Goal: Task Accomplishment & Management: Manage account settings

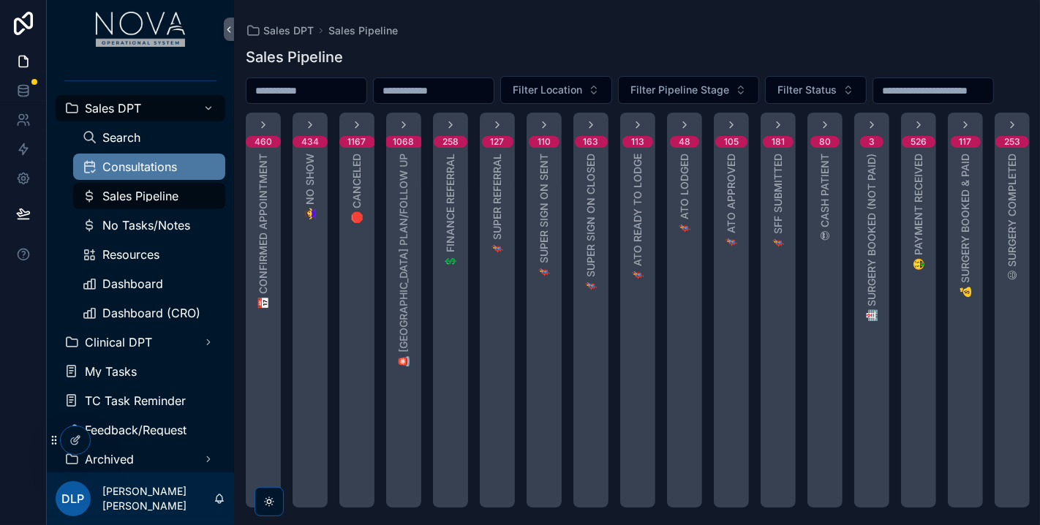
click at [139, 169] on span "Consultations" at bounding box center [139, 167] width 75 height 12
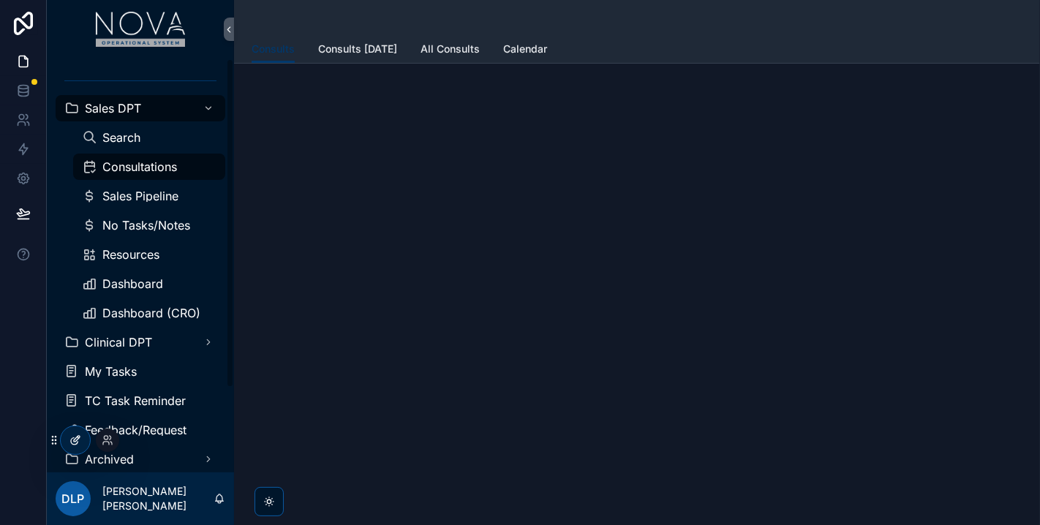
click at [83, 435] on div at bounding box center [75, 440] width 29 height 28
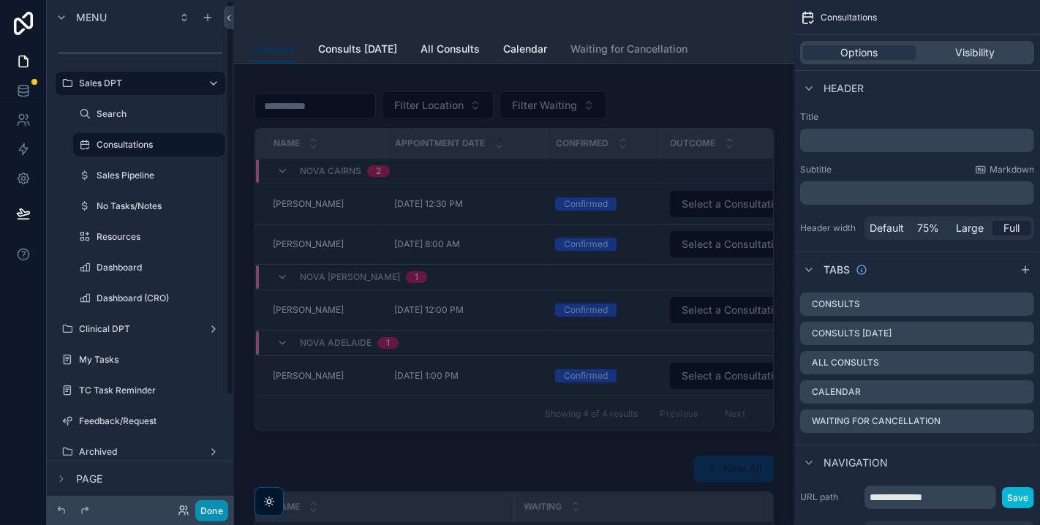
click at [213, 518] on button "Done" at bounding box center [211, 510] width 33 height 21
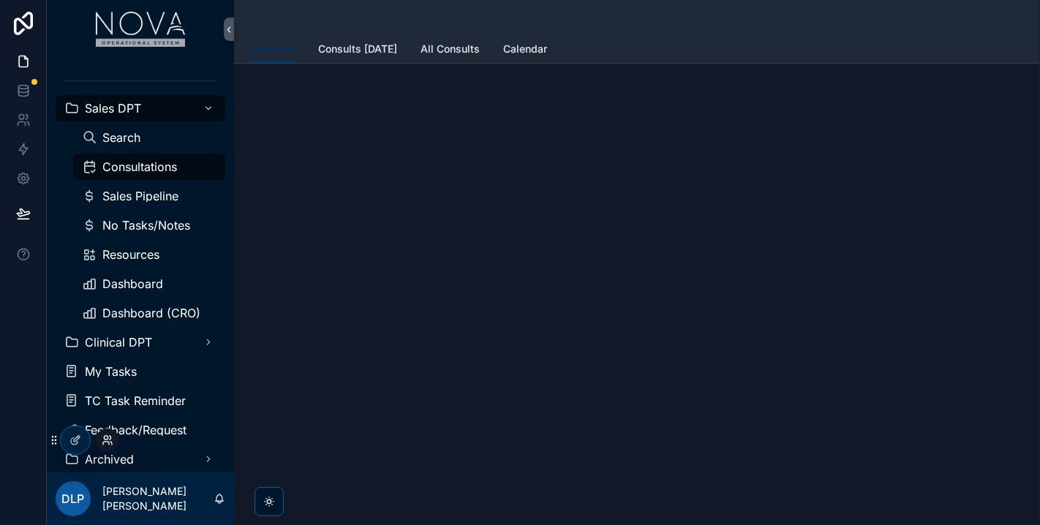
click at [102, 440] on icon at bounding box center [108, 441] width 12 height 12
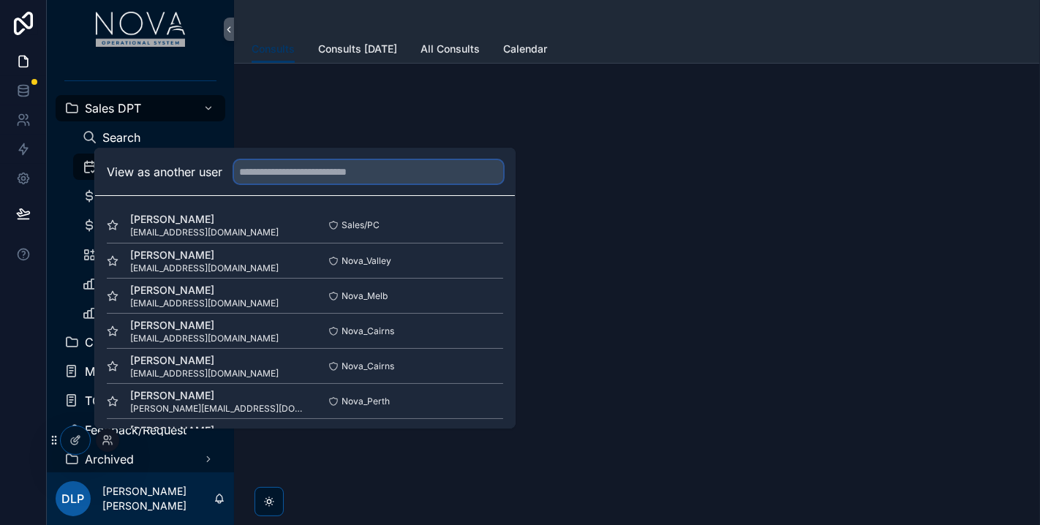
click at [304, 176] on input "text" at bounding box center [368, 171] width 269 height 23
click at [355, 169] on input "text" at bounding box center [368, 171] width 269 height 23
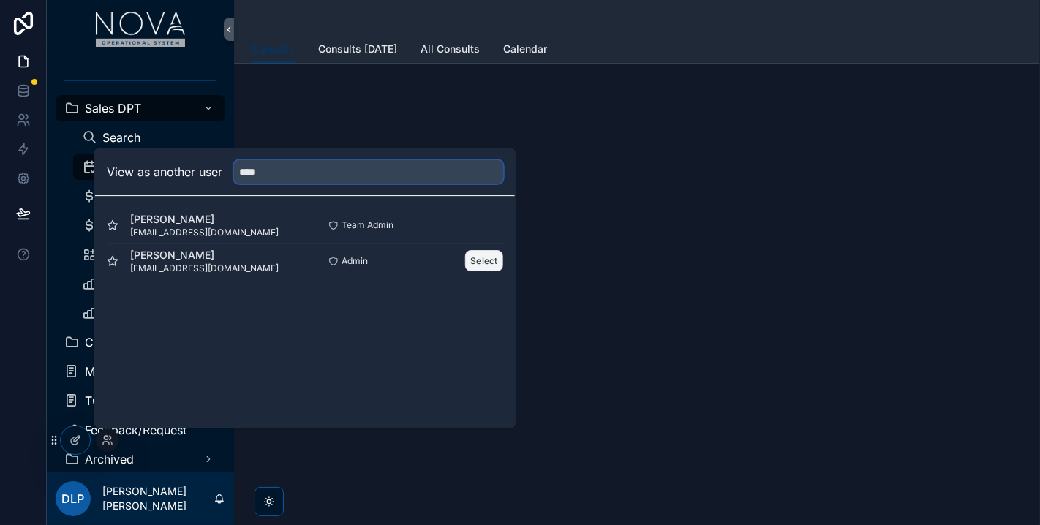
type input "****"
click at [486, 259] on button "Select" at bounding box center [484, 260] width 38 height 21
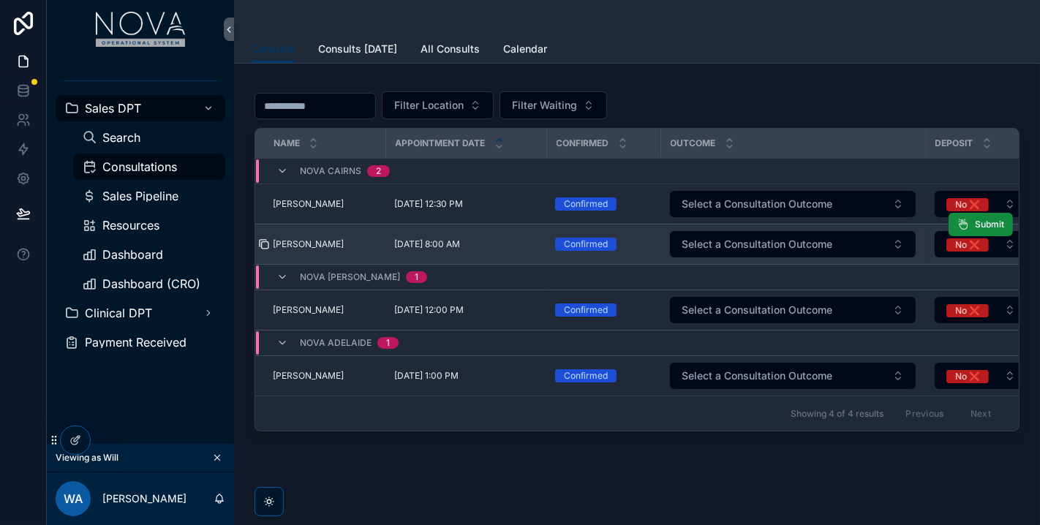
click at [265, 241] on icon "scrollable content" at bounding box center [264, 244] width 12 height 12
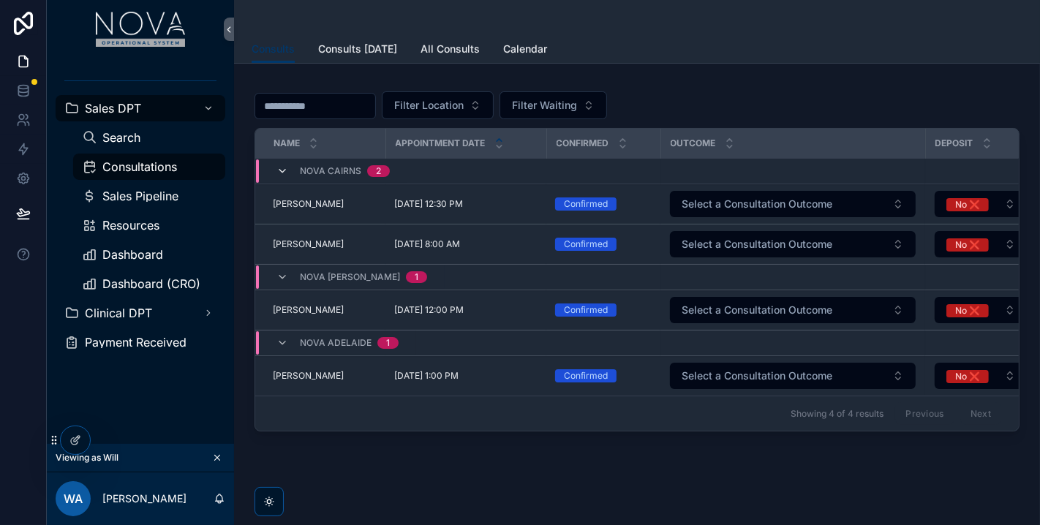
click at [279, 169] on icon "scrollable content" at bounding box center [283, 171] width 12 height 12
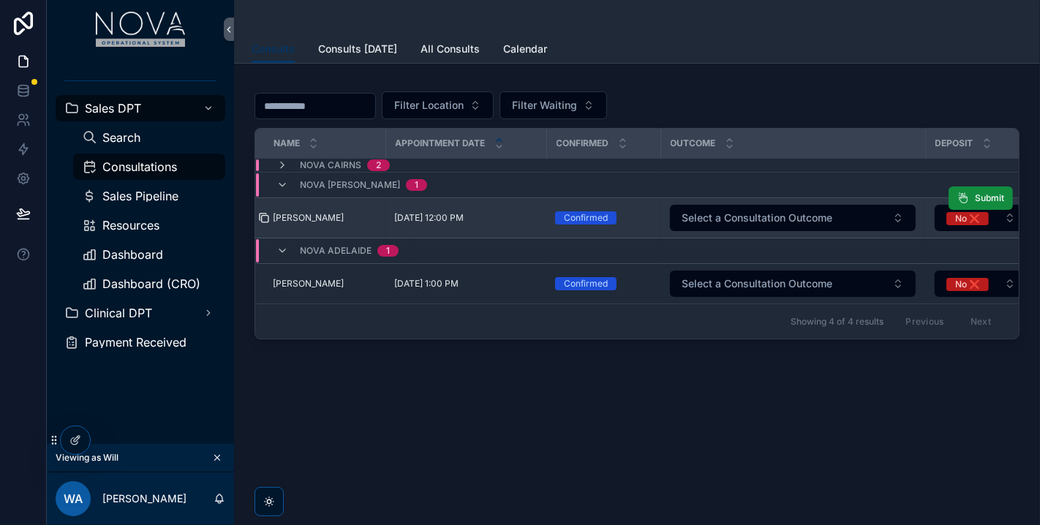
click at [266, 217] on icon "scrollable content" at bounding box center [264, 218] width 12 height 12
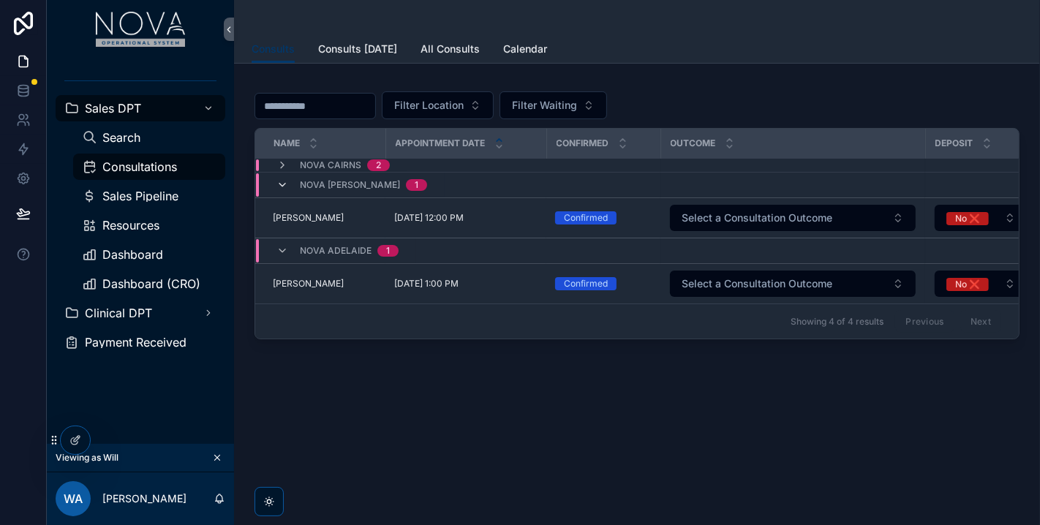
click at [280, 179] on icon "scrollable content" at bounding box center [283, 185] width 12 height 12
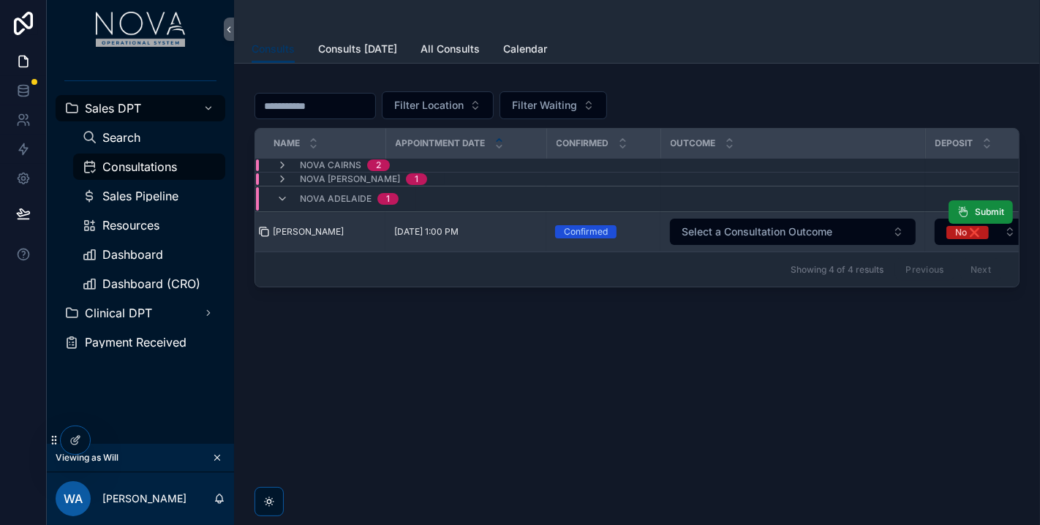
click at [266, 228] on icon "scrollable content" at bounding box center [263, 231] width 7 height 7
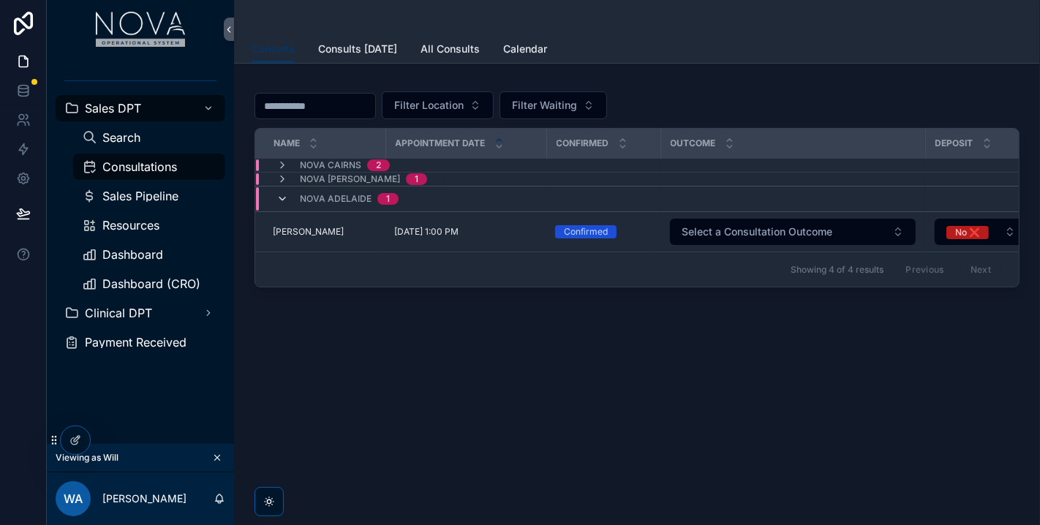
click at [286, 198] on icon "scrollable content" at bounding box center [283, 199] width 12 height 12
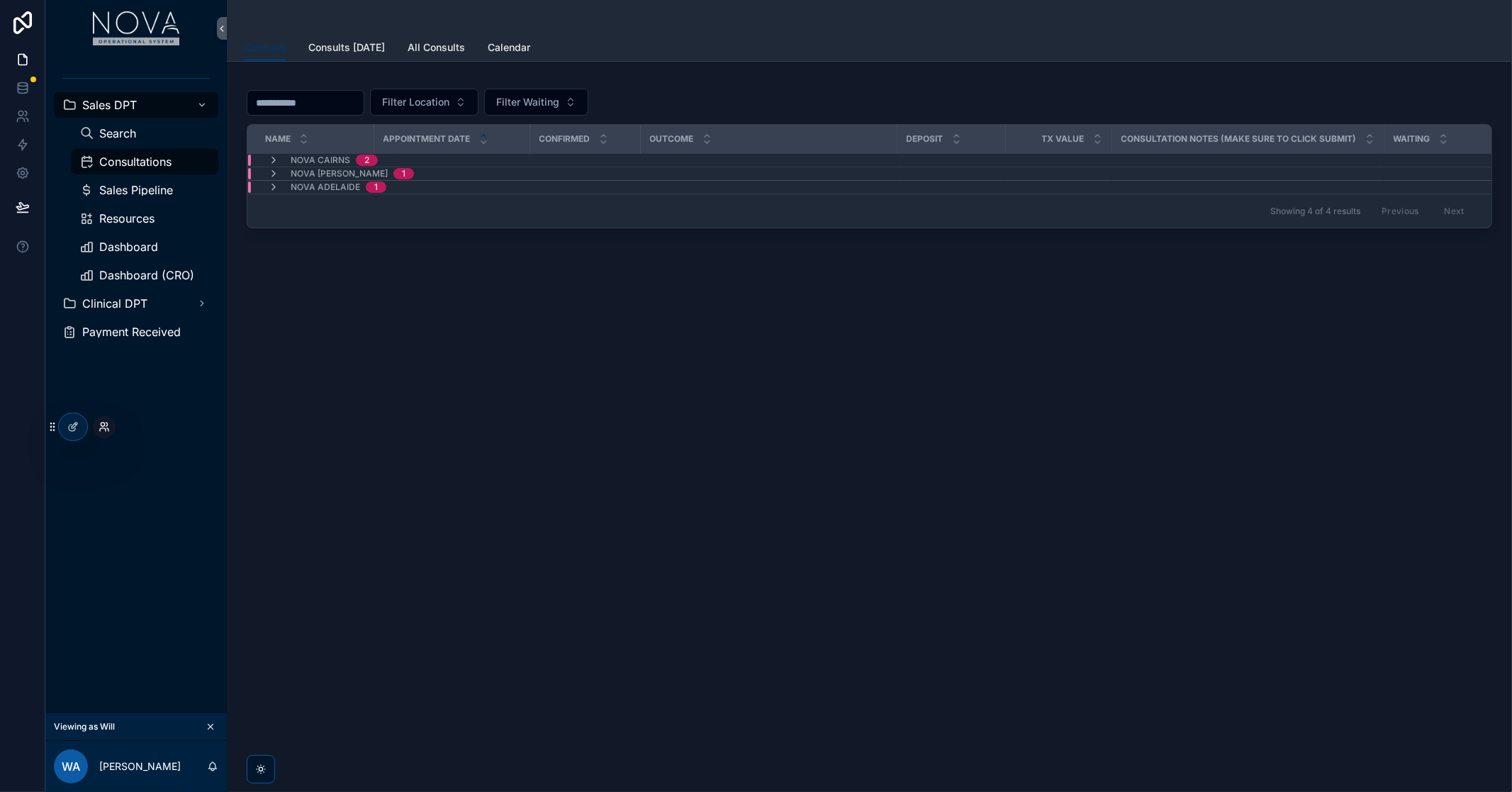
click at [105, 423] on icon at bounding box center [103, 425] width 4 height 4
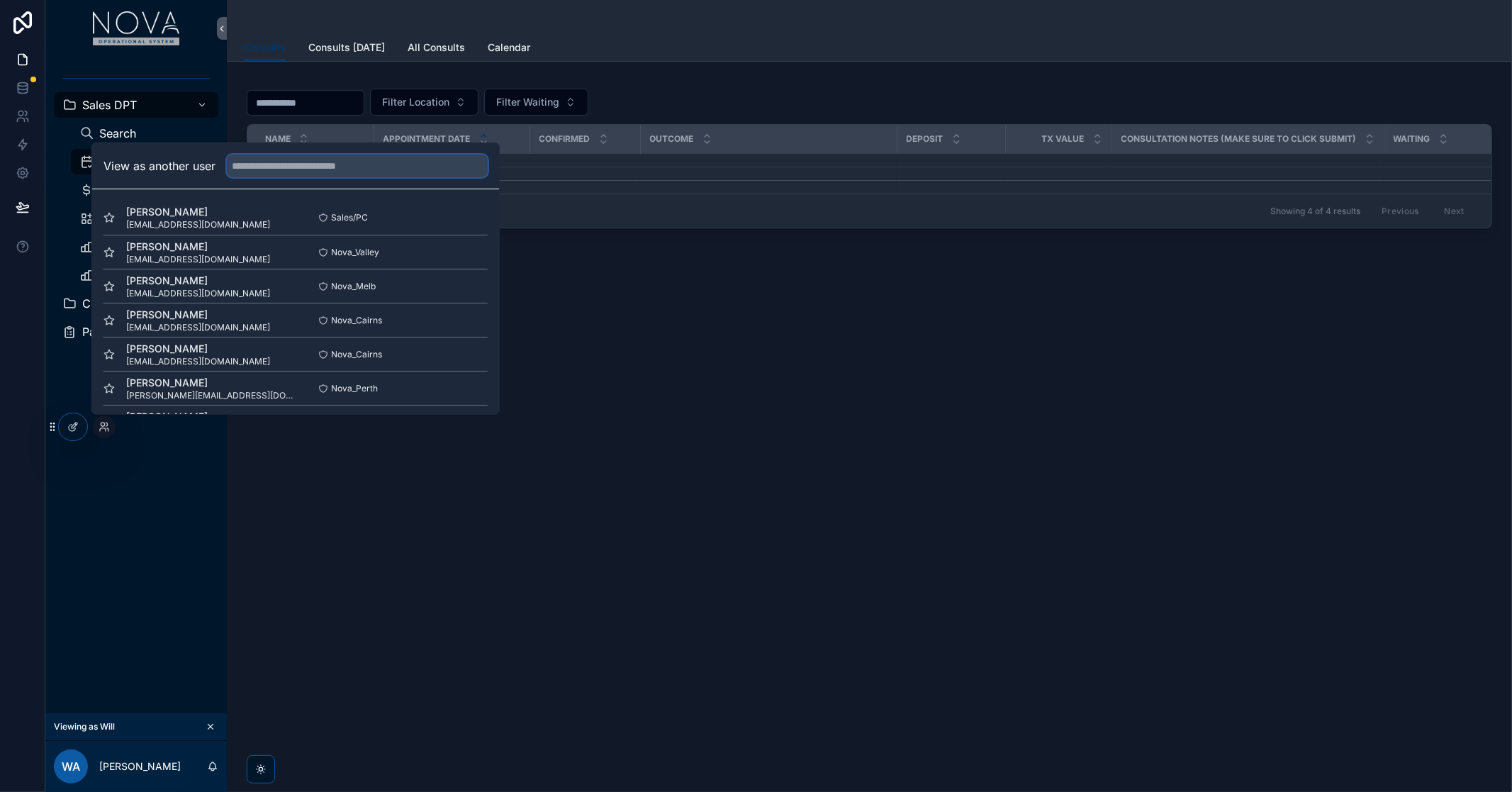
click at [257, 162] on input "text" at bounding box center [357, 165] width 261 height 22
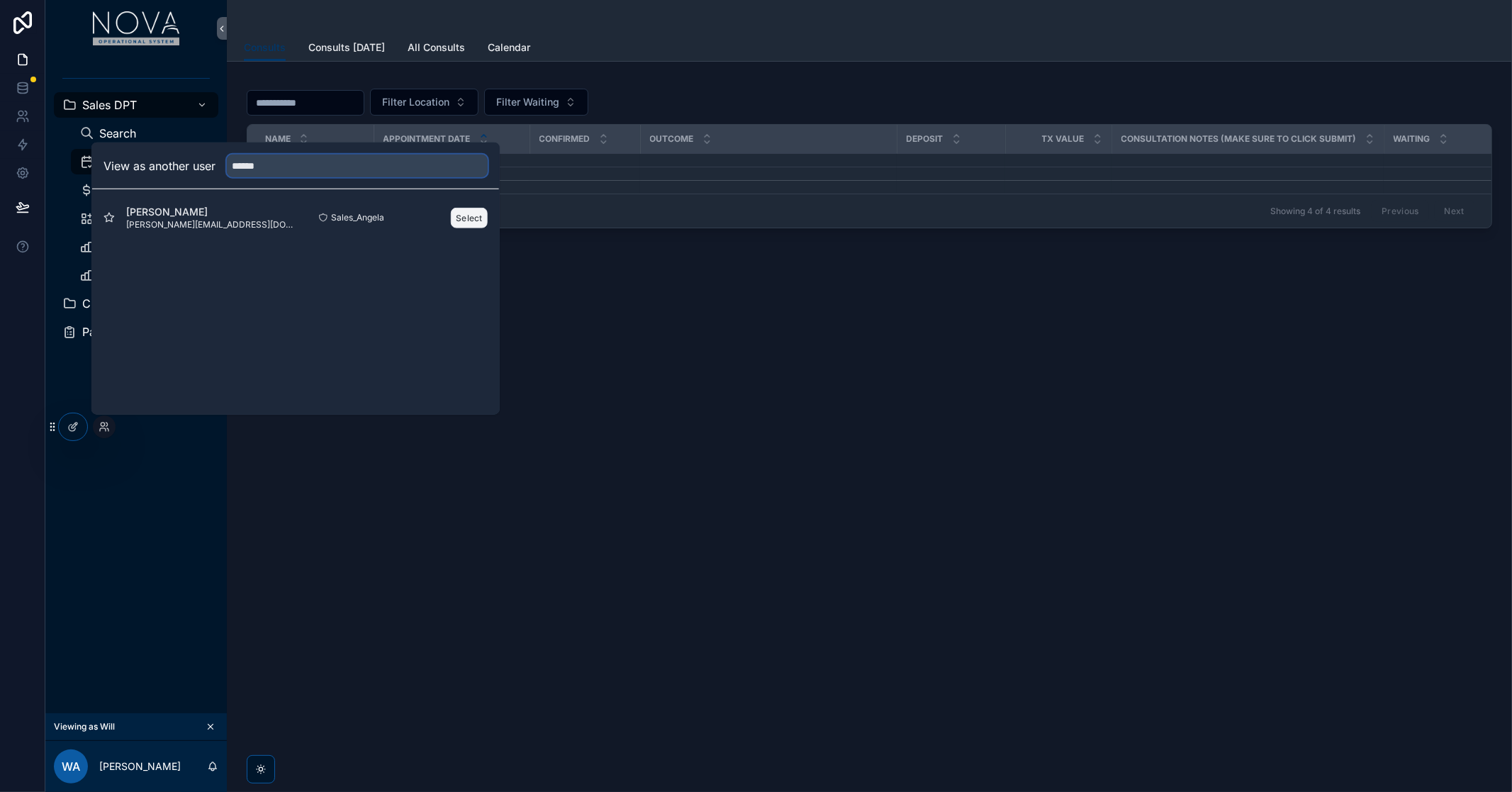
type input "******"
click at [470, 221] on button "Select" at bounding box center [469, 217] width 37 height 20
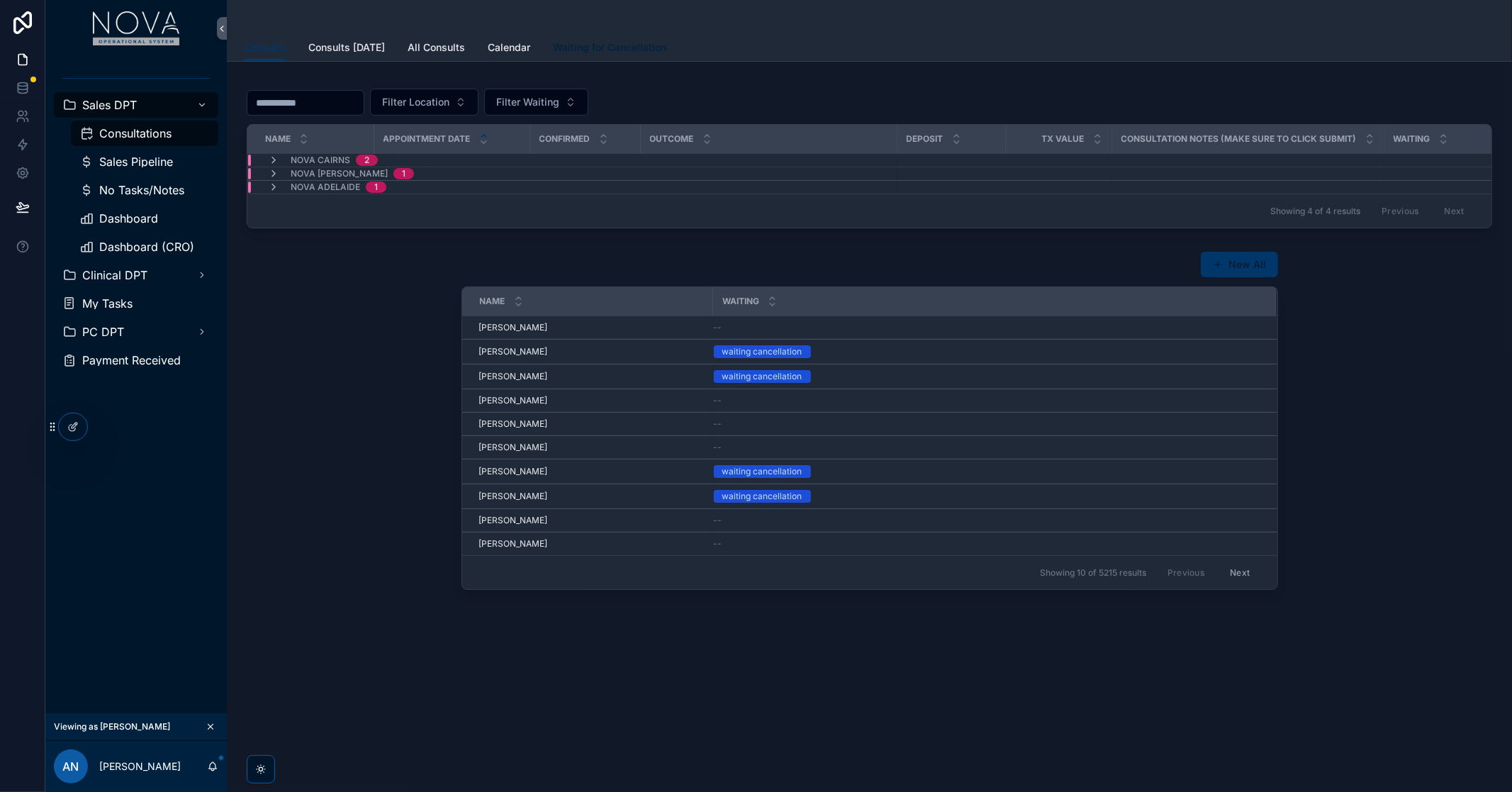
click at [635, 44] on span "Waiting for Cancellation" at bounding box center [610, 48] width 113 height 15
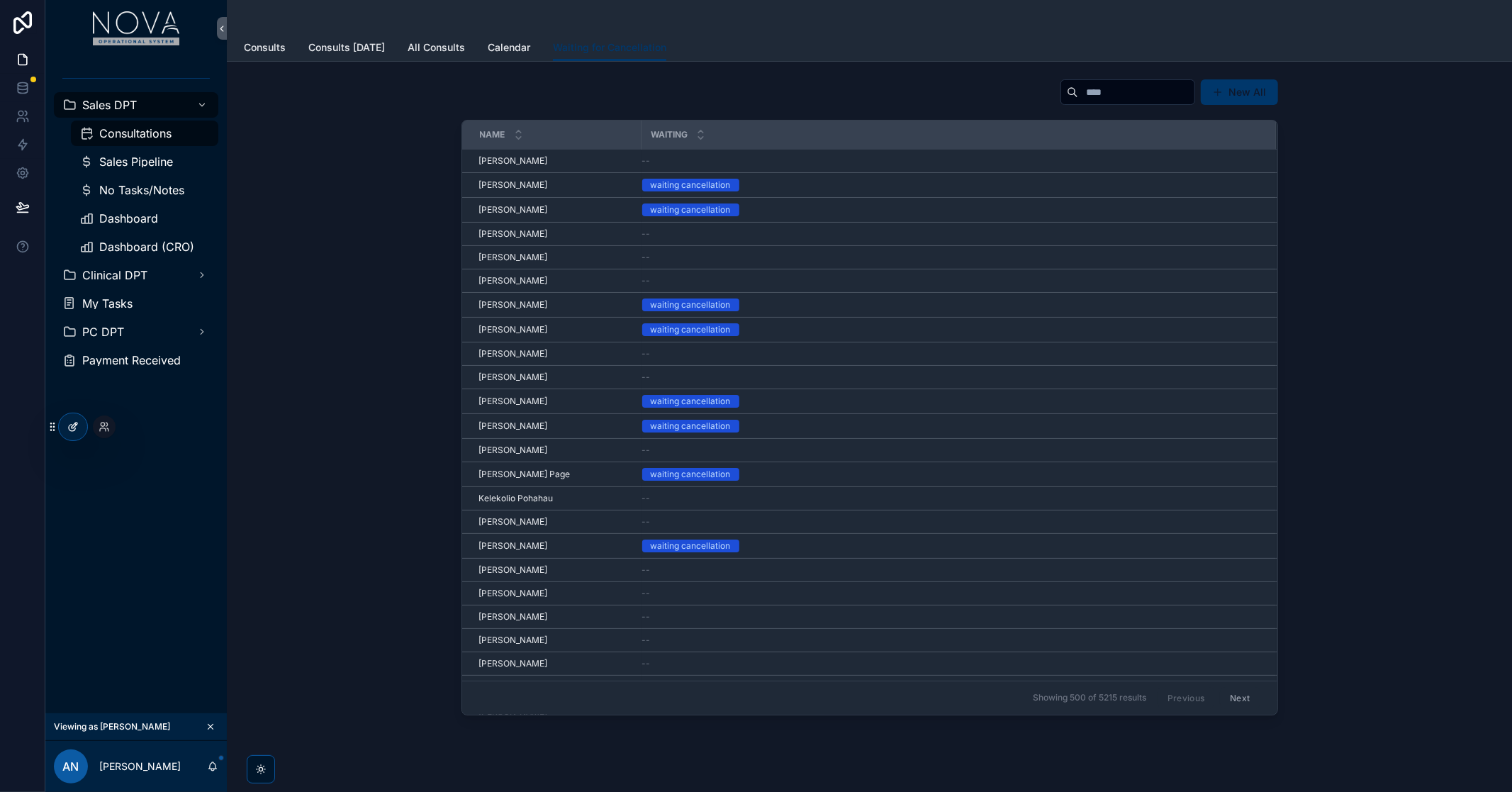
click at [75, 428] on icon at bounding box center [73, 428] width 12 height 12
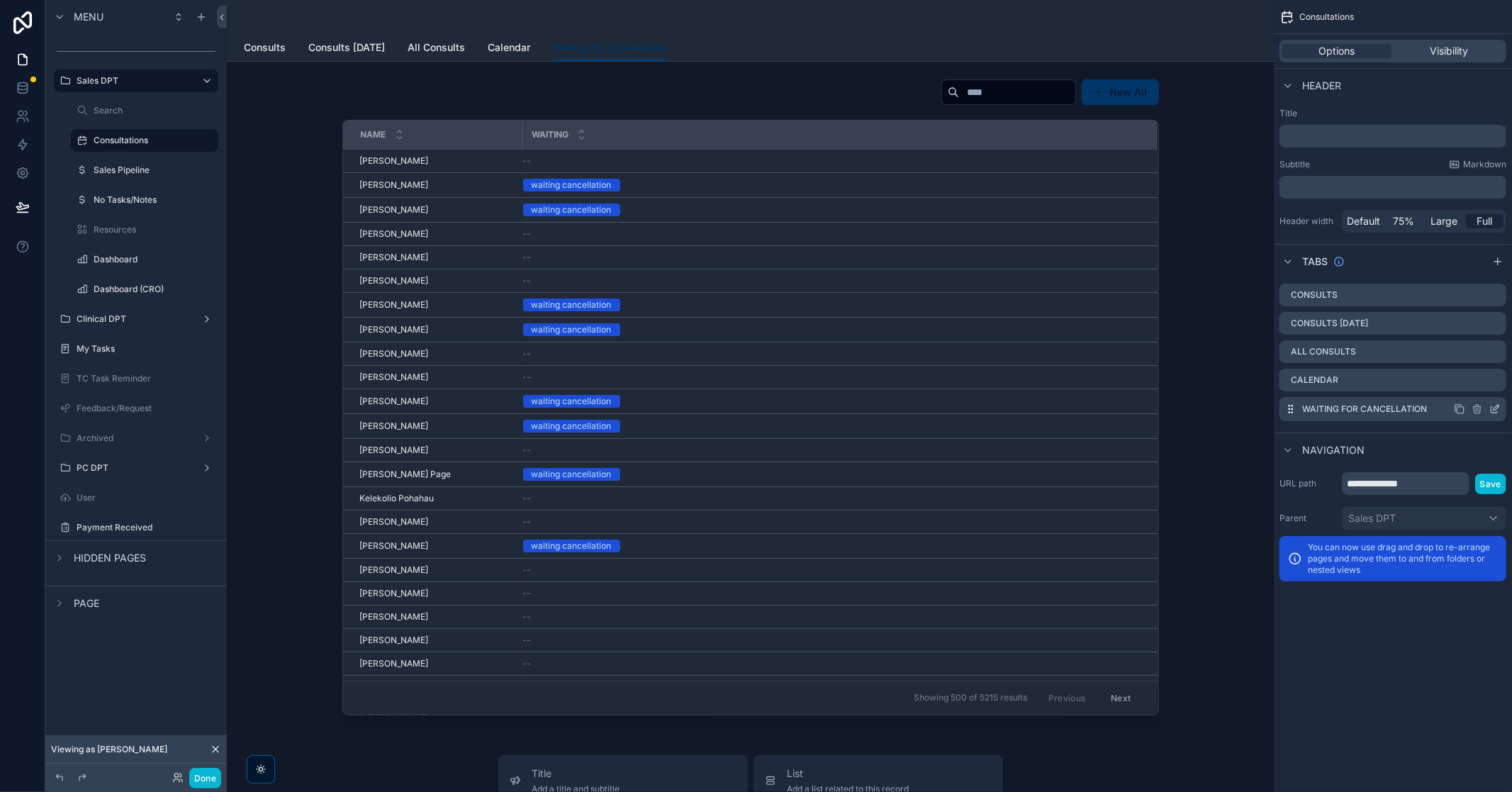
click at [1494, 407] on icon "scrollable content" at bounding box center [1496, 409] width 12 height 12
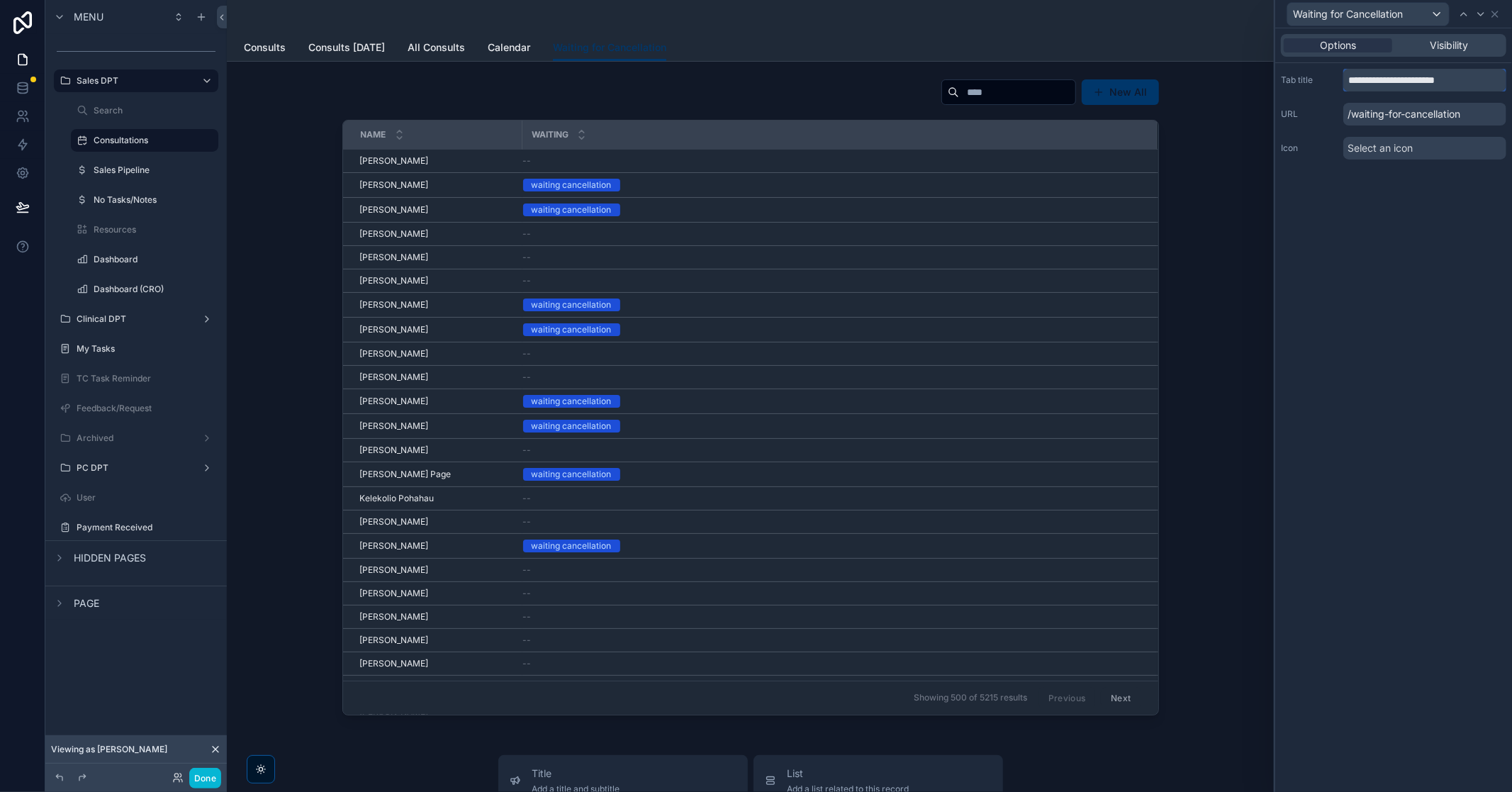
drag, startPoint x: 1470, startPoint y: 79, endPoint x: 1308, endPoint y: 78, distance: 162.0
click at [1308, 78] on div "**********" at bounding box center [1394, 79] width 226 height 22
click at [1394, 85] on input "**********" at bounding box center [1425, 79] width 163 height 22
click at [1406, 80] on input "**********" at bounding box center [1425, 79] width 163 height 22
click at [1404, 76] on input "**********" at bounding box center [1425, 79] width 163 height 22
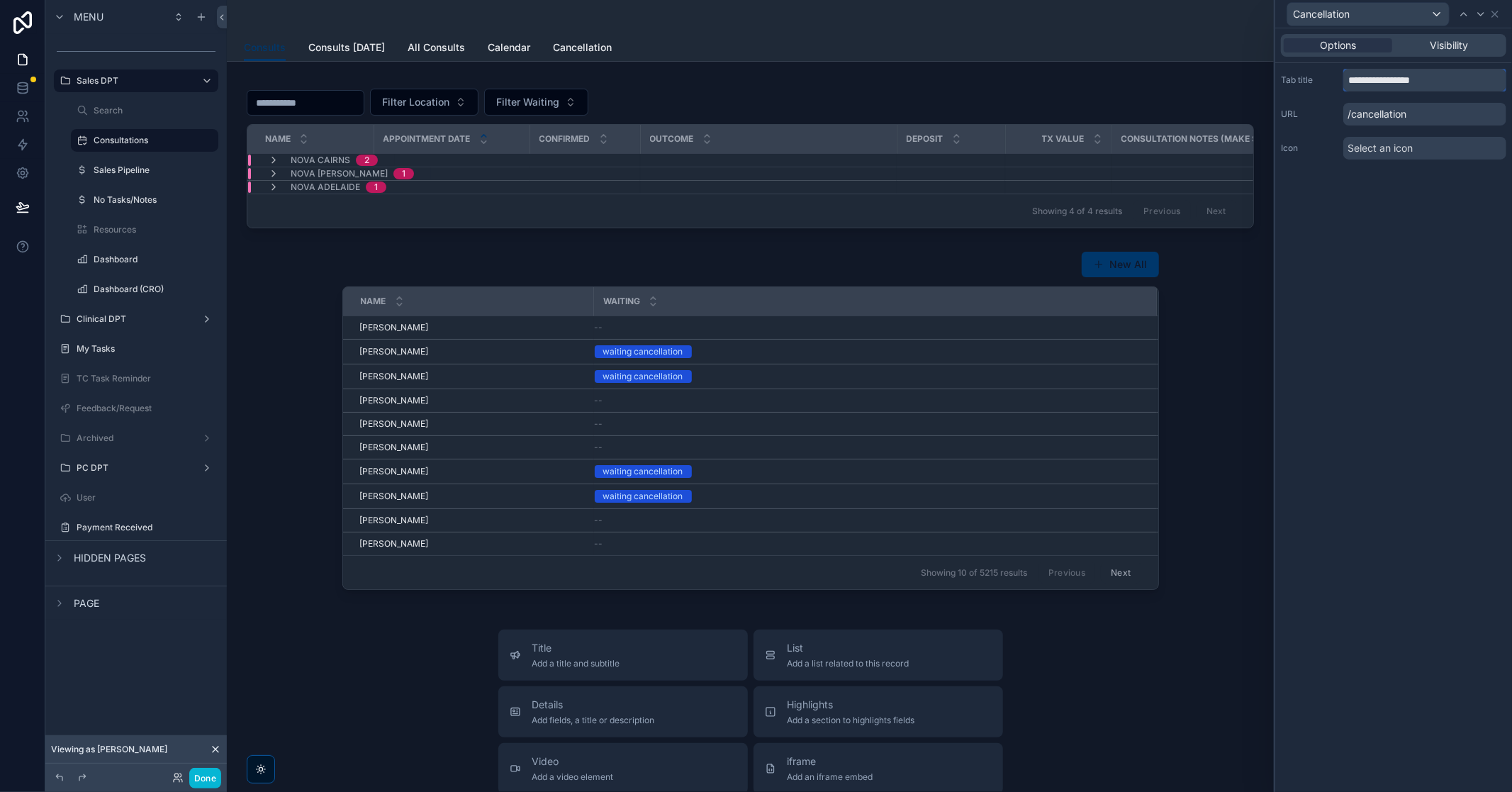
type input "**********"
click at [1394, 223] on div "**********" at bounding box center [1394, 410] width 236 height 764
click at [1409, 431] on div "**********" at bounding box center [1394, 410] width 236 height 764
click at [600, 51] on span "Cancellation List" at bounding box center [593, 48] width 79 height 15
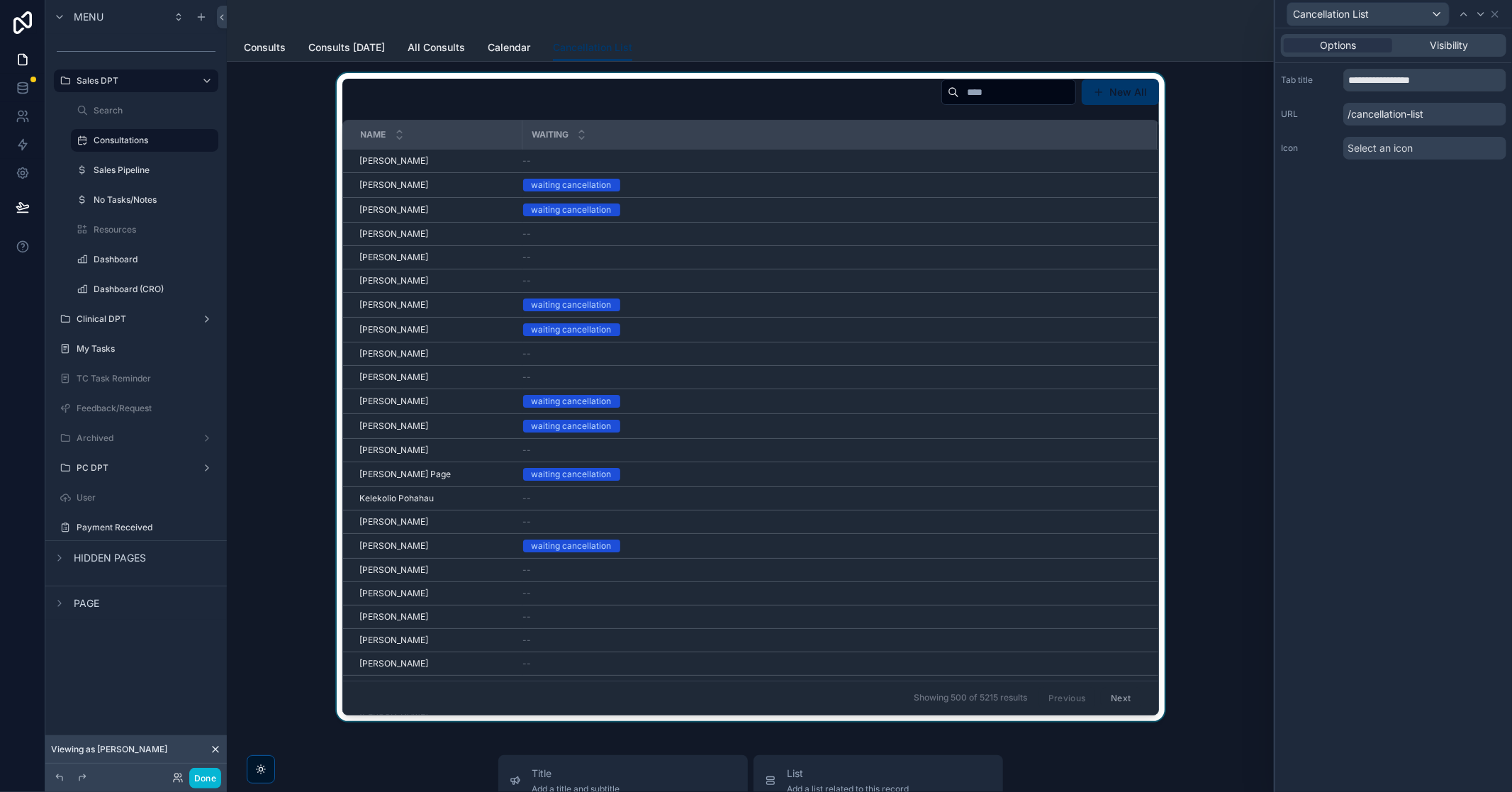
click at [752, 115] on div "scrollable content" at bounding box center [750, 396] width 1024 height 649
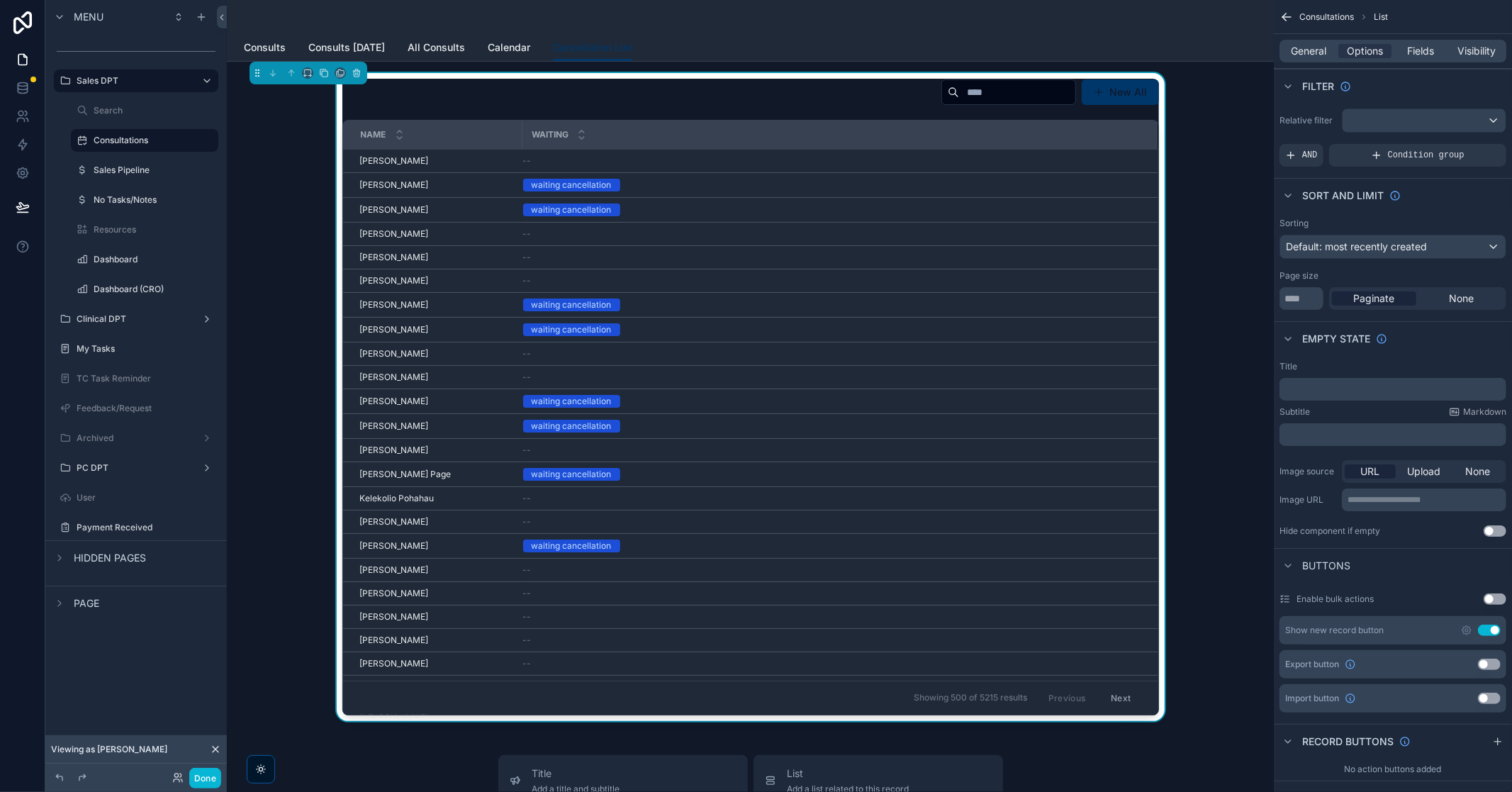
click at [696, 107] on div "New All" at bounding box center [750, 95] width 817 height 33
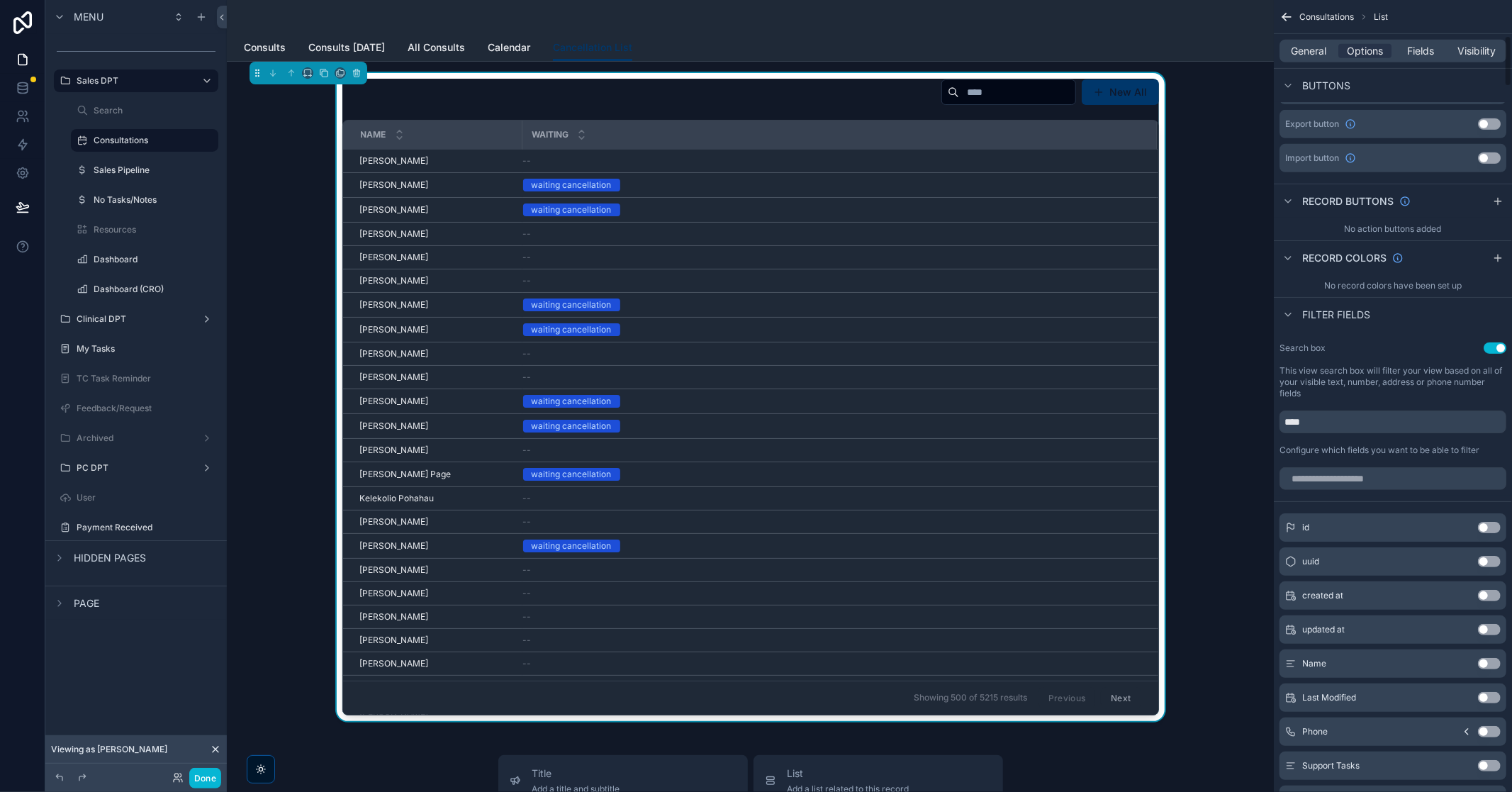
scroll to position [551, 0]
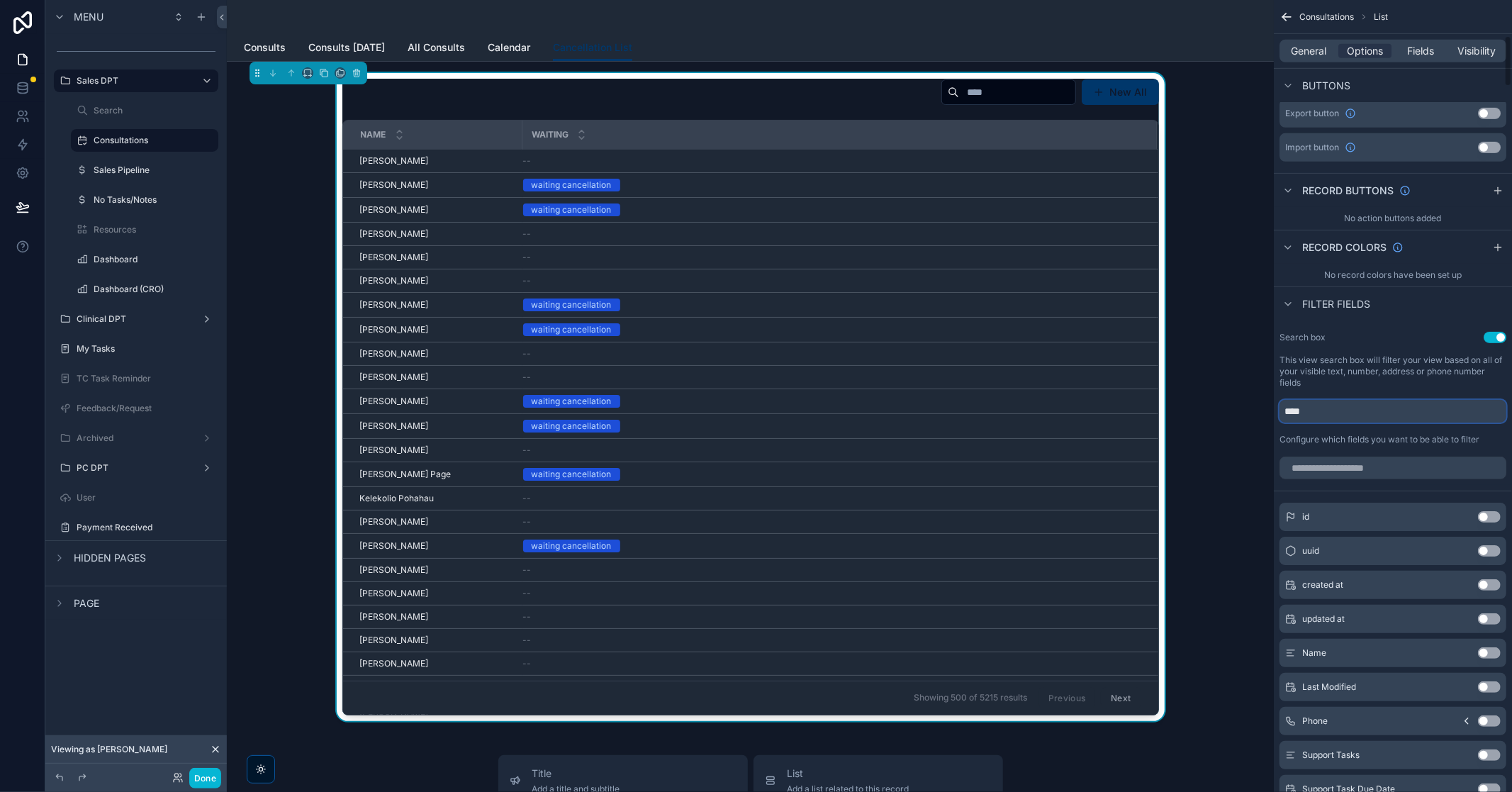
click at [1365, 419] on input "****" at bounding box center [1393, 411] width 227 height 22
drag, startPoint x: 1369, startPoint y: 413, endPoint x: 1213, endPoint y: 423, distance: 156.3
click at [1213, 423] on div "Sales DPT Search Consultations Sales Pipeline No Tasks/Notes Resources Dashboar…" at bounding box center [869, 396] width 1285 height 792
type input "******"
drag, startPoint x: 1327, startPoint y: 417, endPoint x: 1232, endPoint y: 416, distance: 95.0
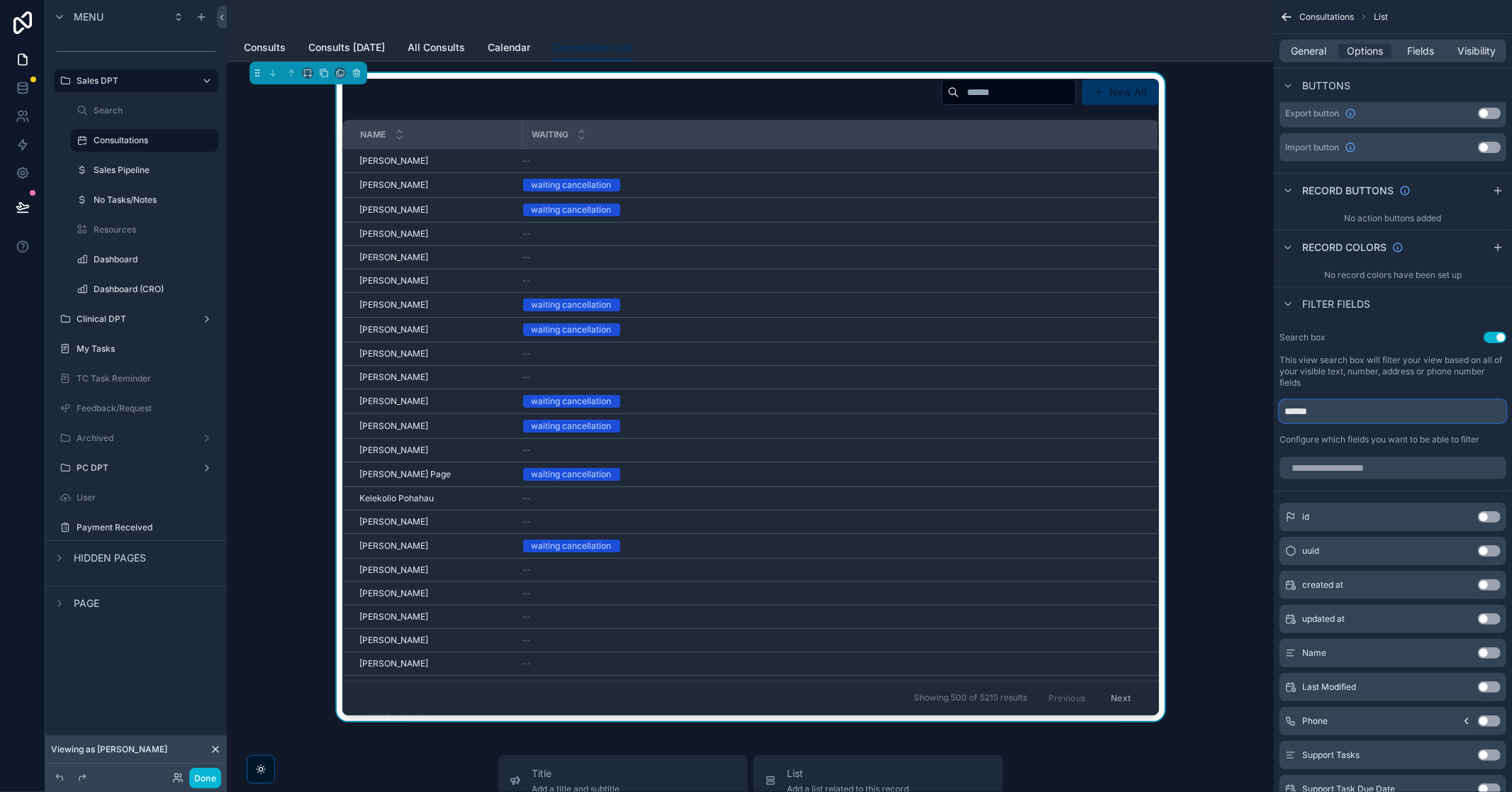
click at [1232, 416] on div "Sales DPT Search Consultations Sales Pipeline No Tasks/Notes Resources Dashboar…" at bounding box center [869, 396] width 1285 height 792
click at [1293, 469] on input "scrollable content" at bounding box center [1393, 467] width 227 height 22
click at [1331, 415] on input "scrollable content" at bounding box center [1393, 411] width 227 height 22
type input "****"
click at [1343, 461] on input "scrollable content" at bounding box center [1393, 467] width 227 height 22
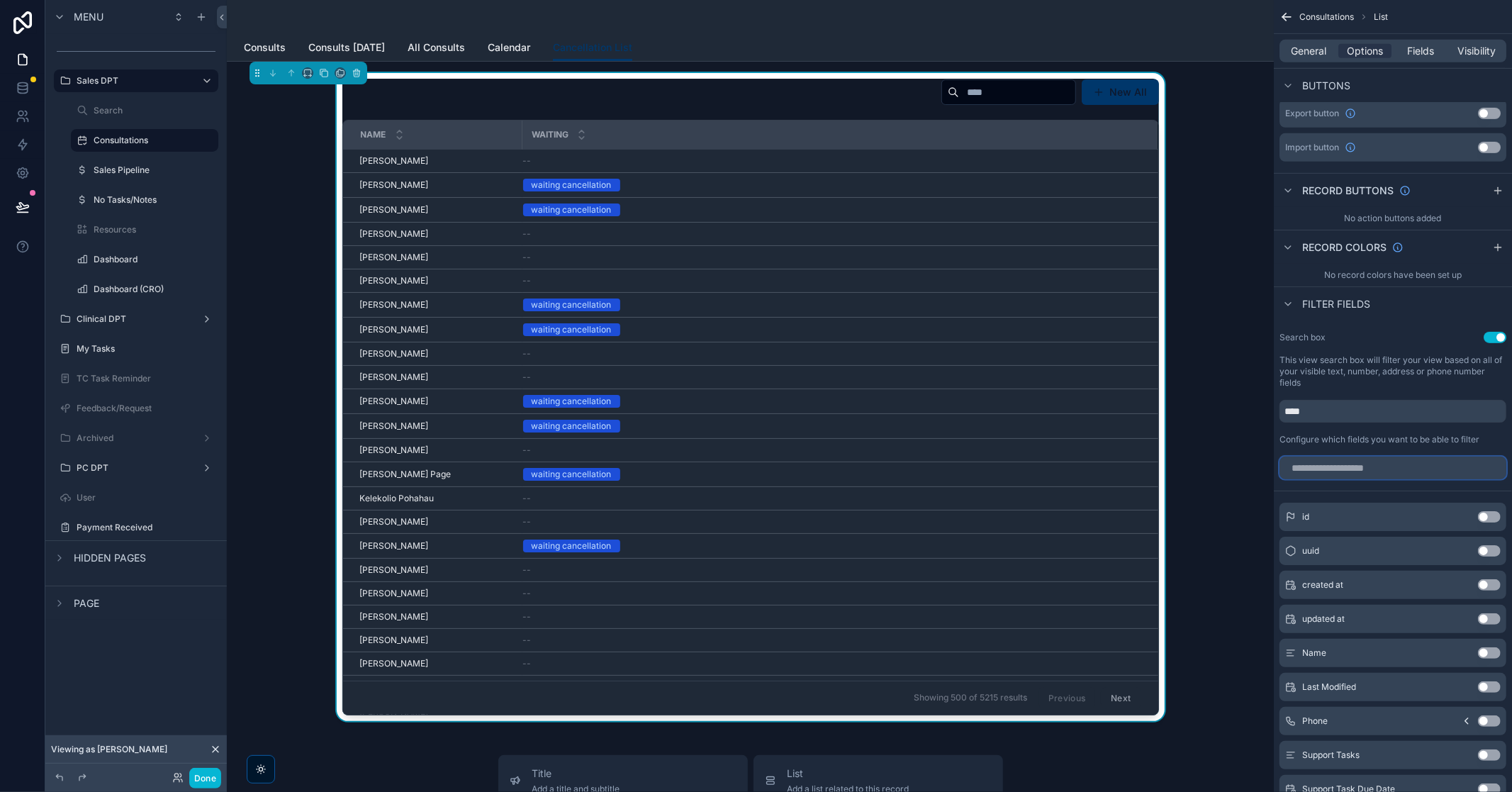
click at [1340, 472] on input "scrollable content" at bounding box center [1393, 467] width 227 height 22
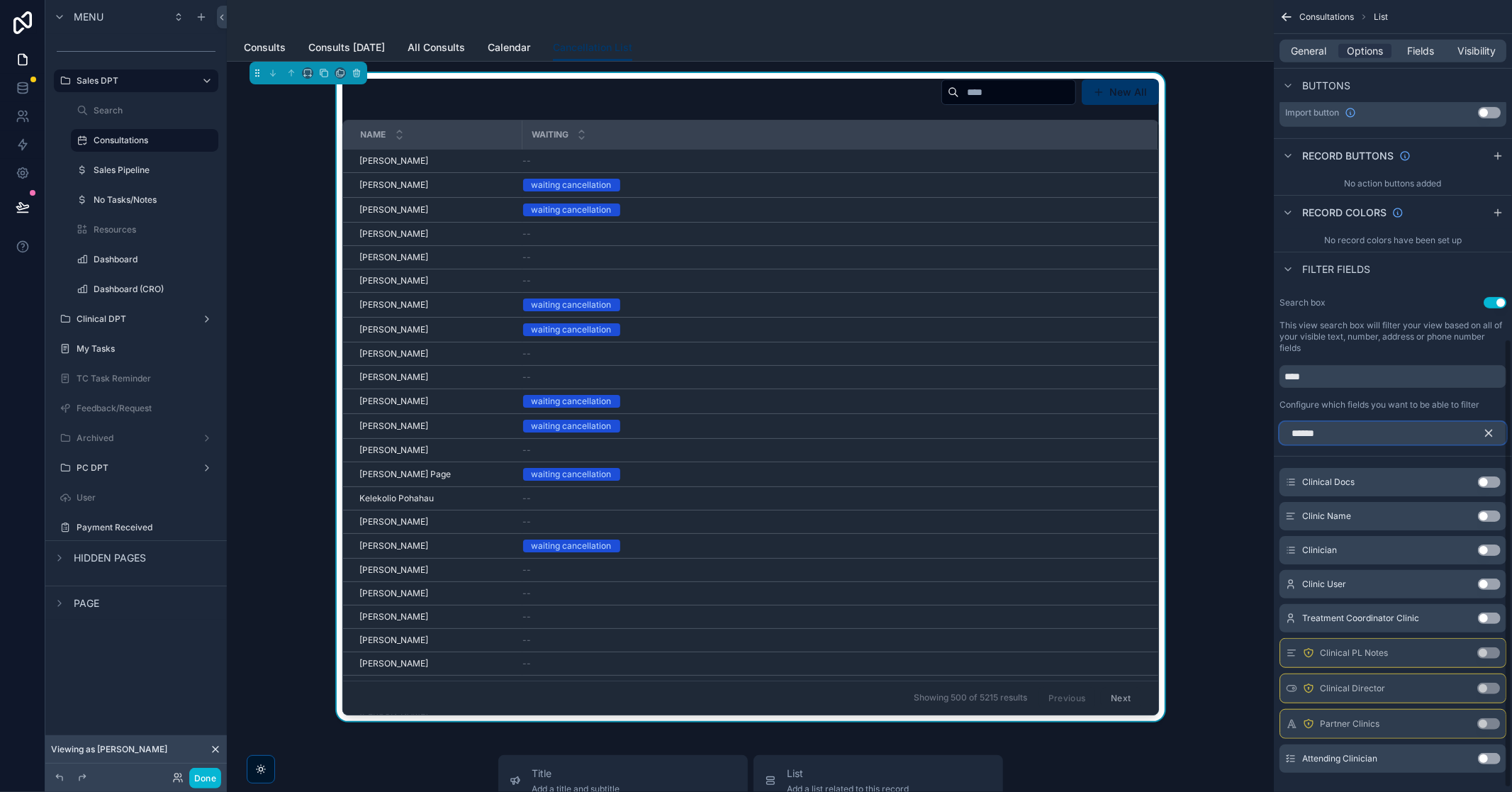
scroll to position [606, 0]
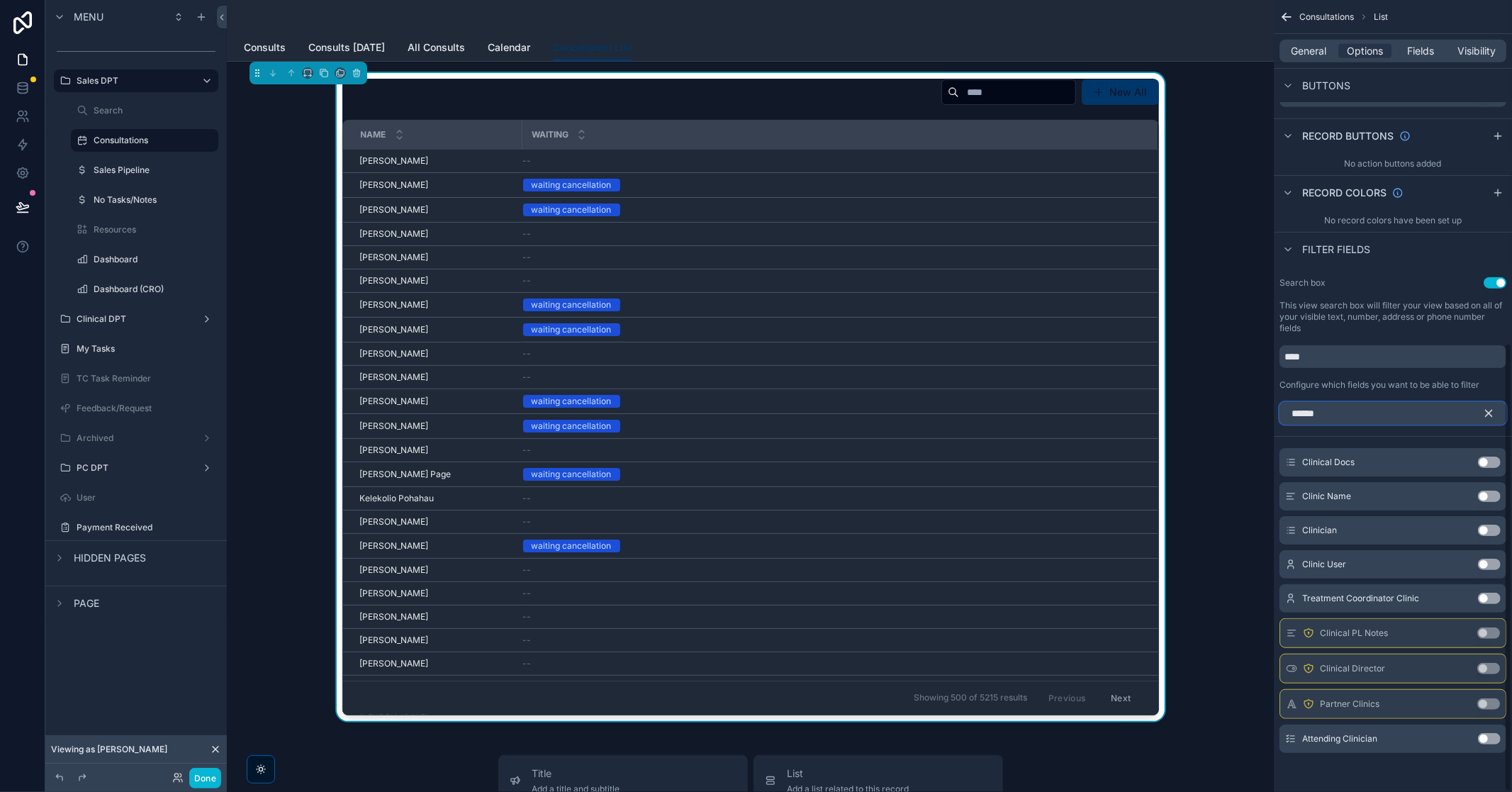
type input "******"
click at [1486, 488] on div "Clinic Name Use setting" at bounding box center [1393, 495] width 227 height 28
click at [1496, 494] on button "Use setting" at bounding box center [1489, 496] width 22 height 12
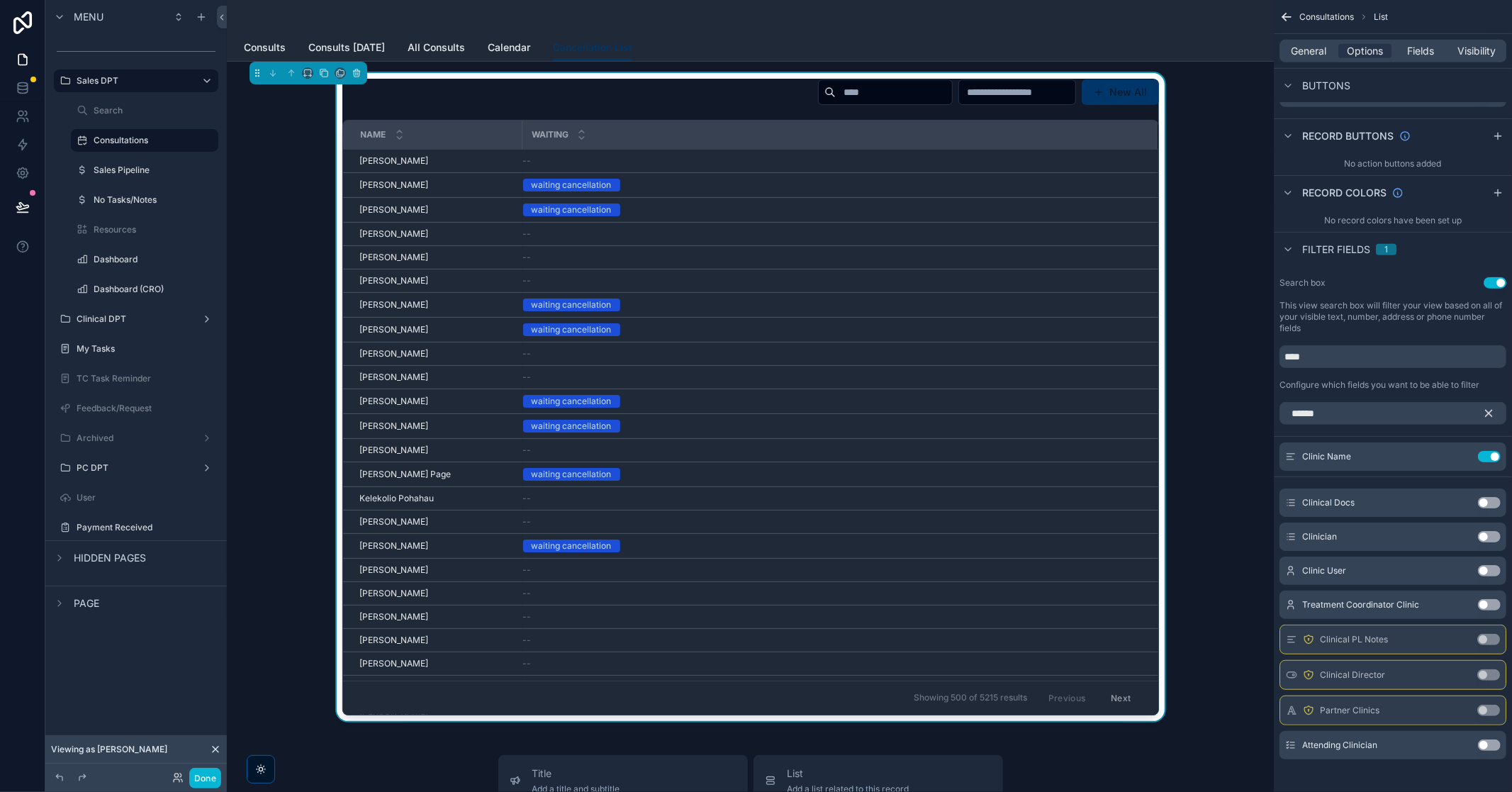
drag, startPoint x: 1494, startPoint y: 414, endPoint x: 1378, endPoint y: 422, distance: 116.3
click at [1494, 414] on icon "scrollable content" at bounding box center [1489, 413] width 13 height 13
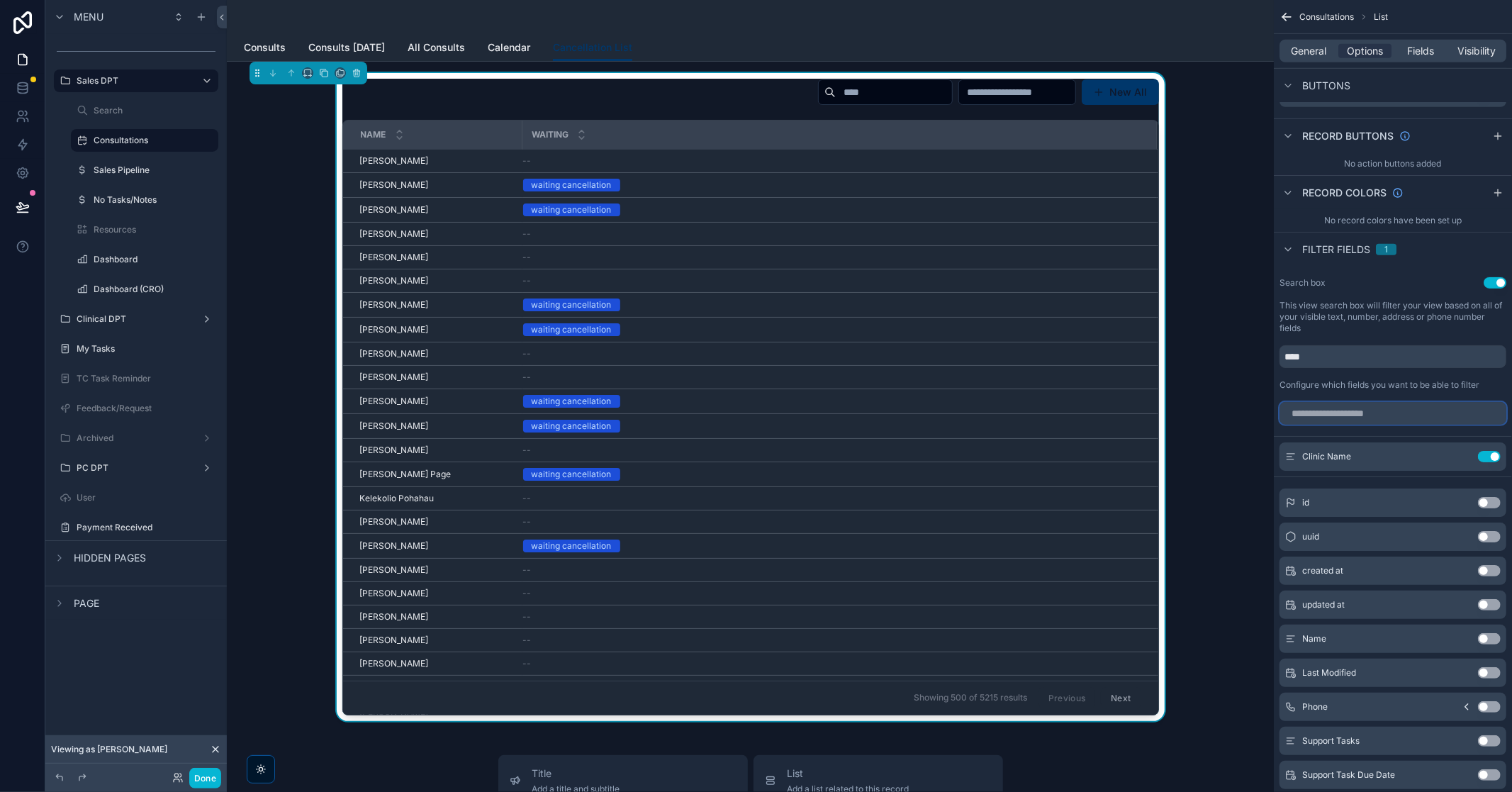
click at [1399, 419] on input "scrollable content" at bounding box center [1393, 413] width 227 height 22
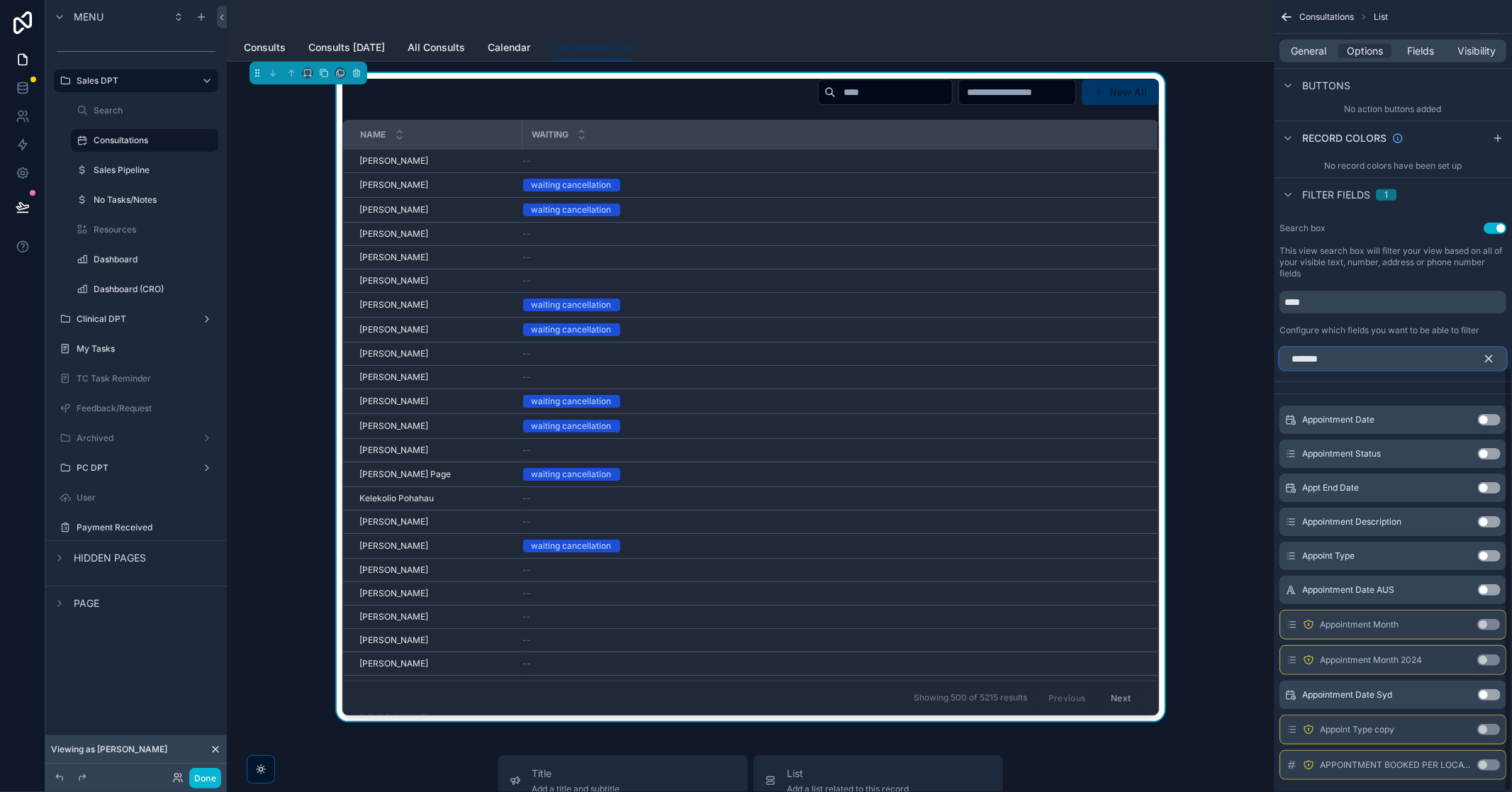
scroll to position [688, 0]
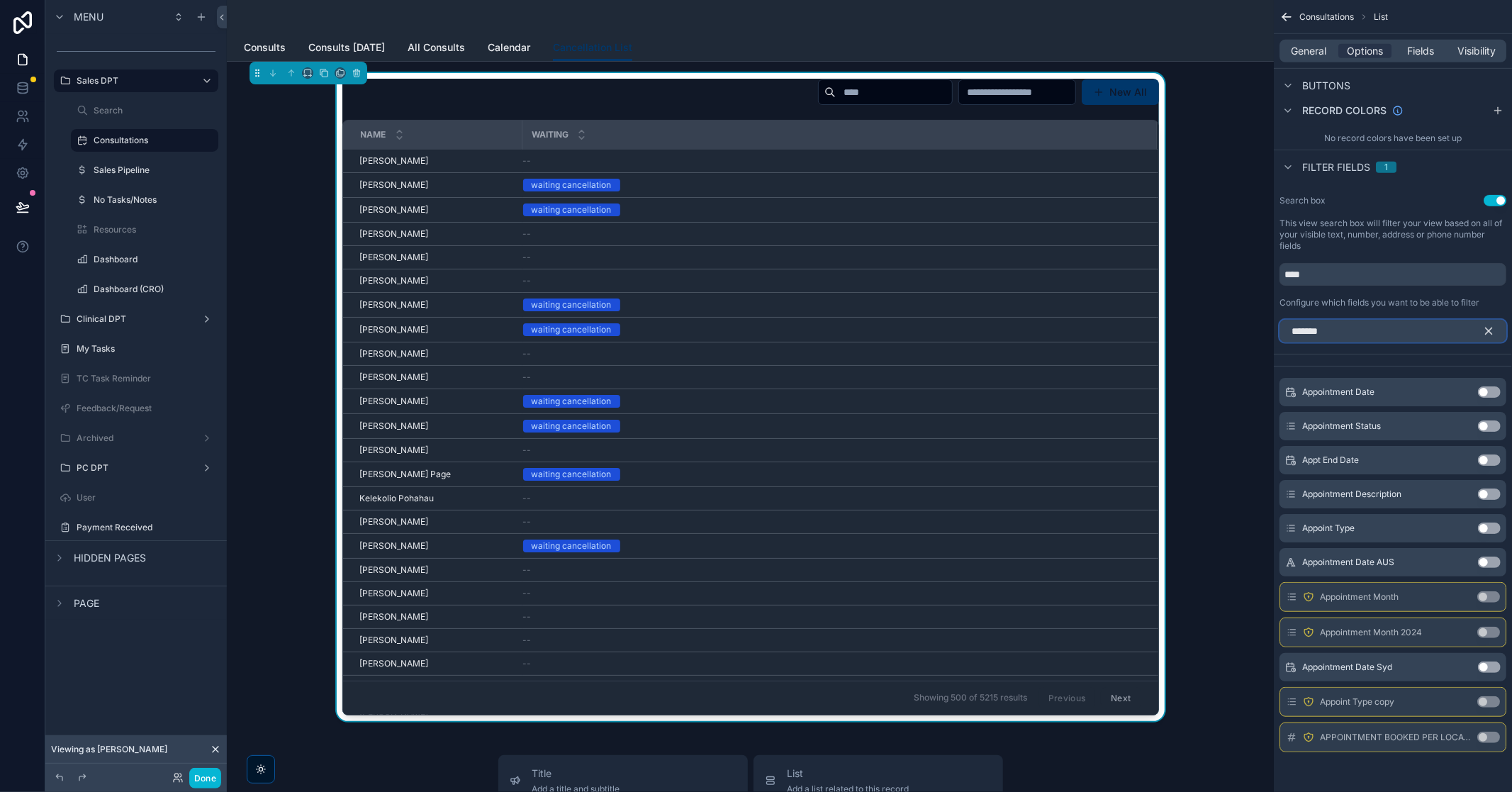
type input "*******"
click at [1494, 392] on button "Use setting" at bounding box center [1489, 393] width 22 height 12
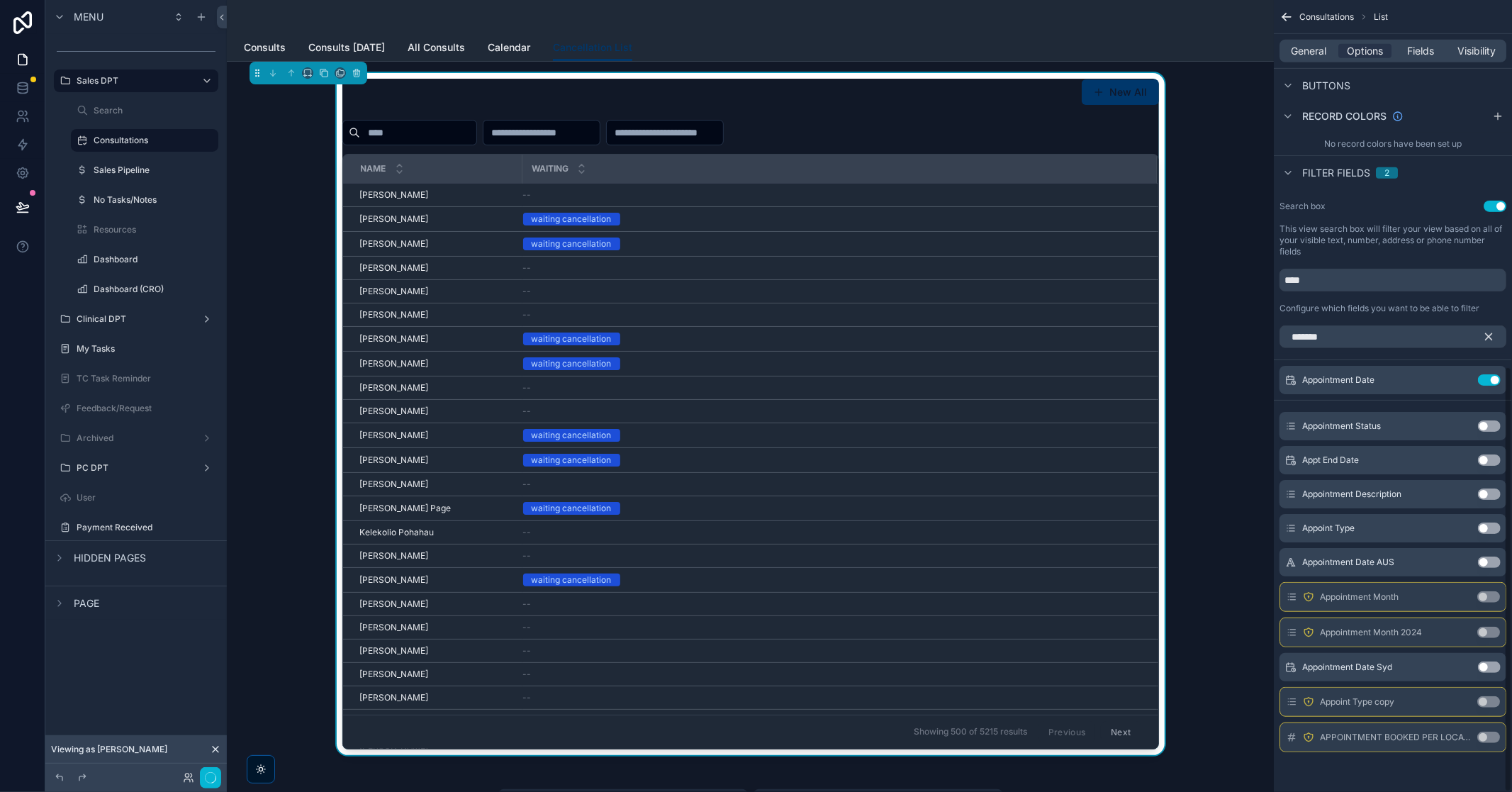
scroll to position [682, 0]
click at [1494, 332] on icon "scrollable content" at bounding box center [1489, 336] width 13 height 13
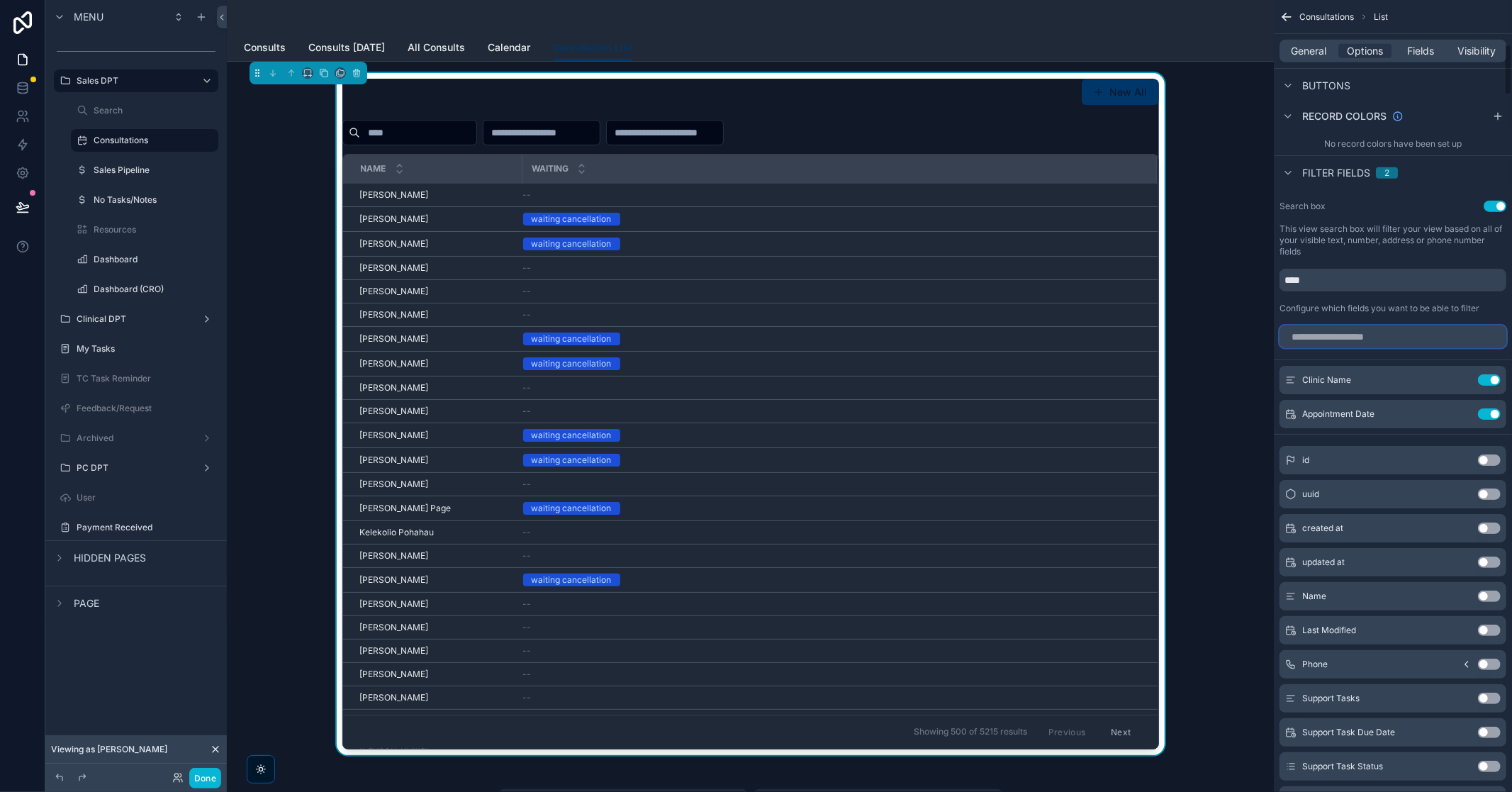
click at [1424, 344] on input "scrollable content" at bounding box center [1393, 336] width 227 height 22
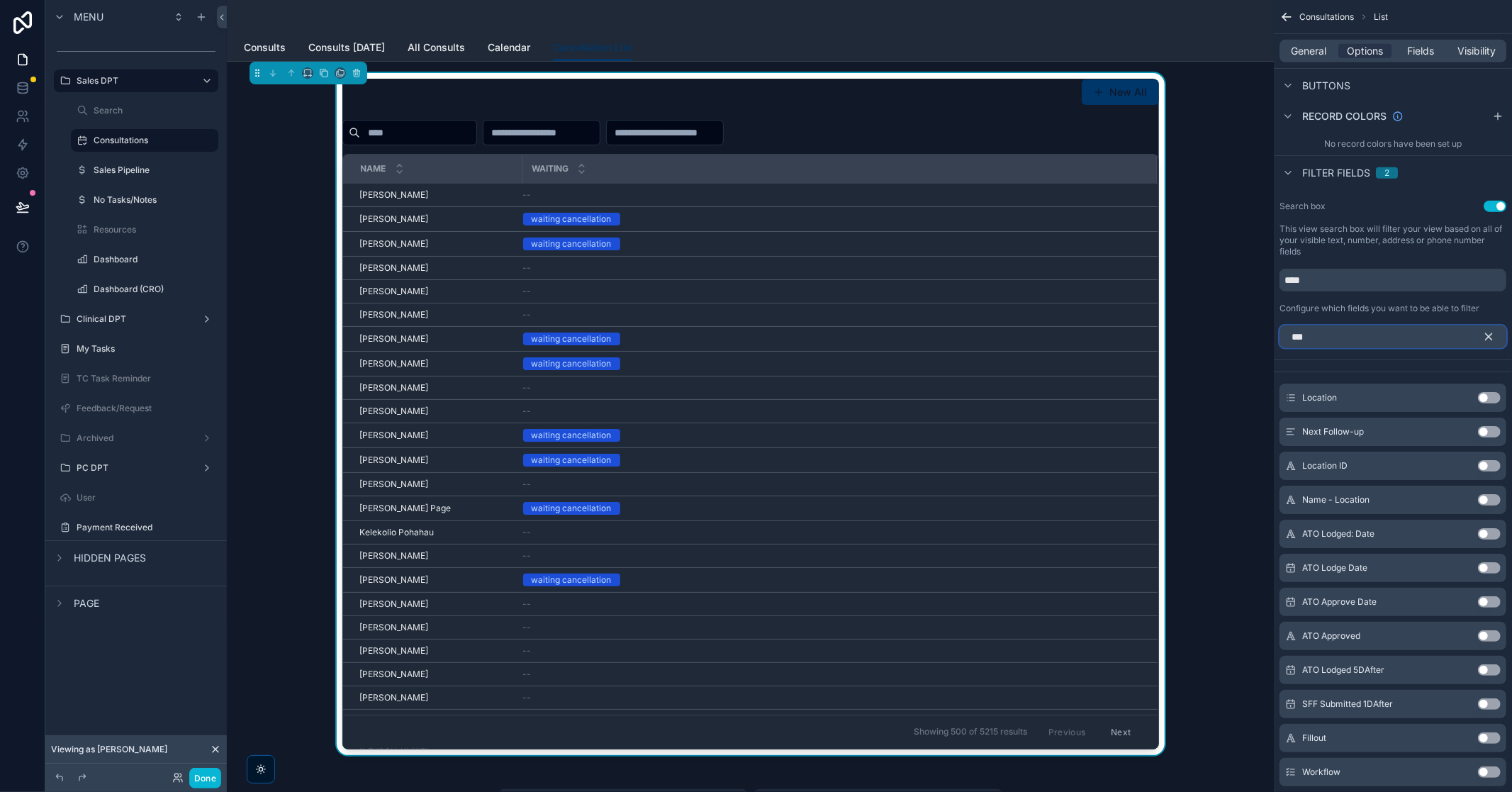
scroll to position [516, 0]
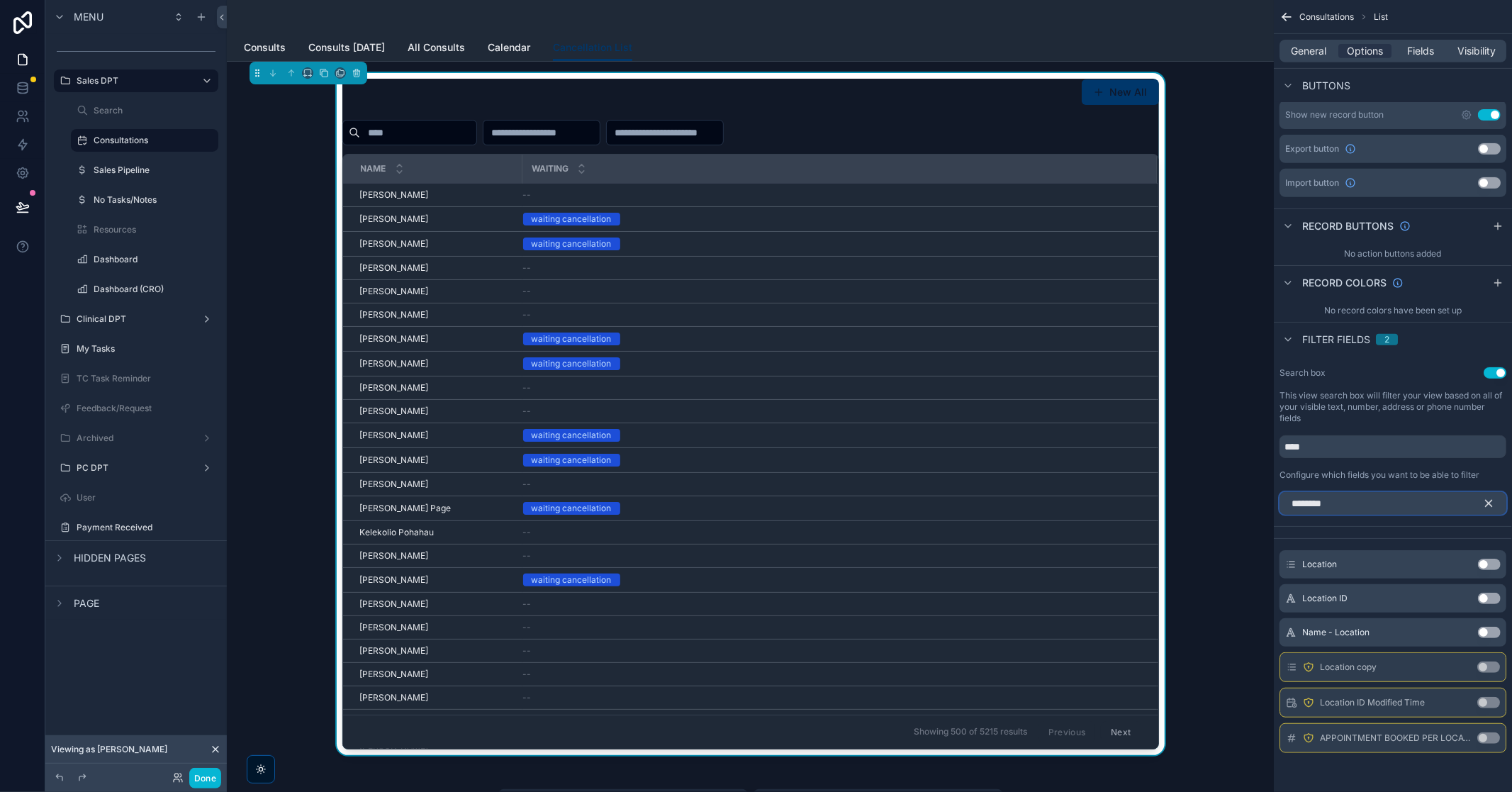
type input "********"
click at [1491, 565] on button "Use setting" at bounding box center [1489, 564] width 22 height 12
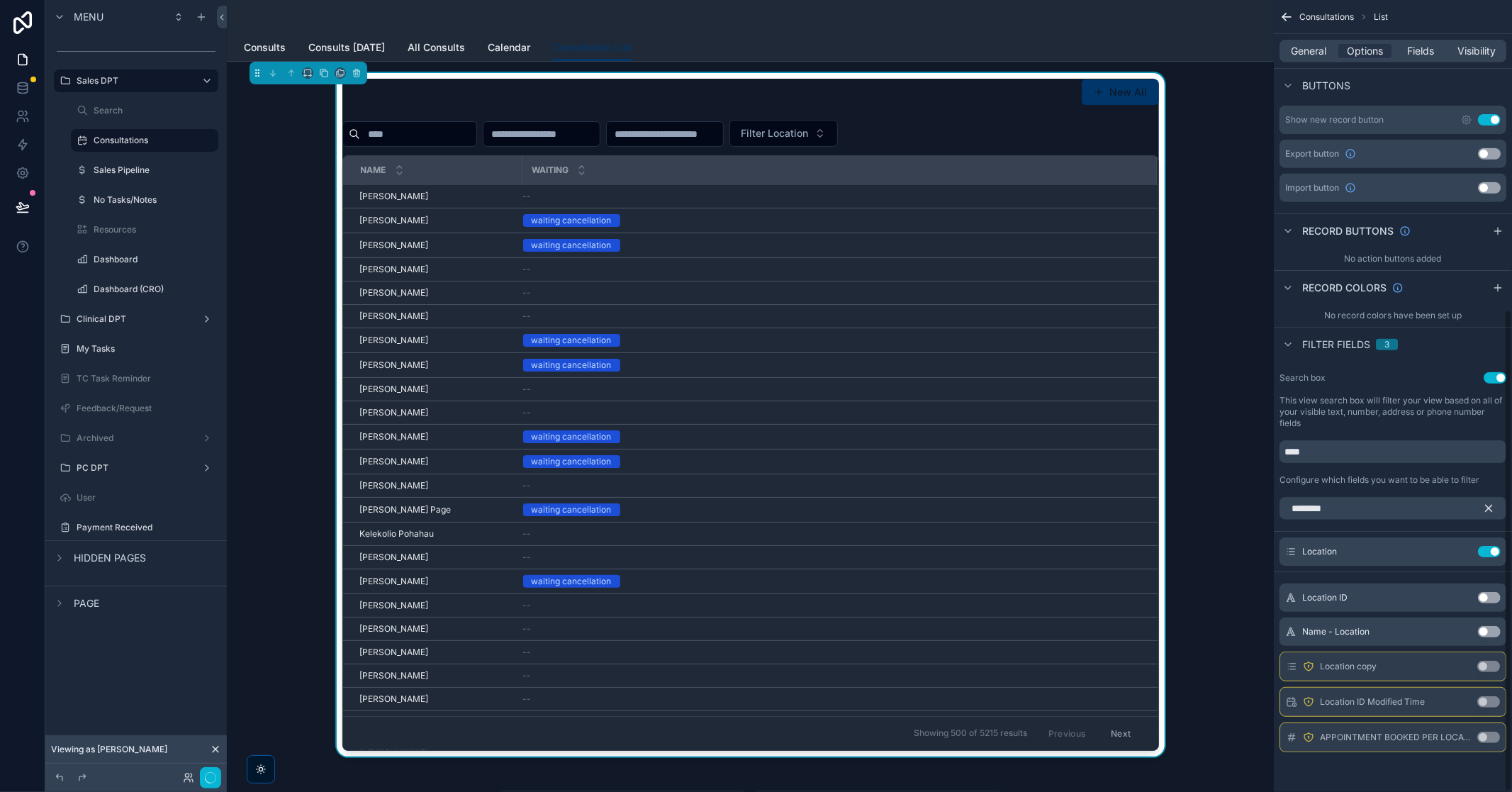
scroll to position [511, 0]
click at [996, 142] on div "Filter Location" at bounding box center [750, 134] width 817 height 27
click at [838, 142] on button "Filter Location" at bounding box center [784, 134] width 109 height 27
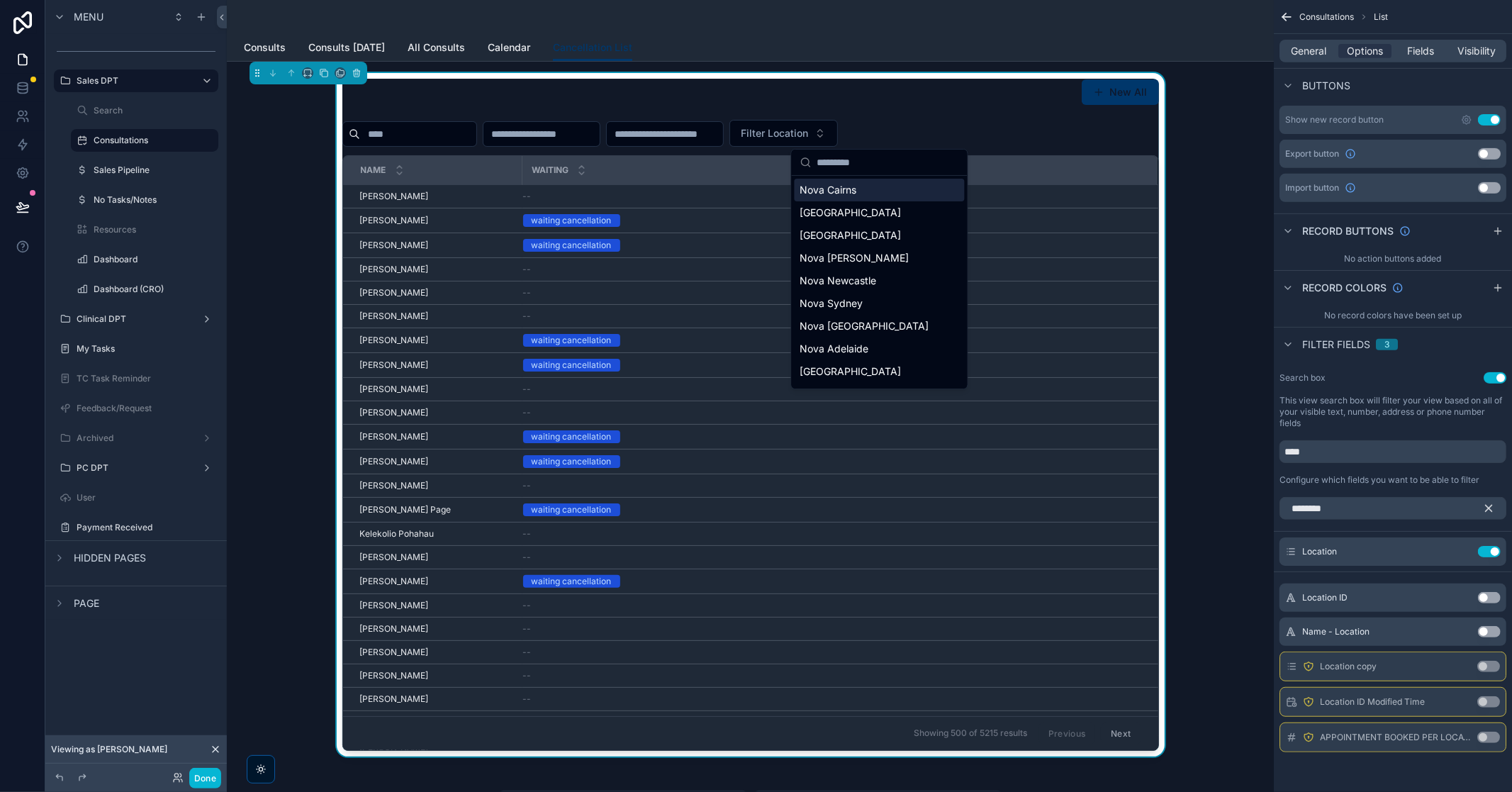
click at [1492, 482] on div "Configure which fields you want to be able to filter" at bounding box center [1393, 480] width 227 height 12
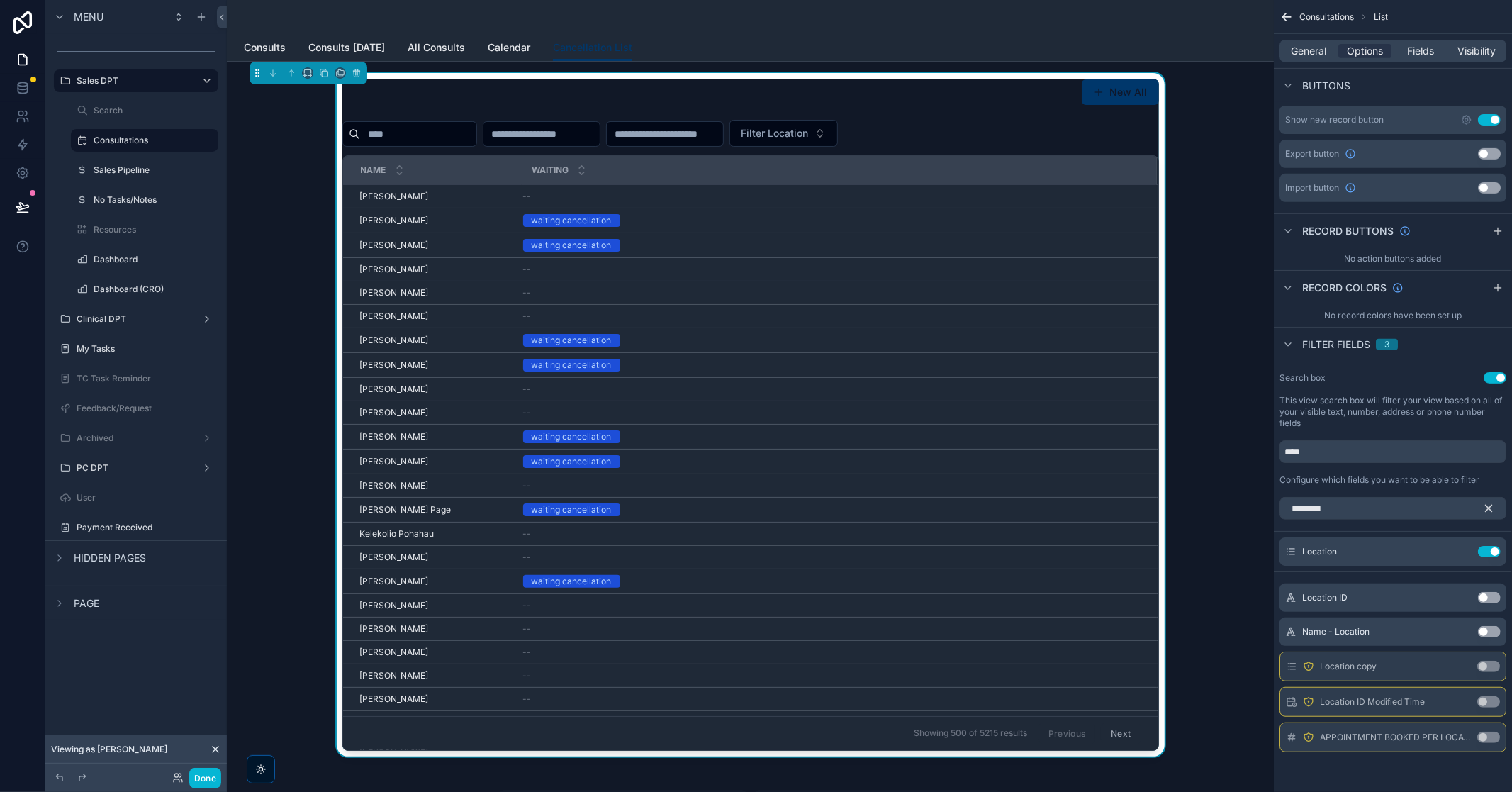
click at [600, 139] on input "scrollable content" at bounding box center [542, 134] width 116 height 19
click at [600, 142] on input "scrollable content" at bounding box center [542, 134] width 116 height 19
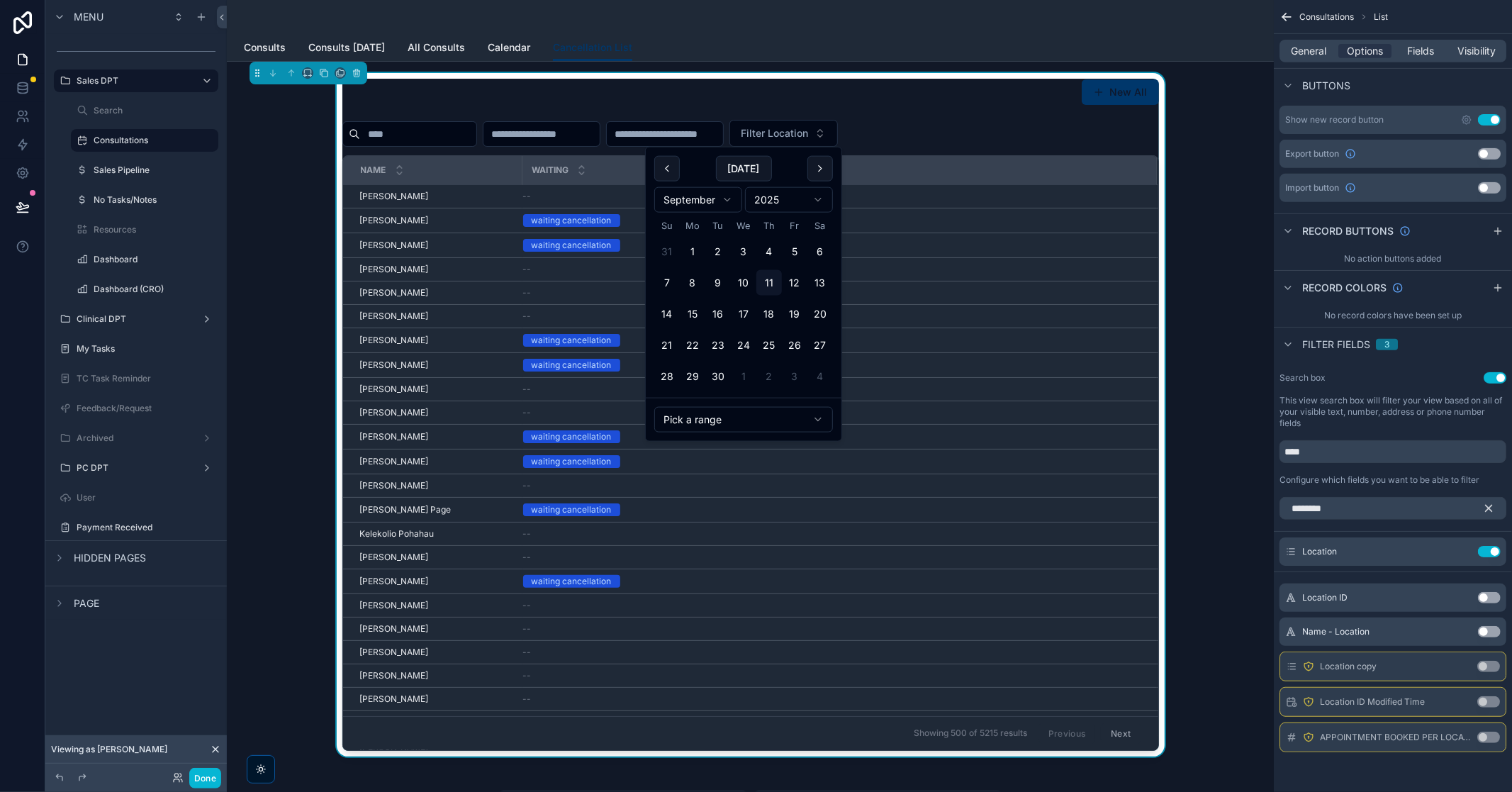
click at [723, 138] on input "scrollable content" at bounding box center [665, 134] width 116 height 19
click at [988, 123] on div "Filter Location" at bounding box center [750, 134] width 817 height 27
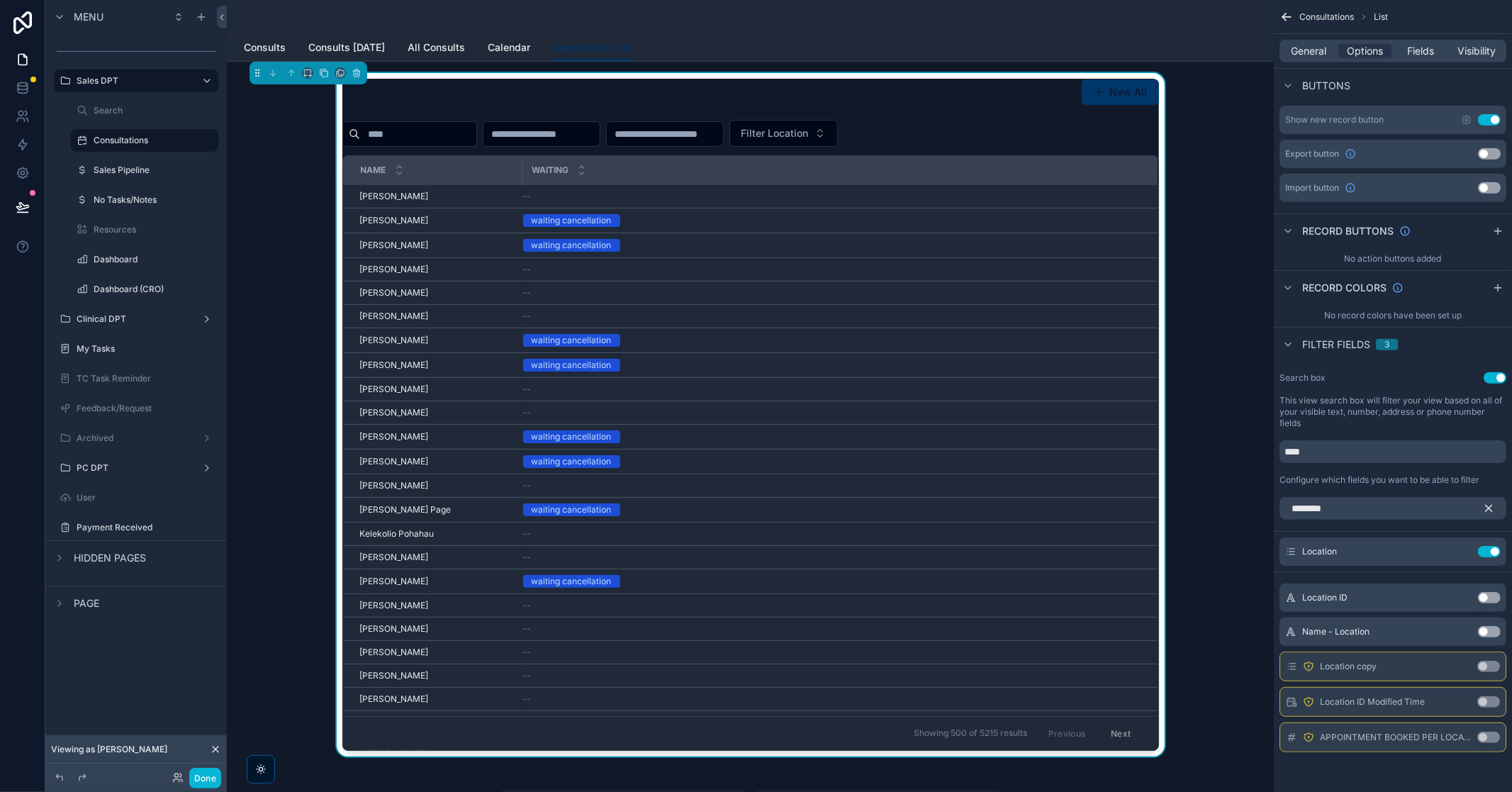
click at [635, 175] on div "Waiting" at bounding box center [839, 171] width 633 height 27
click at [561, 167] on span "Waiting" at bounding box center [551, 171] width 37 height 12
click at [1420, 46] on span "Fields" at bounding box center [1422, 50] width 27 height 15
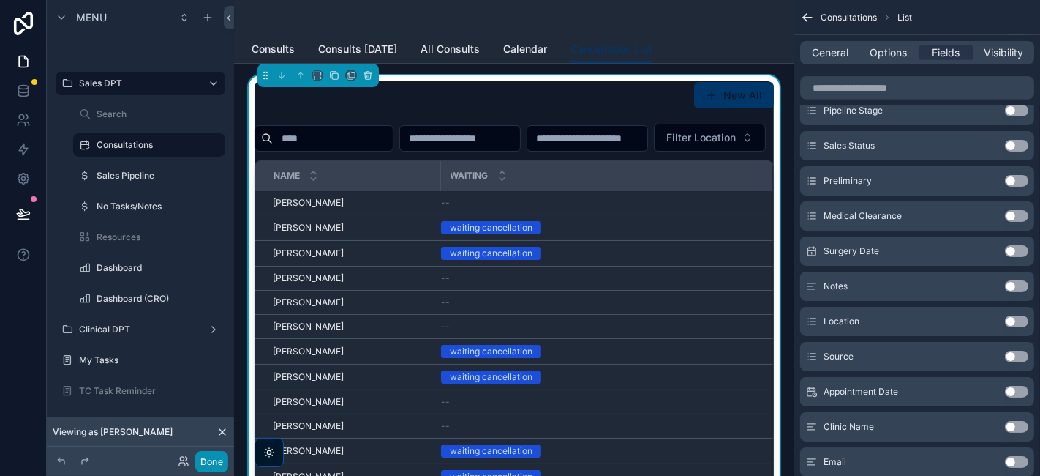
drag, startPoint x: 213, startPoint y: 459, endPoint x: 225, endPoint y: 473, distance: 18.7
click at [213, 459] on button "Done" at bounding box center [211, 461] width 33 height 21
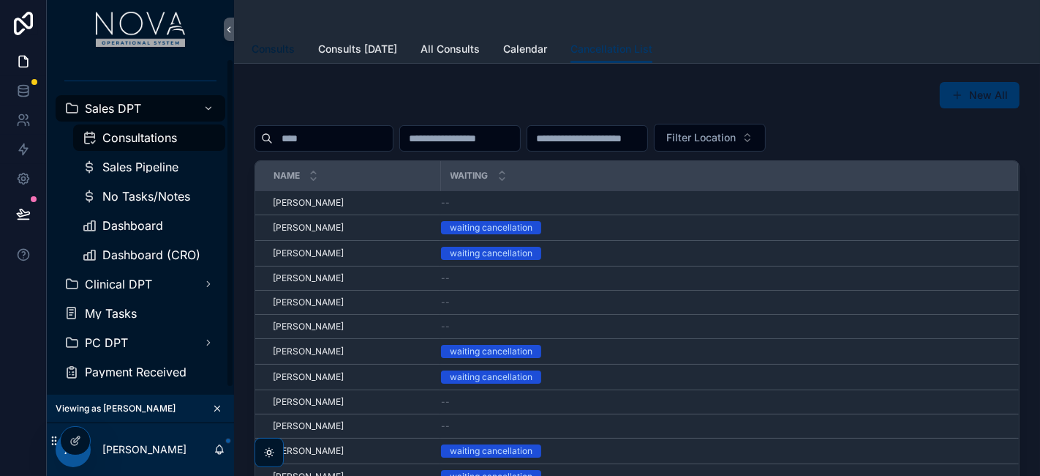
click at [271, 43] on span "Consults" at bounding box center [273, 49] width 43 height 15
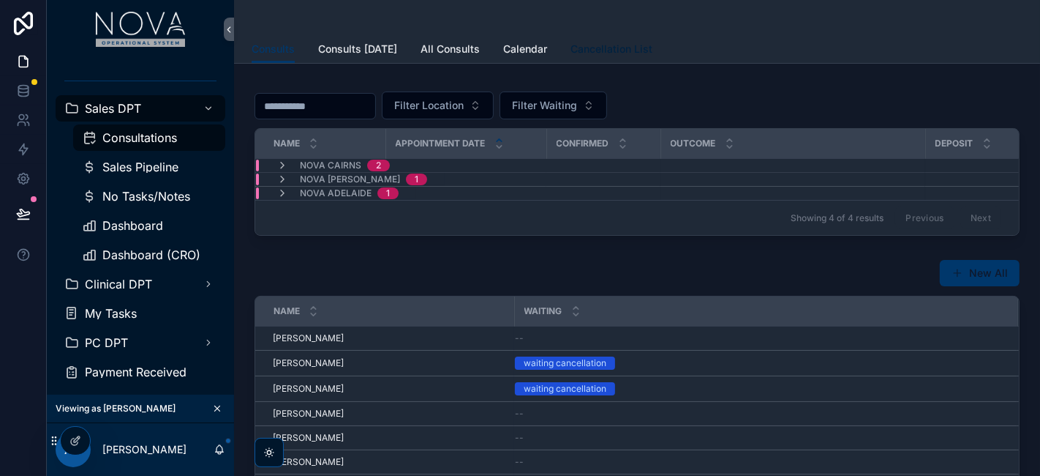
click at [633, 45] on span "Cancellation List" at bounding box center [612, 49] width 82 height 15
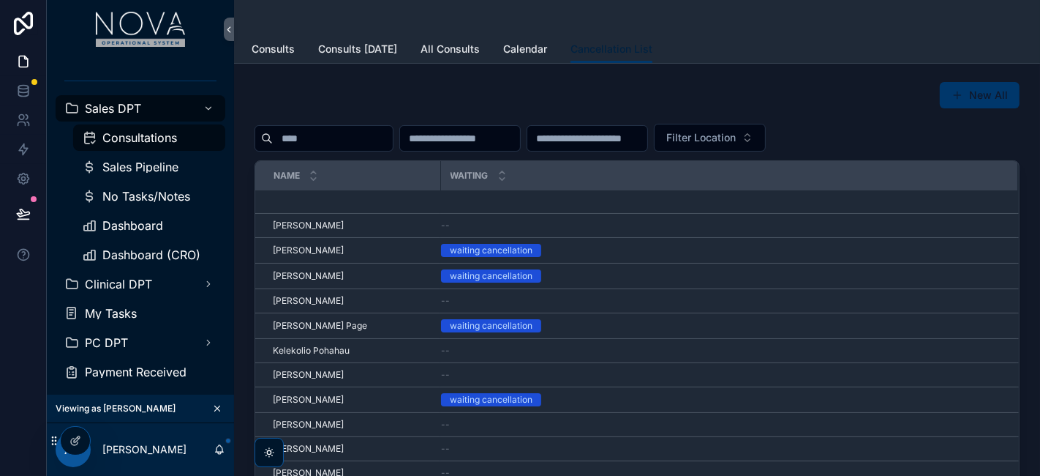
scroll to position [489, 0]
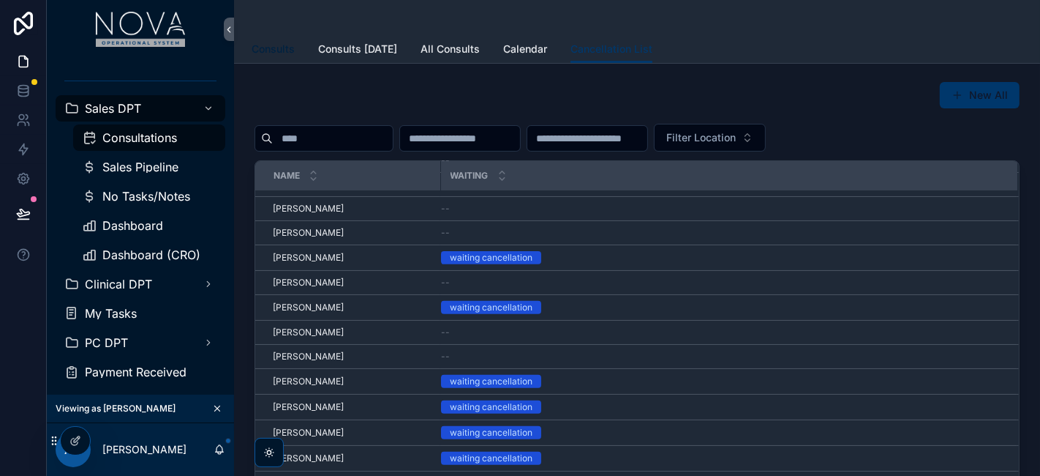
click at [274, 55] on span "Consults" at bounding box center [273, 49] width 43 height 15
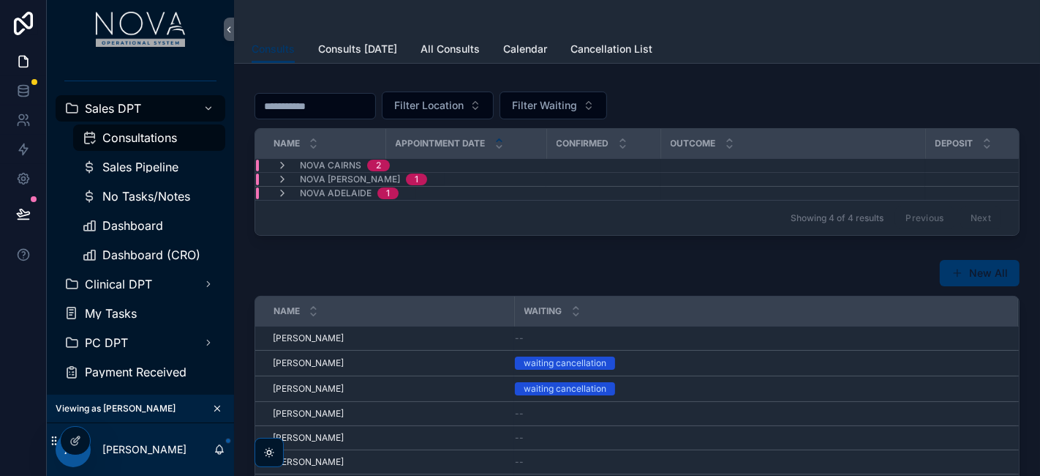
click at [611, 266] on div "New All" at bounding box center [637, 273] width 765 height 28
click at [475, 145] on span "Appointment Date" at bounding box center [441, 144] width 90 height 12
click at [591, 147] on span "Confirmed" at bounding box center [583, 144] width 53 height 12
click at [631, 145] on div "Confirmed" at bounding box center [604, 143] width 112 height 28
click at [285, 168] on icon "scrollable content" at bounding box center [283, 165] width 12 height 12
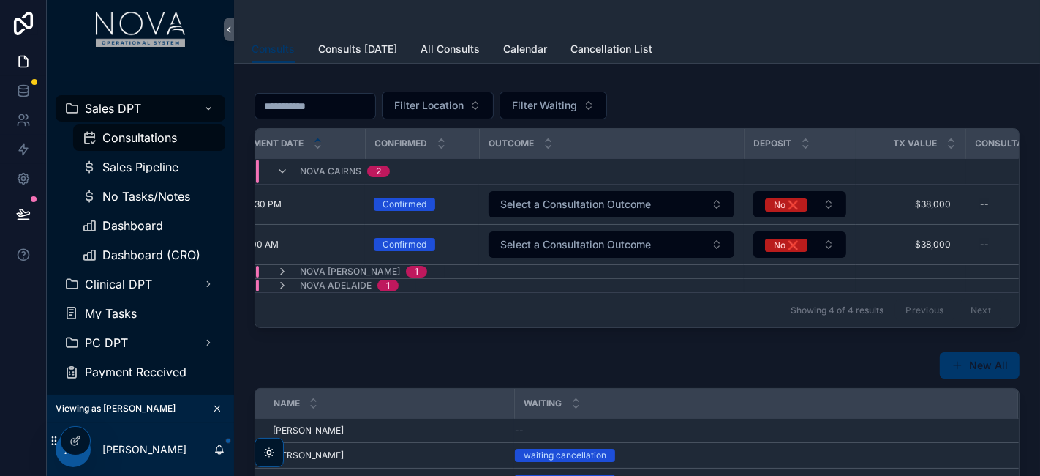
scroll to position [0, 160]
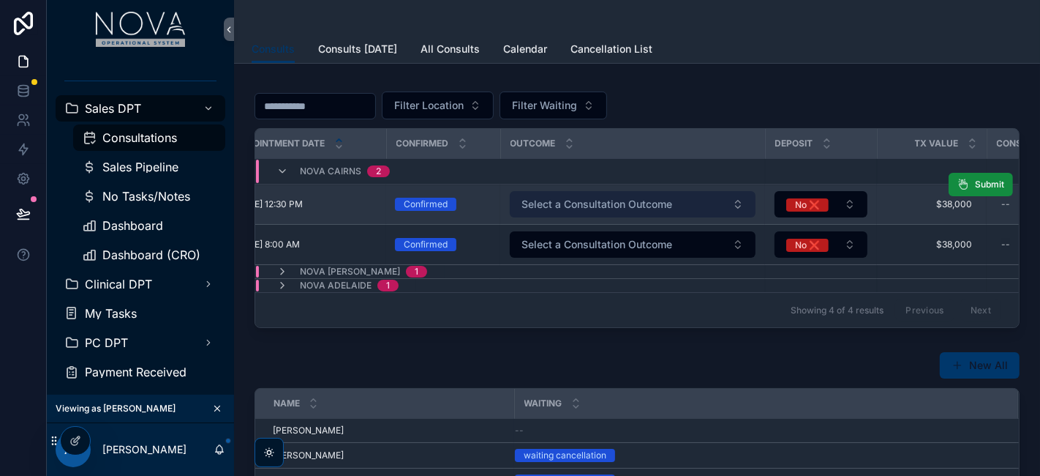
click at [744, 208] on button "Select a Consultation Outcome" at bounding box center [633, 204] width 246 height 26
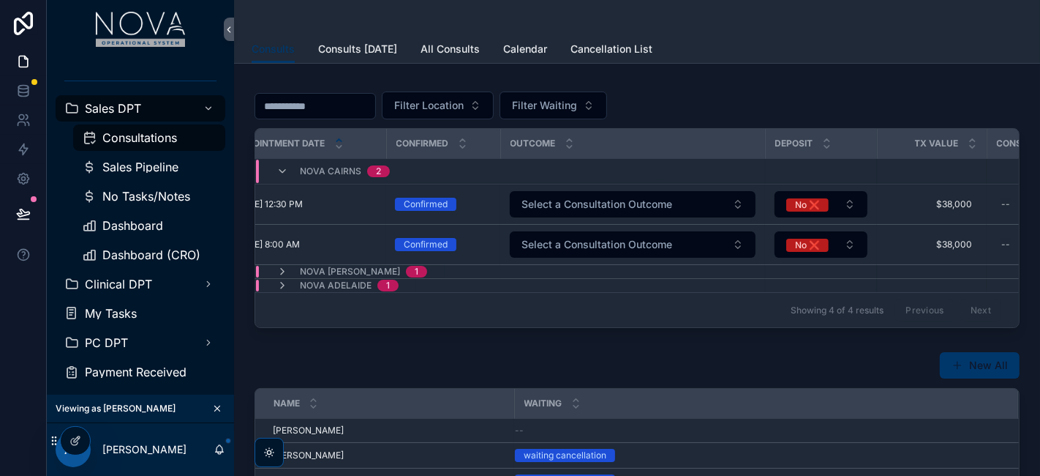
click at [733, 60] on div "Consults Consults [DATE] All Consults Calendar Cancellation List" at bounding box center [637, 49] width 771 height 28
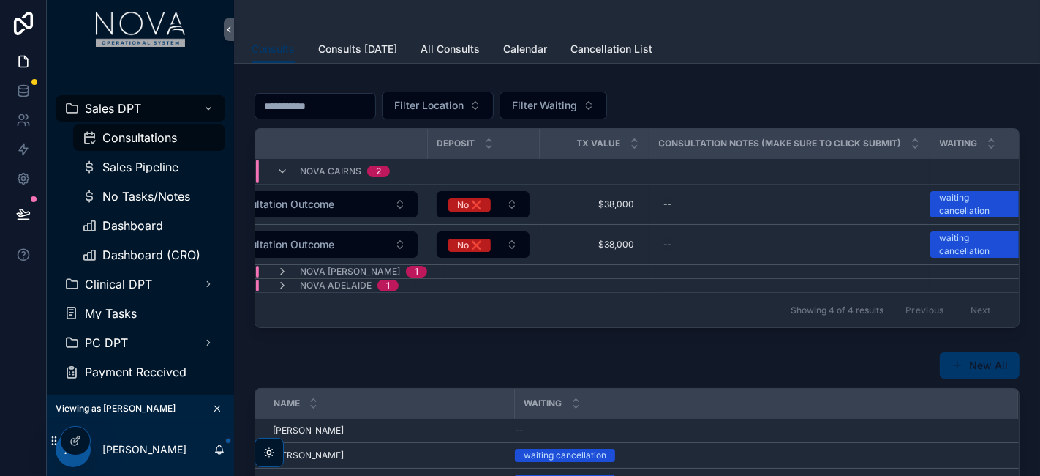
scroll to position [0, 525]
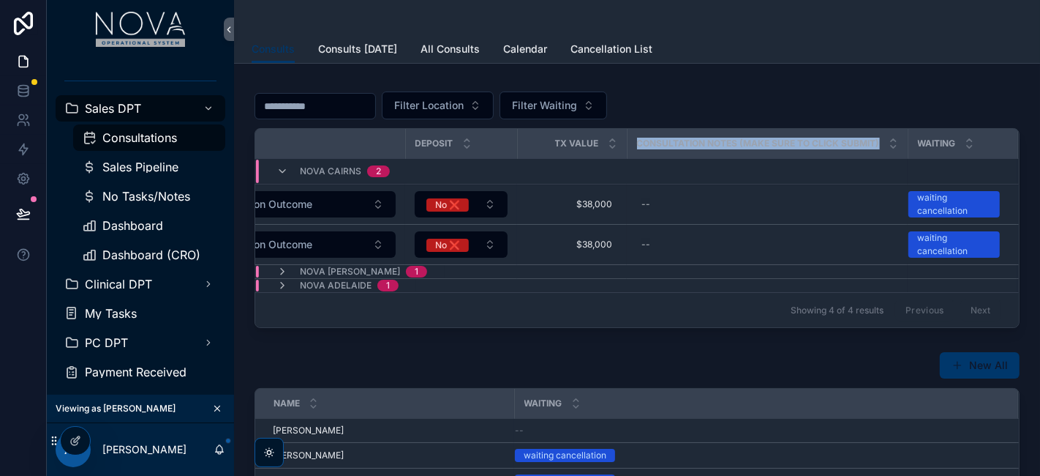
drag, startPoint x: 631, startPoint y: 145, endPoint x: 875, endPoint y: 152, distance: 243.7
click at [875, 152] on div "Consultation Notes (Make Sure to Click SUbmit)" at bounding box center [767, 143] width 279 height 28
copy span "Consultation Notes (Make Sure to Click SUbmit)"
click at [376, 373] on div "New All" at bounding box center [637, 365] width 765 height 28
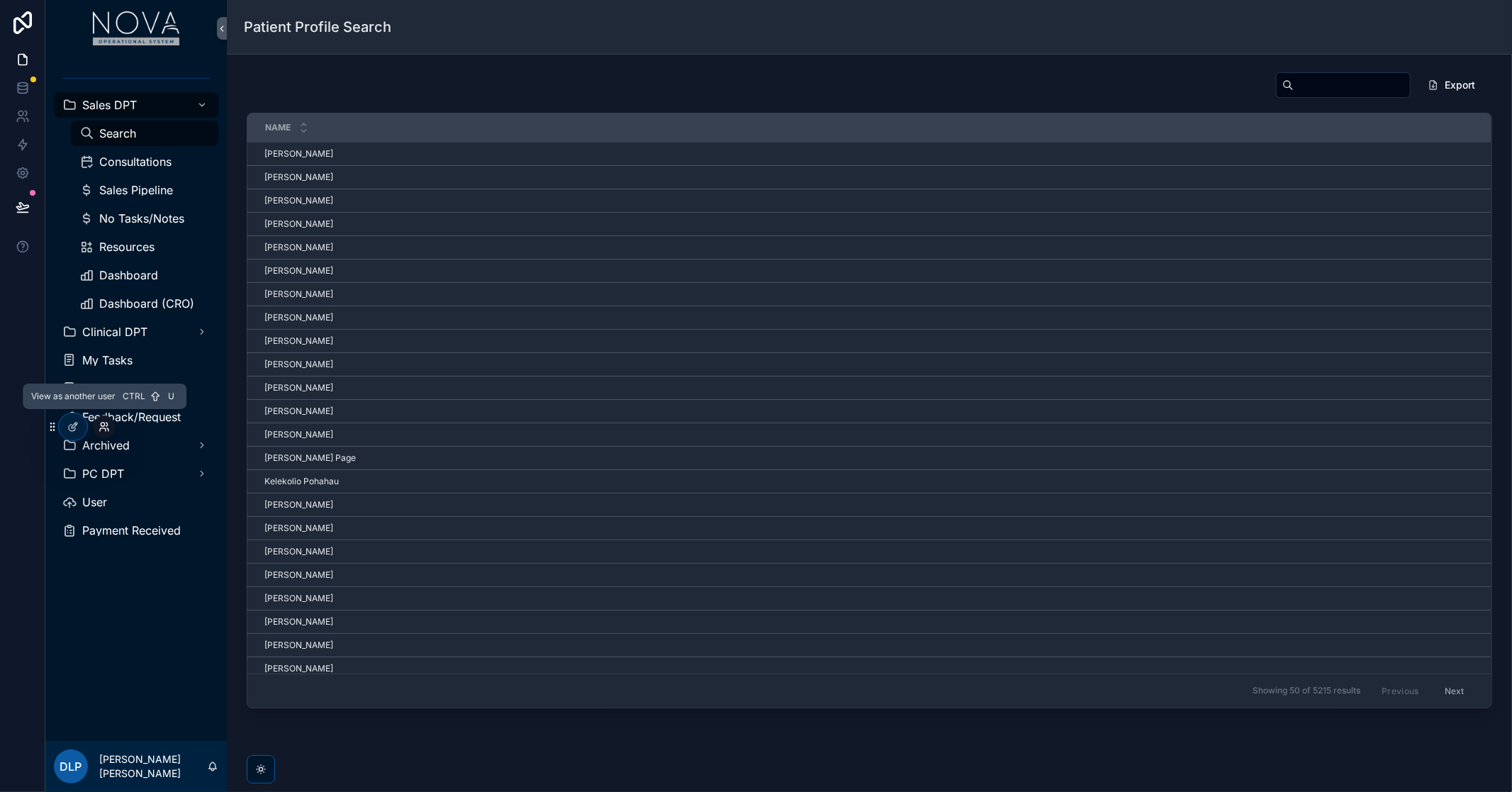
click at [104, 429] on icon at bounding box center [105, 428] width 12 height 12
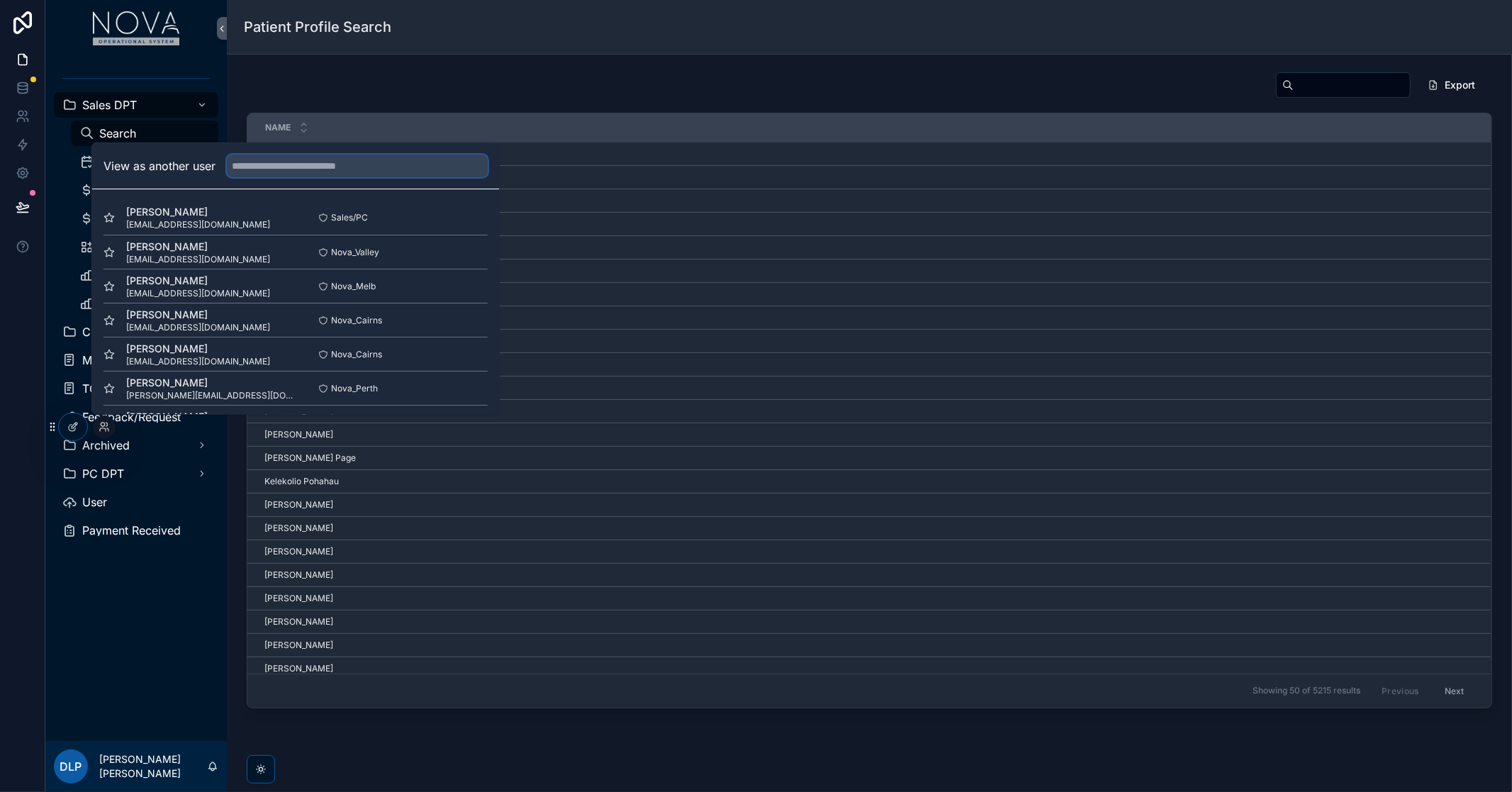
click at [426, 167] on input "text" at bounding box center [357, 165] width 261 height 22
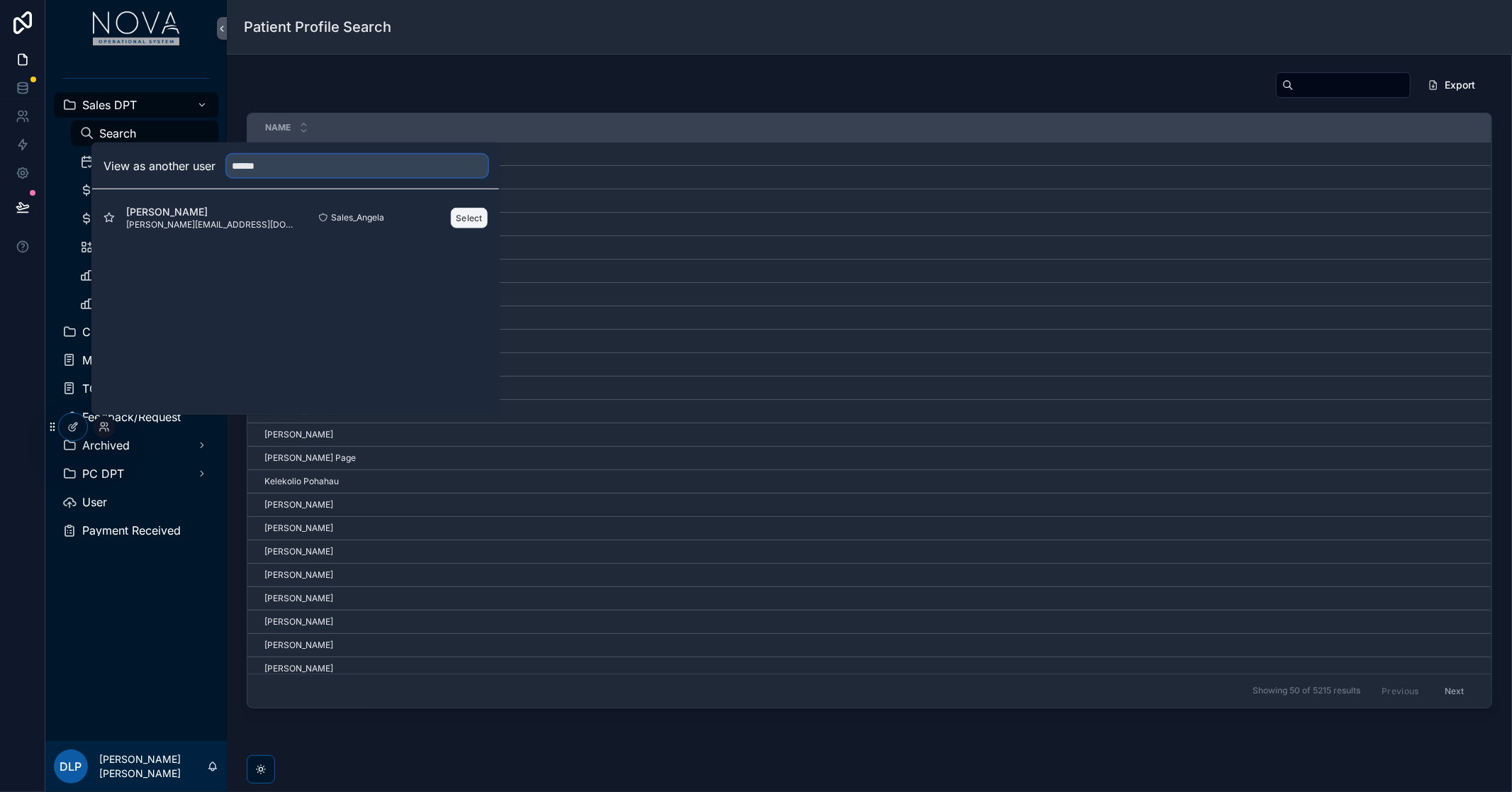
type input "******"
click at [463, 223] on button "Select" at bounding box center [469, 217] width 37 height 20
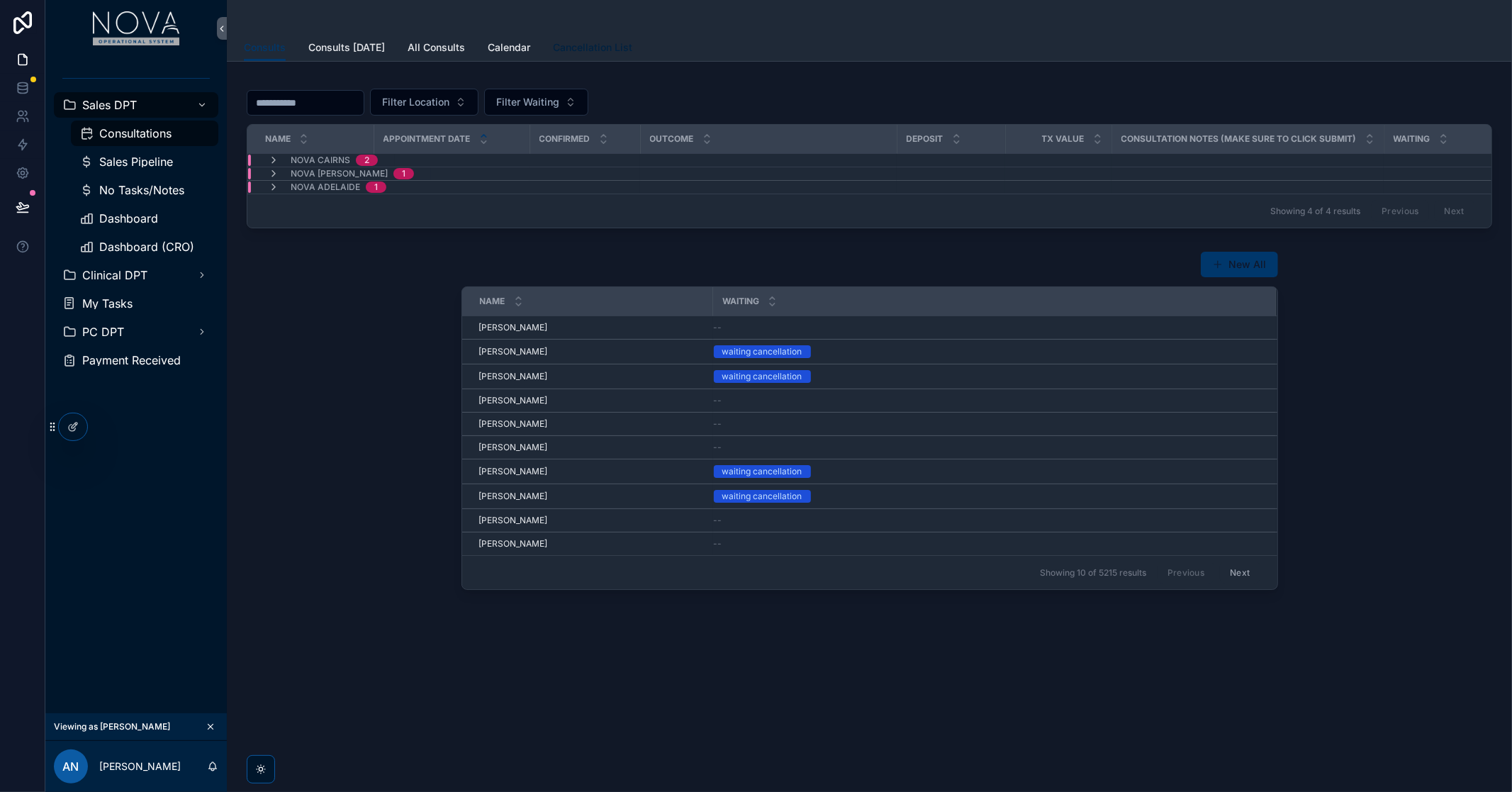
click at [598, 44] on span "Cancellation List" at bounding box center [593, 48] width 79 height 15
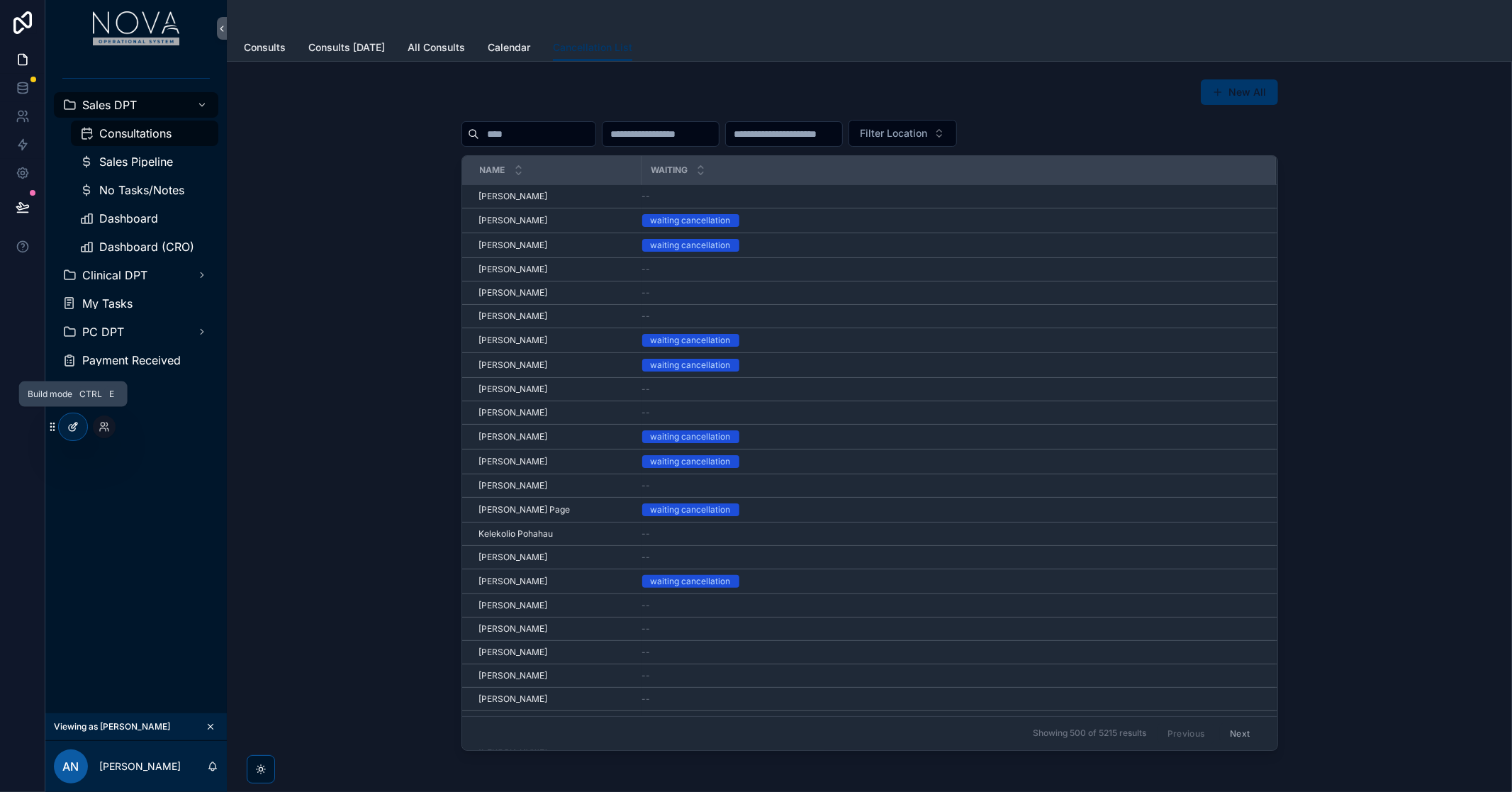
click at [80, 429] on div at bounding box center [73, 427] width 28 height 27
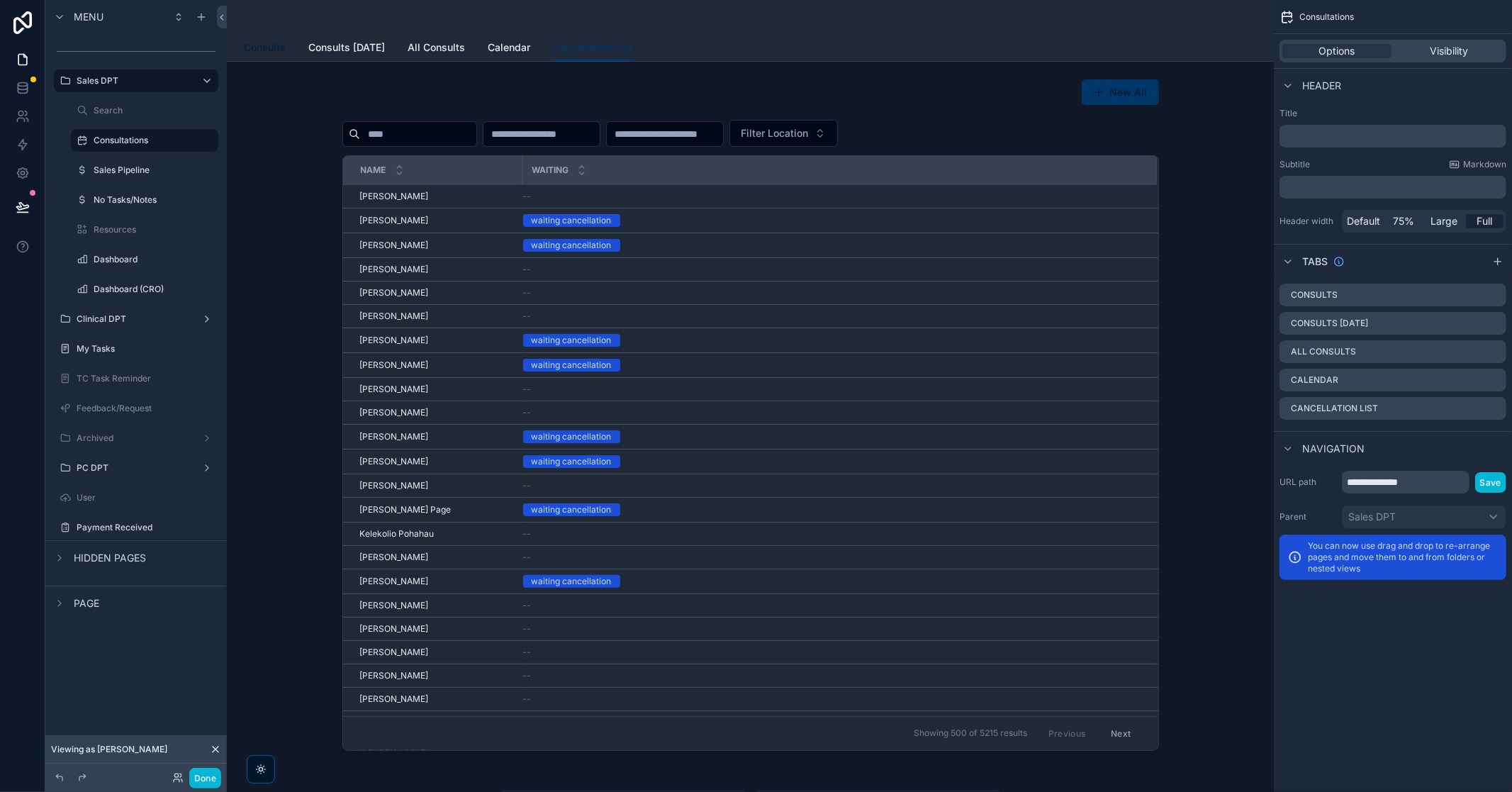
click at [270, 47] on span "Consults" at bounding box center [265, 48] width 42 height 15
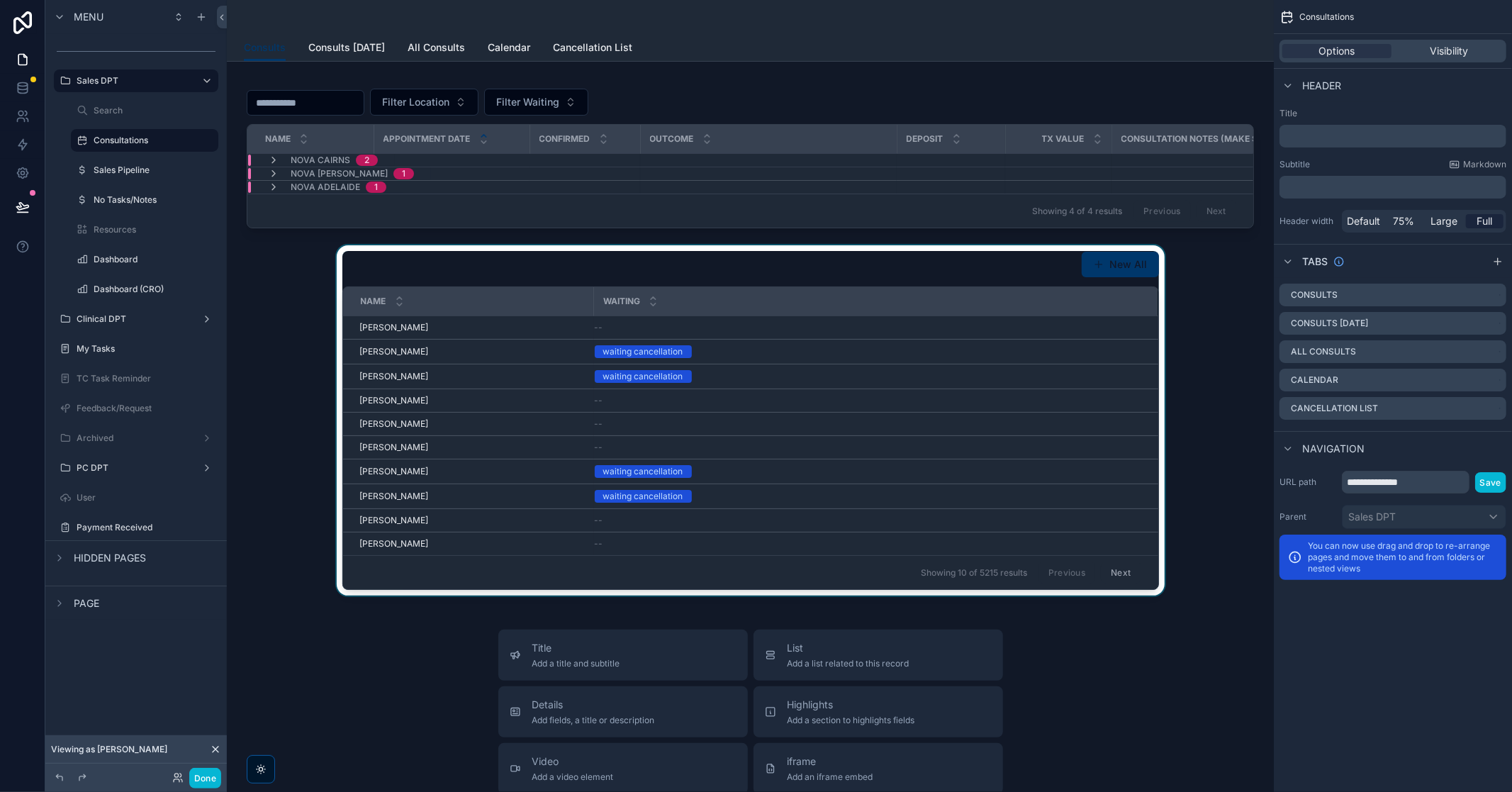
click at [1045, 281] on div "scrollable content" at bounding box center [750, 420] width 1024 height 350
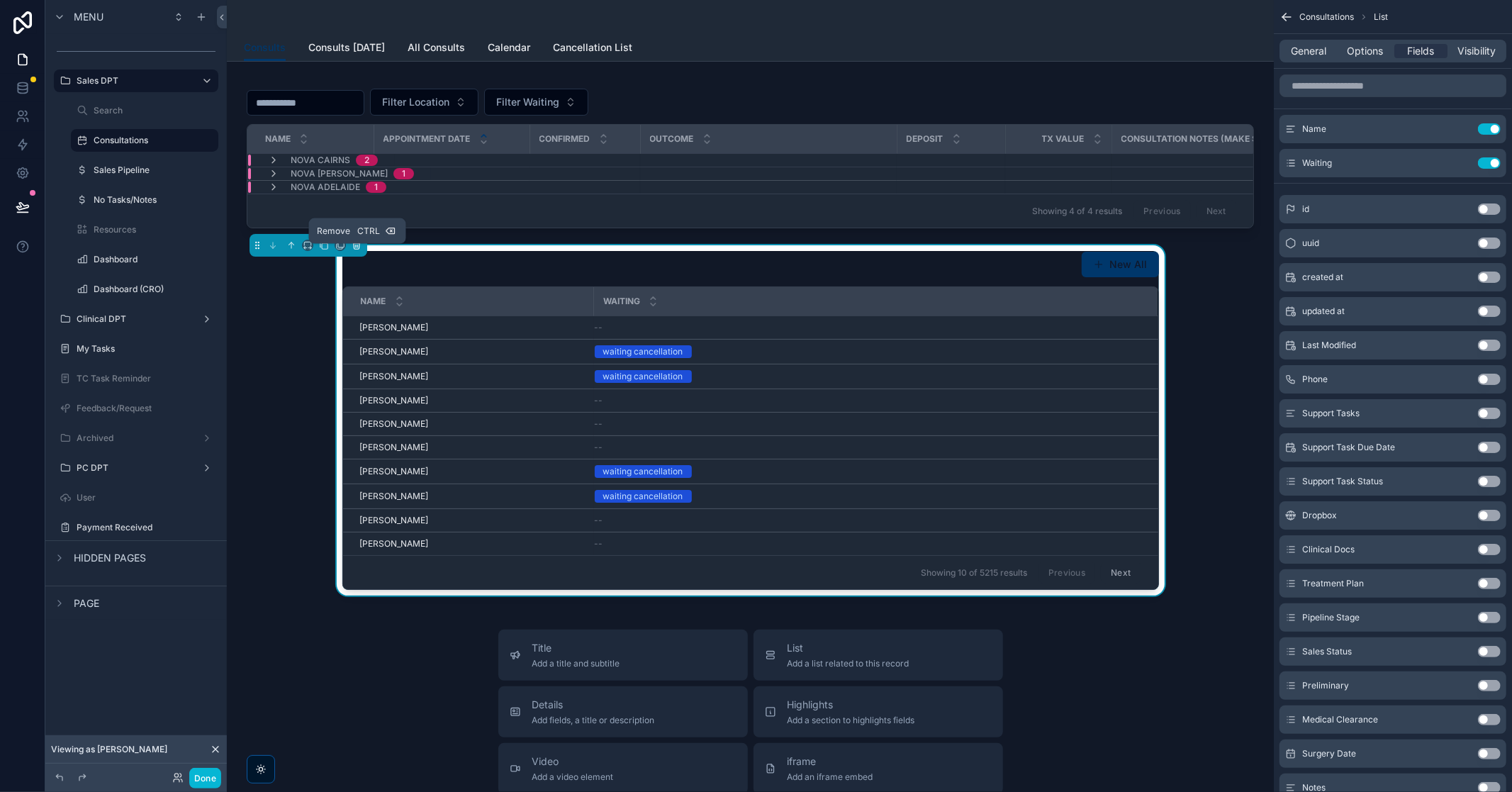
click at [356, 250] on icon "scrollable content" at bounding box center [357, 245] width 10 height 10
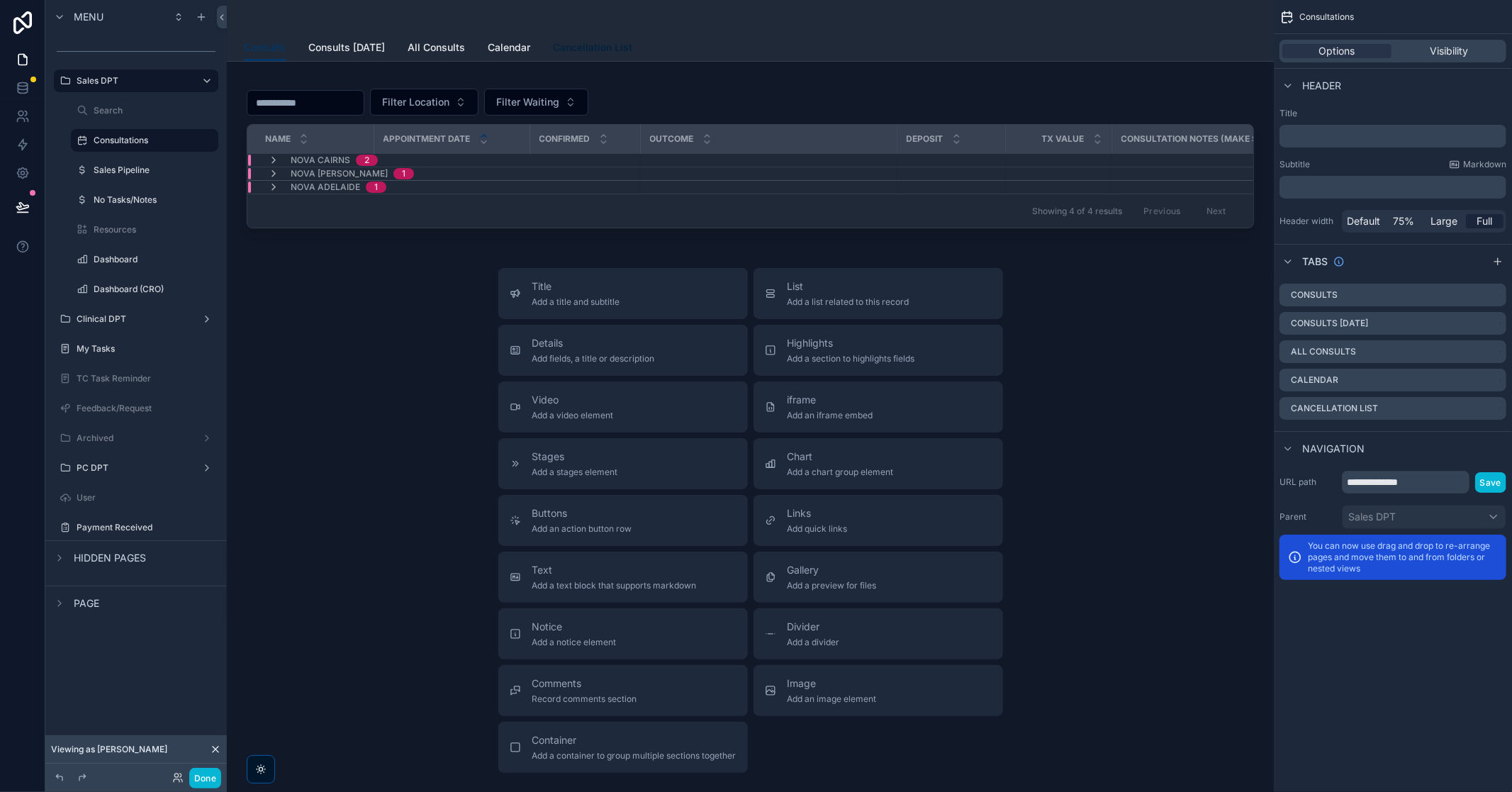
click at [582, 45] on span "Cancellation List" at bounding box center [593, 48] width 79 height 15
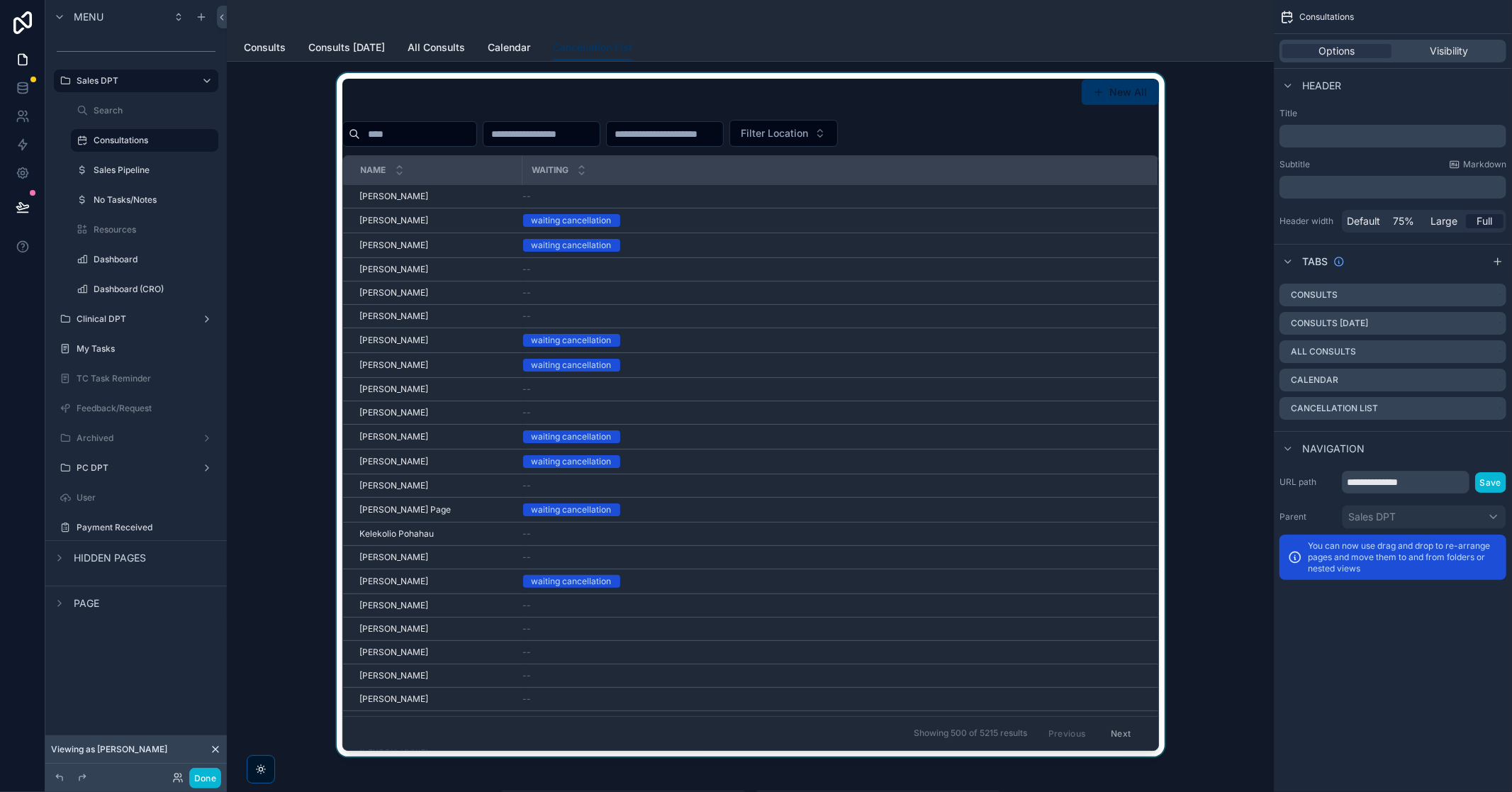
click at [626, 175] on div "Waiting" at bounding box center [839, 171] width 633 height 27
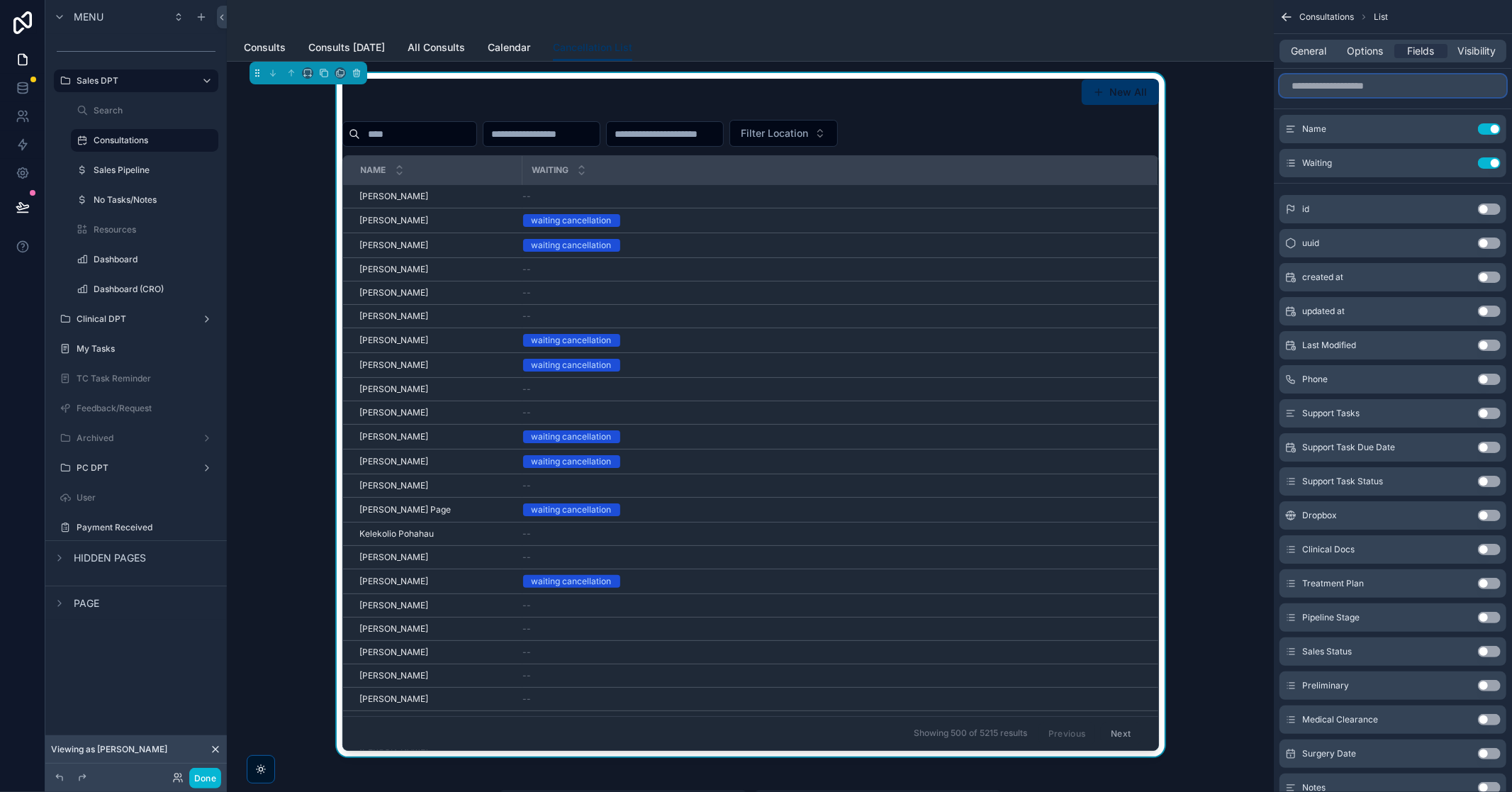
click at [1366, 86] on input "scrollable content" at bounding box center [1393, 85] width 227 height 22
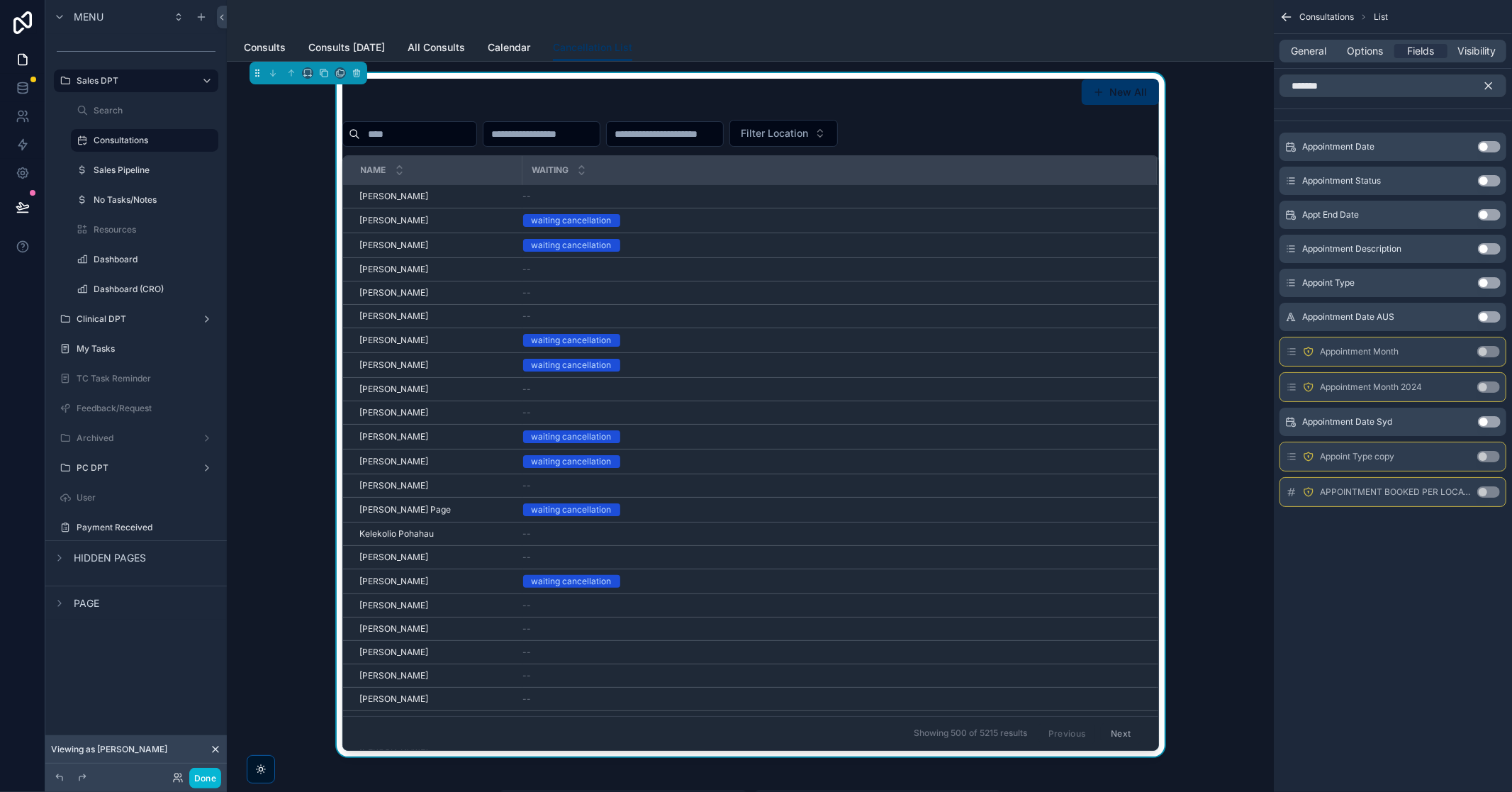
click at [1491, 145] on button "Use setting" at bounding box center [1489, 147] width 22 height 12
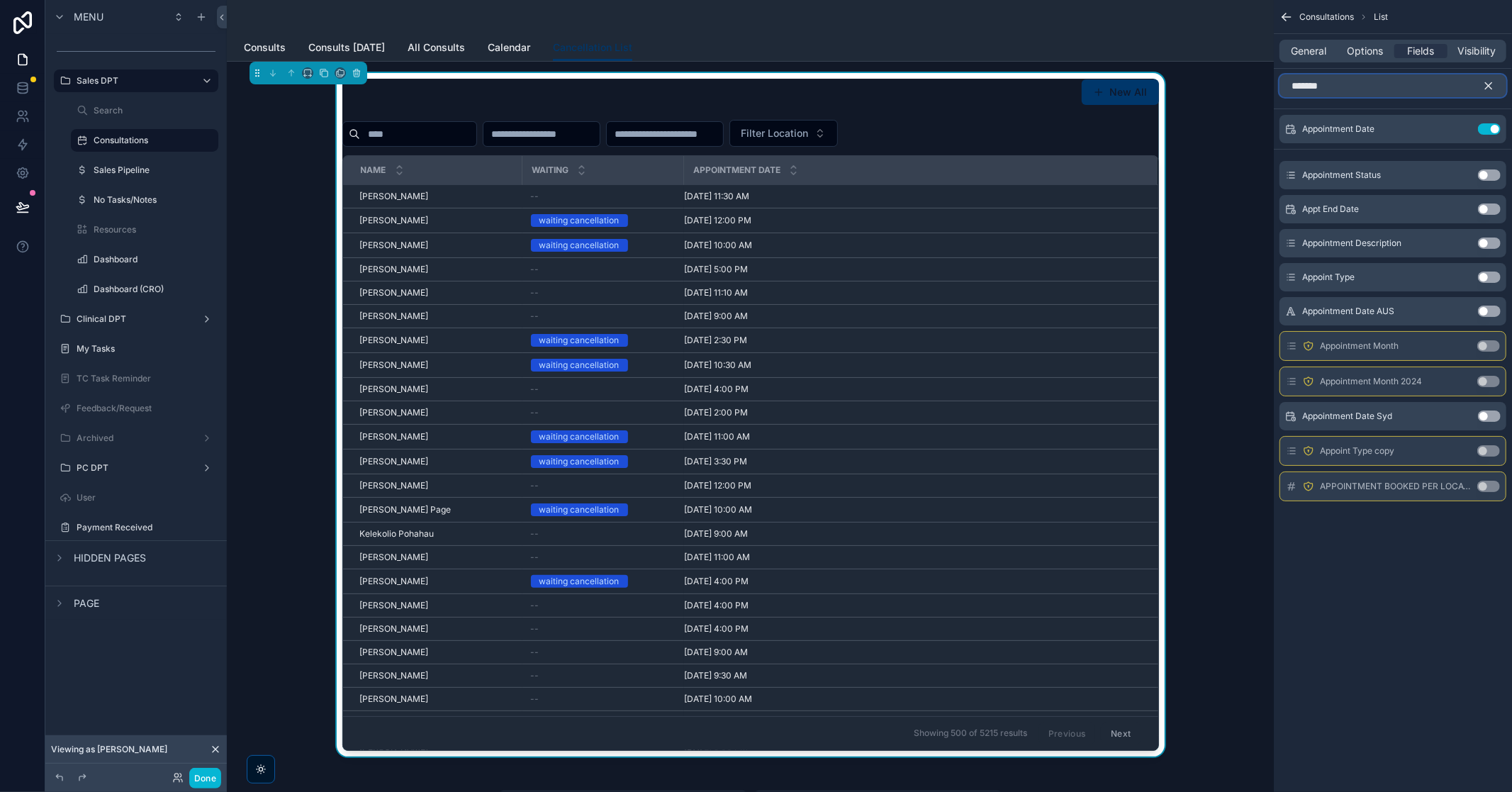
drag, startPoint x: 1388, startPoint y: 94, endPoint x: 1260, endPoint y: 80, distance: 128.8
click at [1260, 80] on div "Sales DPT Search Consultations Sales Pipeline No Tasks/Notes Resources Dashboar…" at bounding box center [869, 396] width 1285 height 792
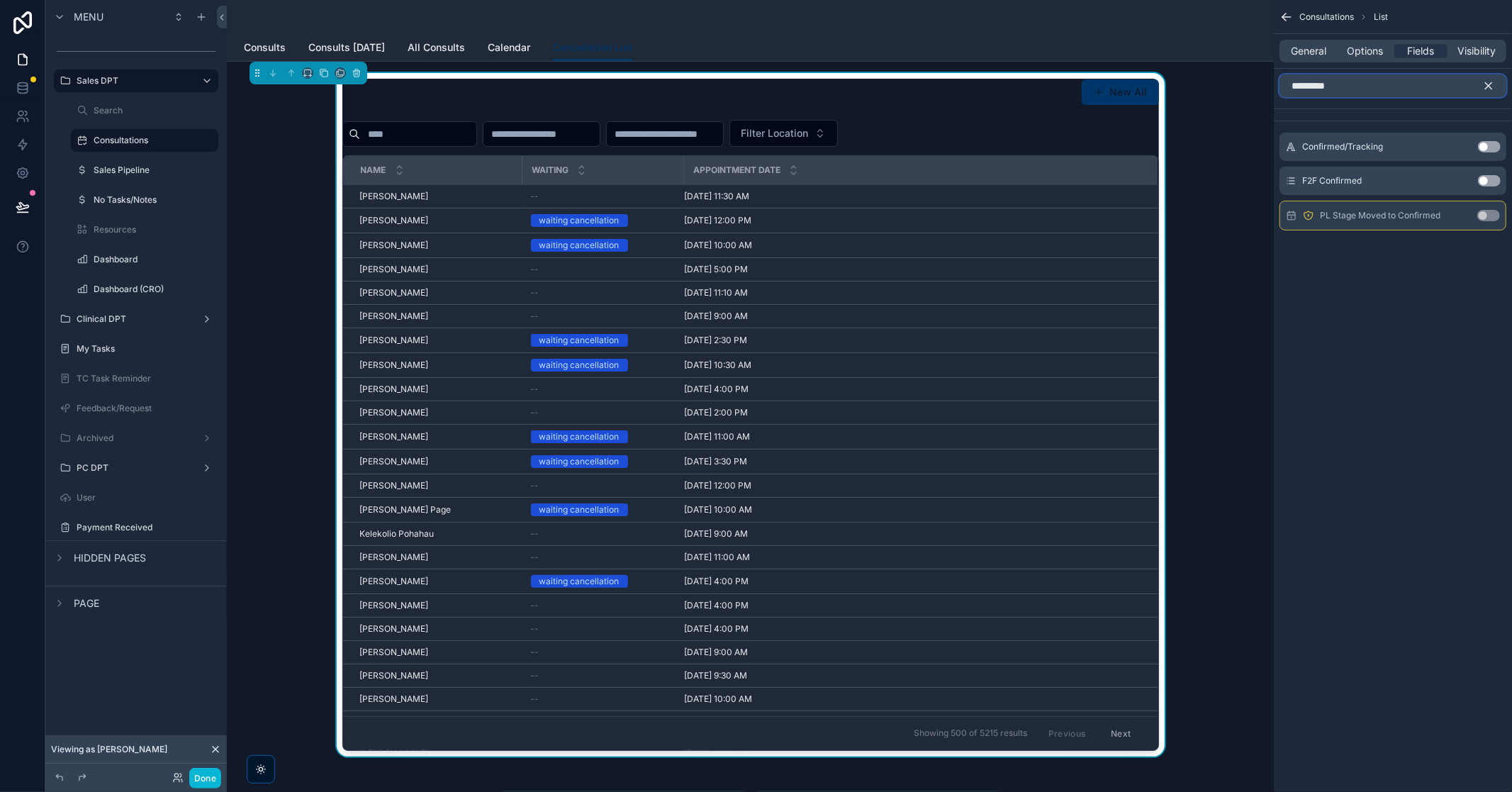
click at [1366, 92] on input "*********" at bounding box center [1393, 85] width 227 height 22
type input "****"
click at [1492, 147] on button "Use setting" at bounding box center [1489, 147] width 22 height 12
click at [1457, 125] on icon "scrollable content" at bounding box center [1462, 129] width 12 height 12
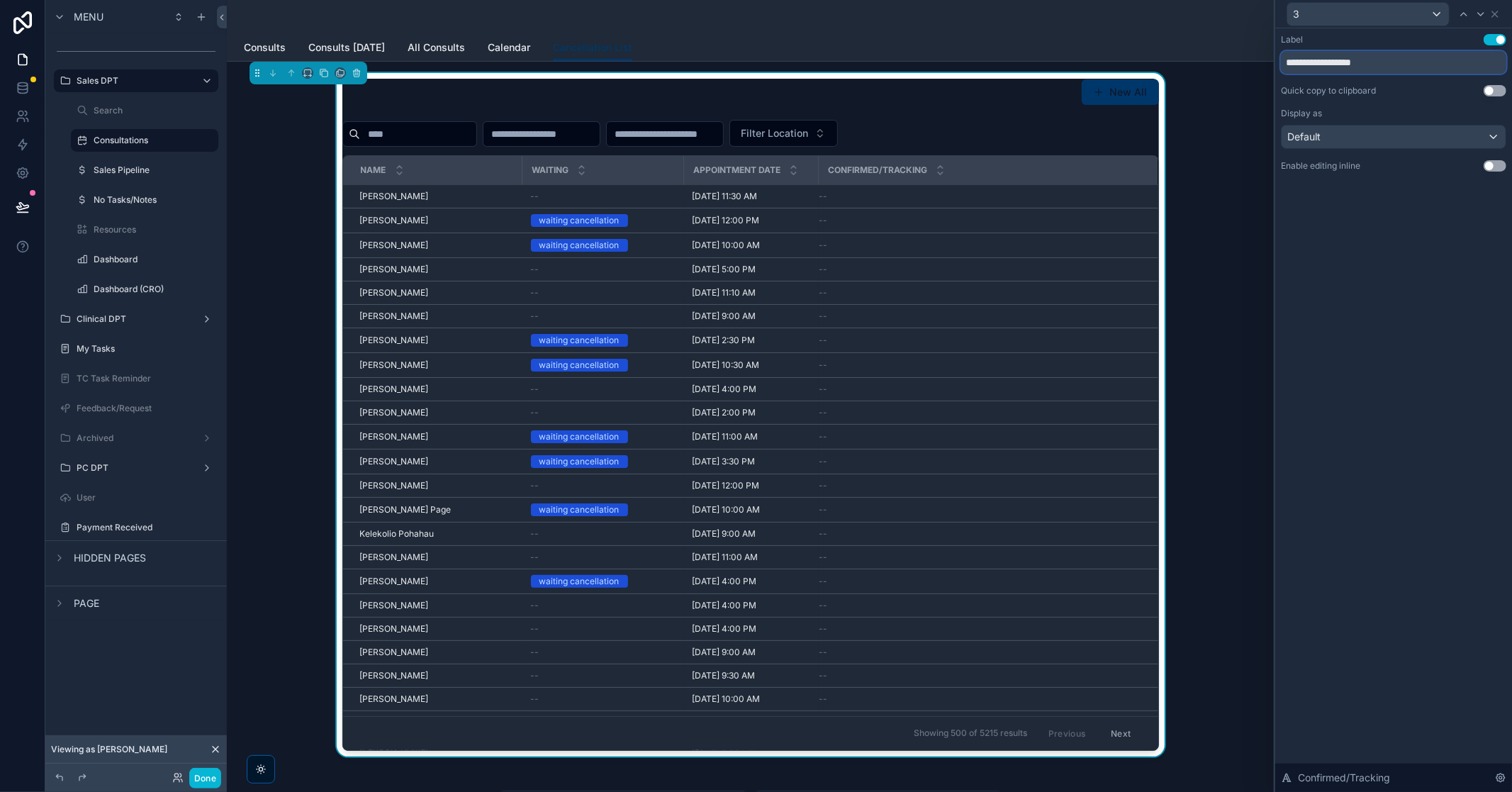
drag, startPoint x: 1398, startPoint y: 62, endPoint x: 1336, endPoint y: 59, distance: 62.1
click at [1336, 59] on input "**********" at bounding box center [1394, 62] width 226 height 22
type input "*********"
click at [1433, 381] on div "Label Use setting ********* Quick copy to clipboard Use setting Display as Defa…" at bounding box center [1394, 410] width 236 height 764
click at [879, 194] on div "--" at bounding box center [980, 197] width 321 height 12
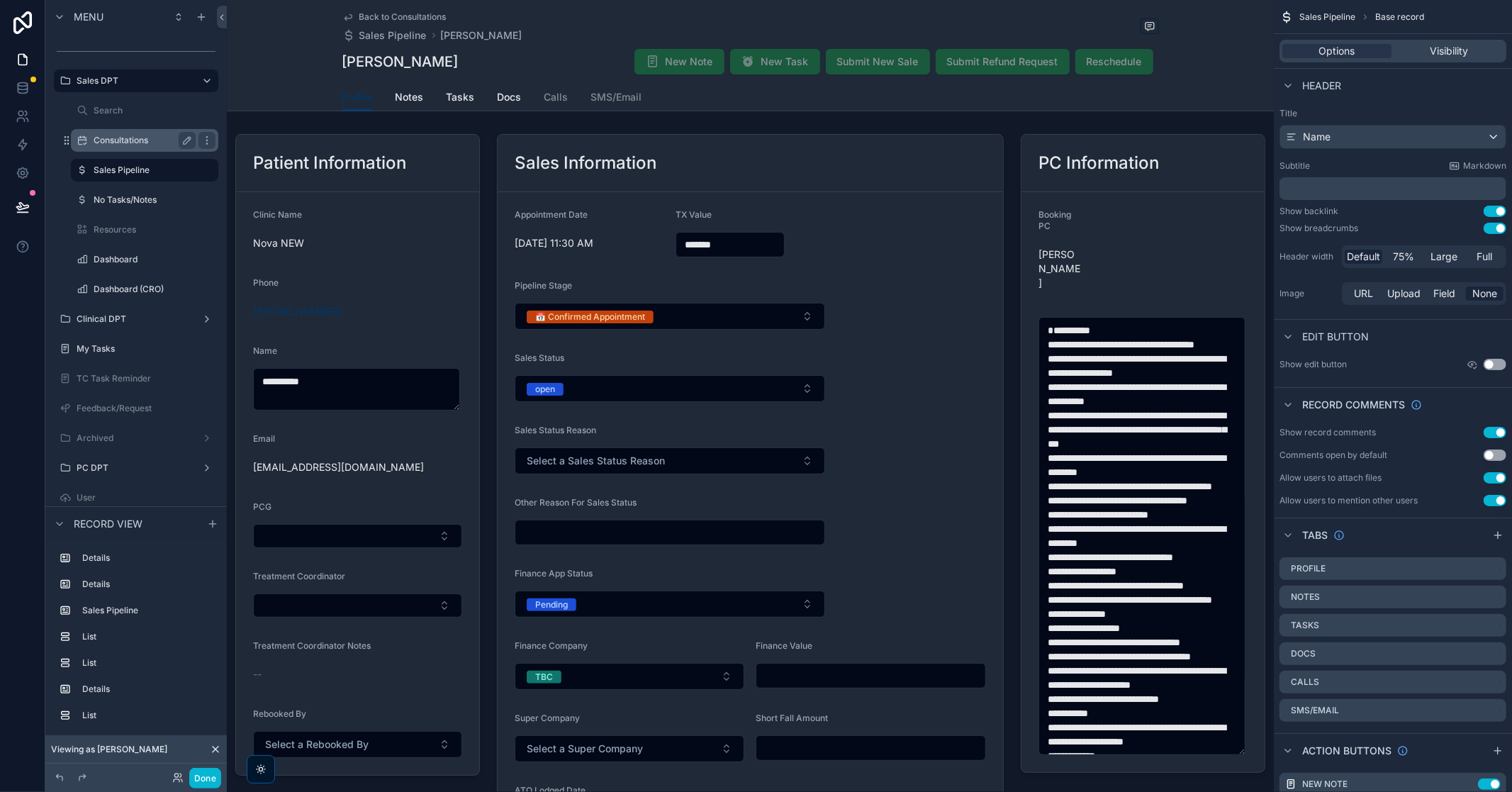
click at [123, 133] on div "Consultations" at bounding box center [144, 141] width 102 height 17
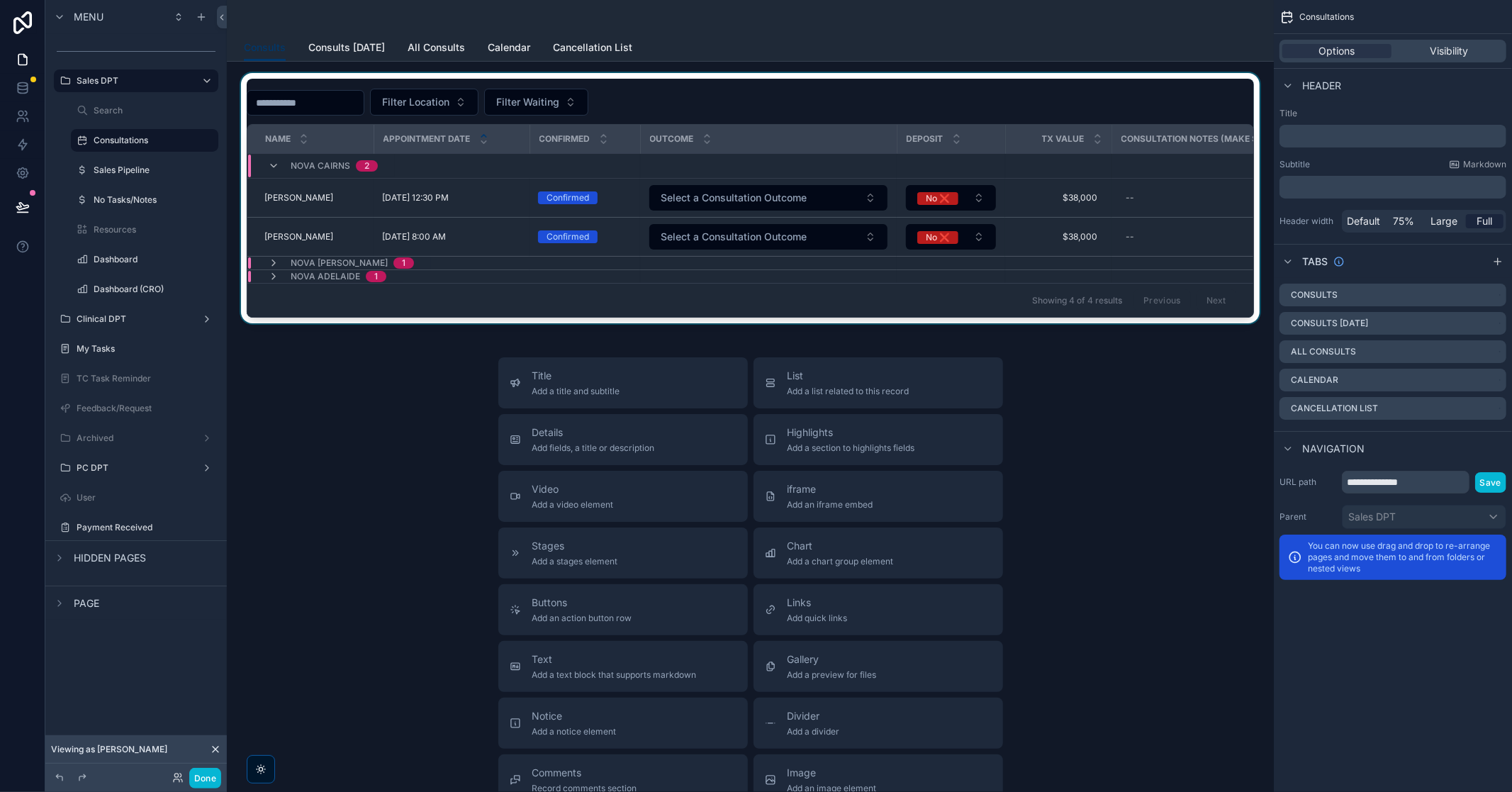
click at [577, 146] on div "Confirmed" at bounding box center [585, 139] width 109 height 27
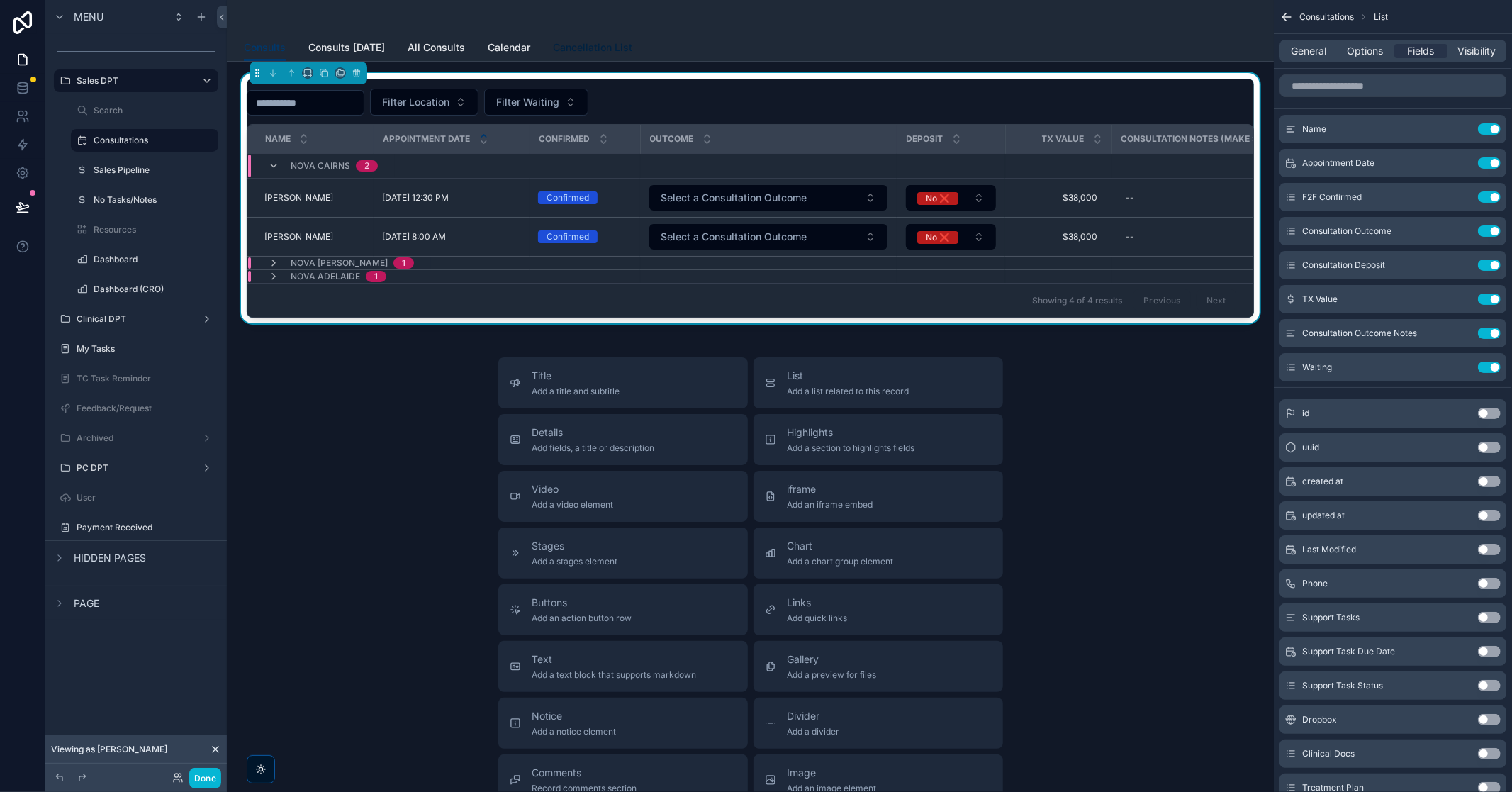
click at [609, 51] on span "Cancellation List" at bounding box center [593, 48] width 79 height 15
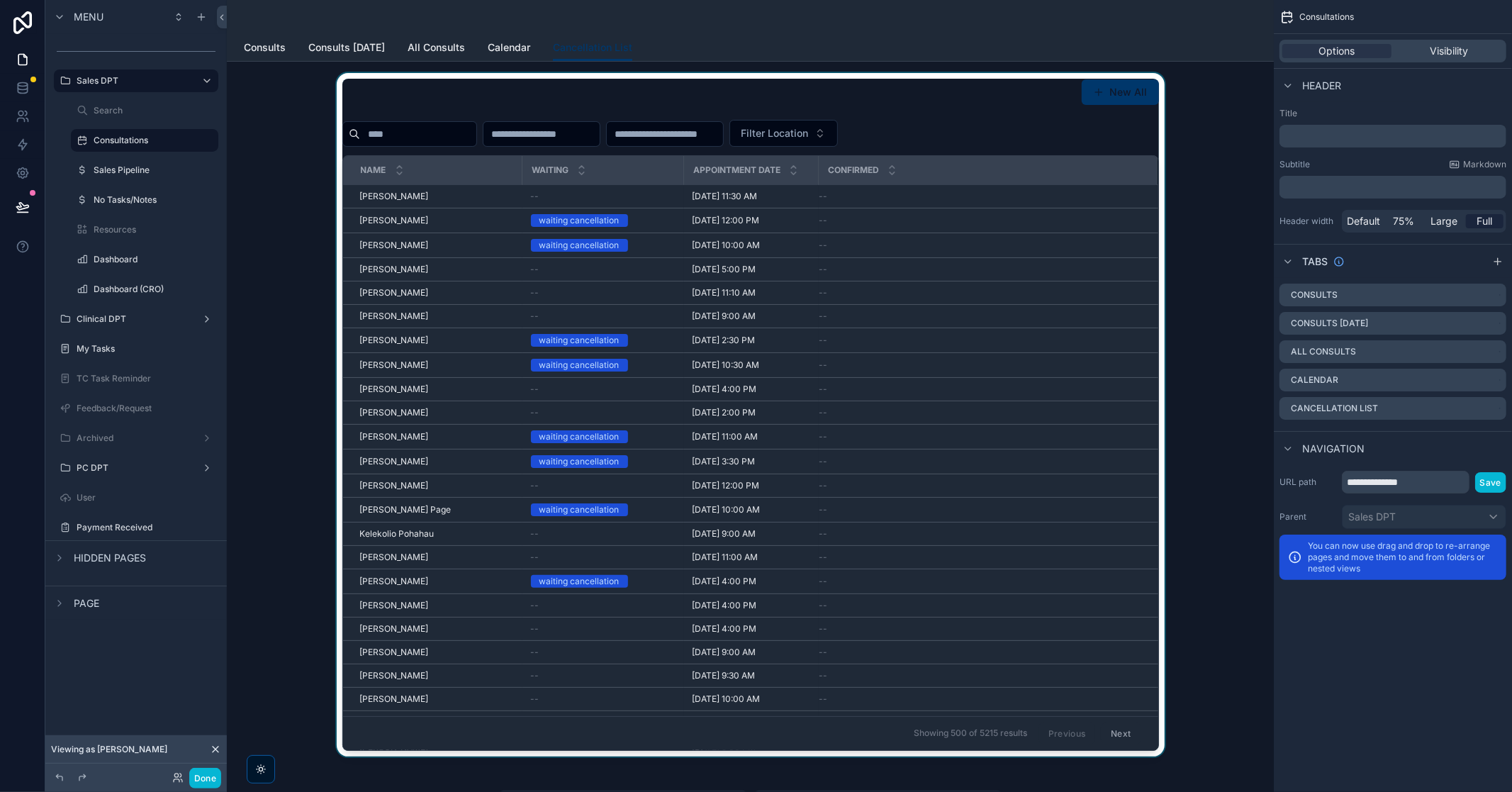
click at [866, 165] on span "Confirmed" at bounding box center [853, 171] width 51 height 12
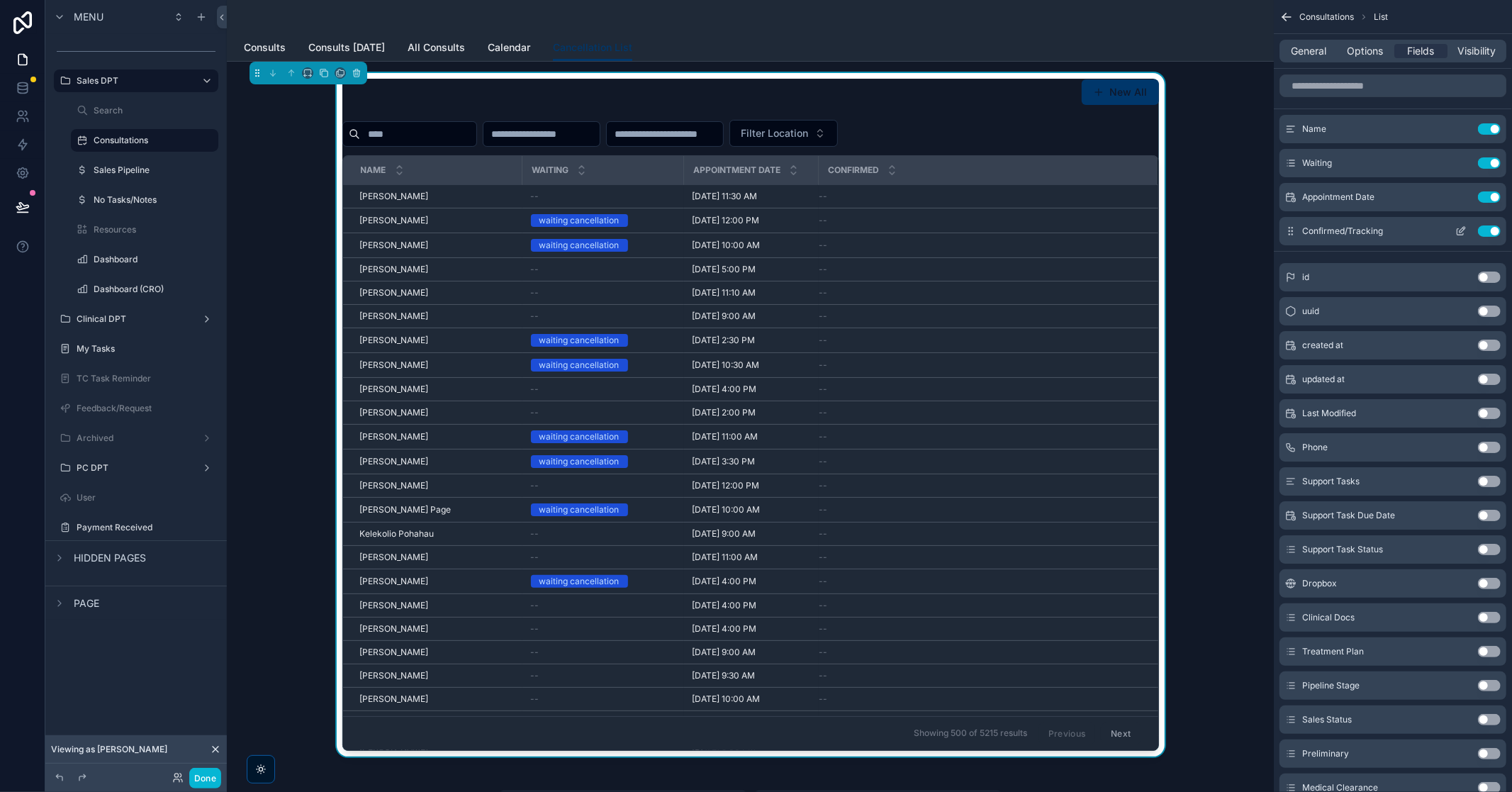
click at [1491, 230] on button "Use setting" at bounding box center [1489, 232] width 22 height 12
click at [1397, 94] on input "scrollable content" at bounding box center [1393, 85] width 227 height 22
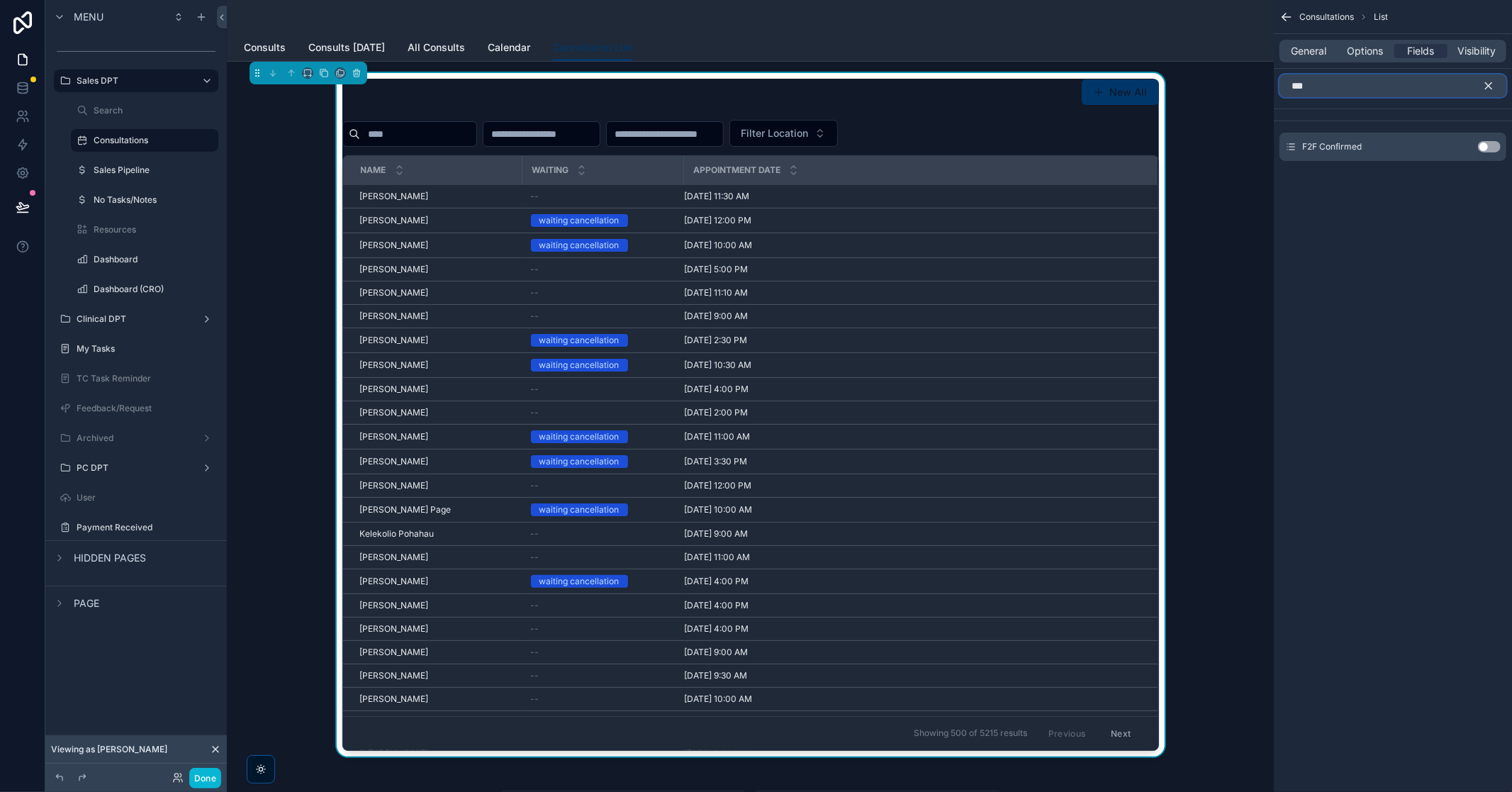
type input "***"
click at [1491, 144] on button "Use setting" at bounding box center [1489, 147] width 22 height 12
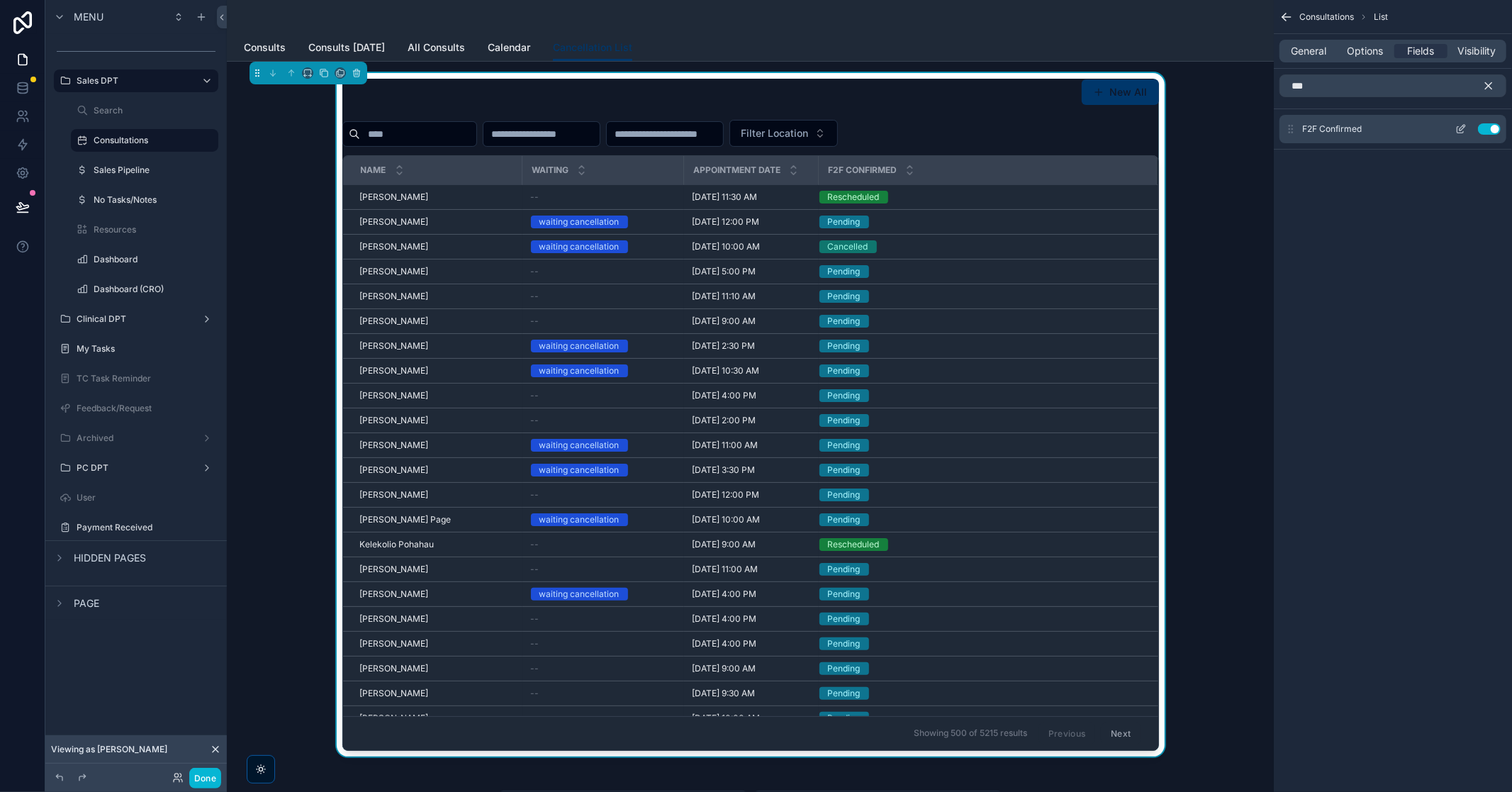
click at [1462, 136] on div "F2F Confirmed Use setting" at bounding box center [1393, 129] width 227 height 28
click at [1461, 130] on icon "scrollable content" at bounding box center [1463, 128] width 6 height 6
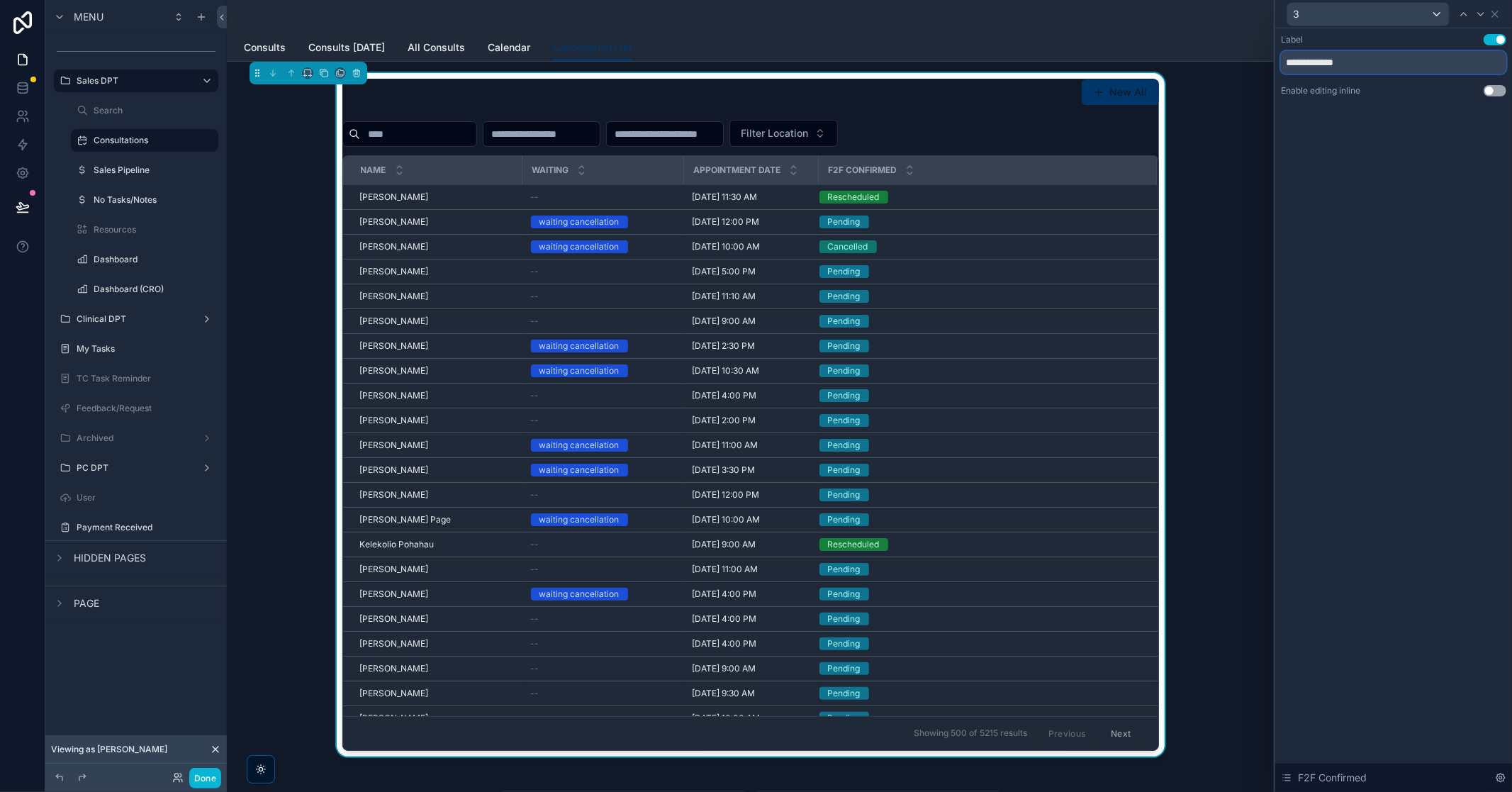
drag, startPoint x: 1366, startPoint y: 65, endPoint x: 1066, endPoint y: 89, distance: 301.0
click at [1066, 89] on div "**********" at bounding box center [756, 396] width 1512 height 792
type input "*********"
click at [1373, 321] on div "Label Use setting ********* Enable editing inline Use setting F2F Confirmed" at bounding box center [1394, 410] width 236 height 764
click at [1017, 168] on div "Confirmed" at bounding box center [988, 171] width 336 height 27
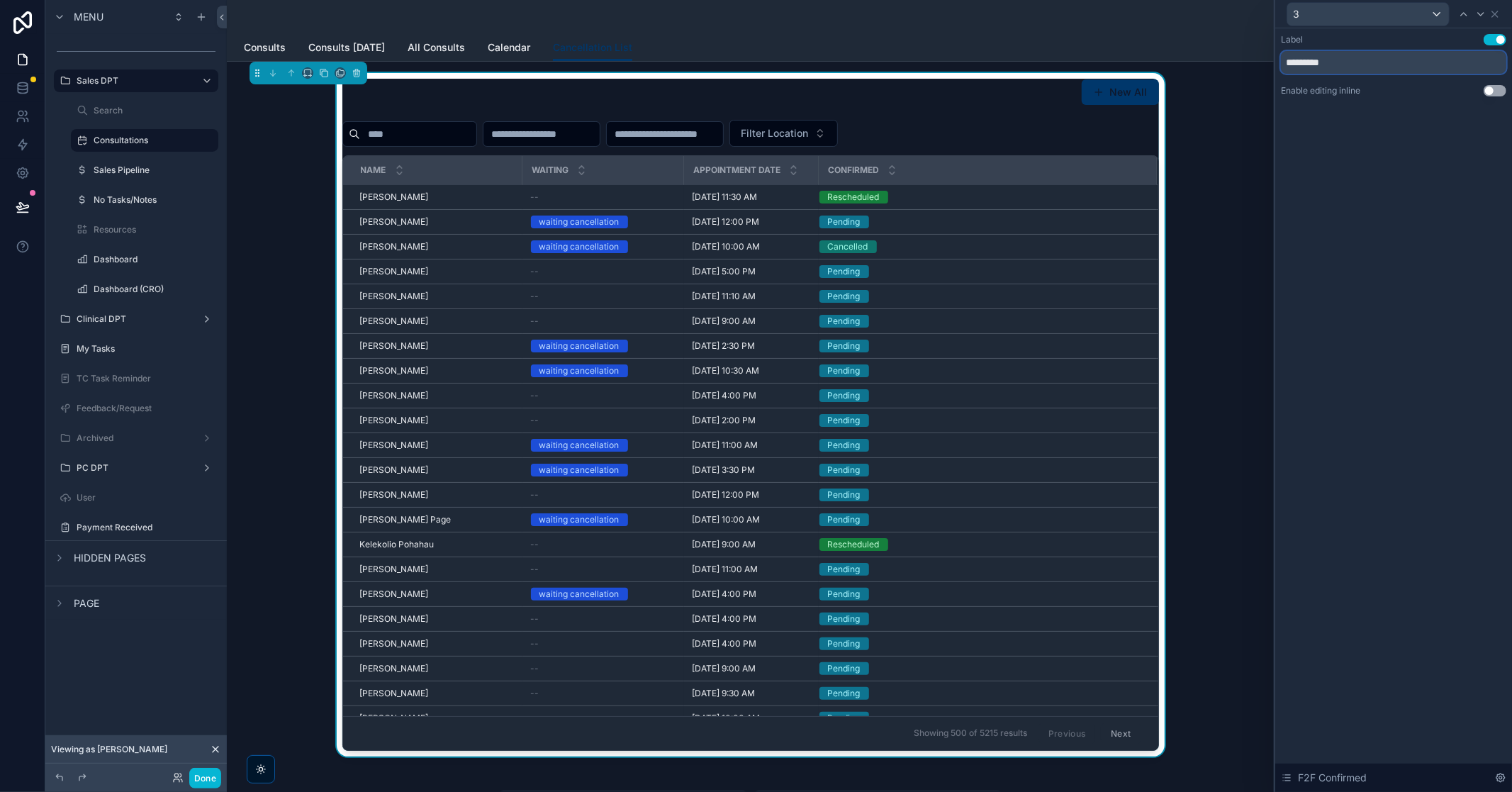
click at [1379, 67] on input "*********" at bounding box center [1394, 62] width 226 height 22
click at [1494, 16] on icon at bounding box center [1496, 15] width 12 height 12
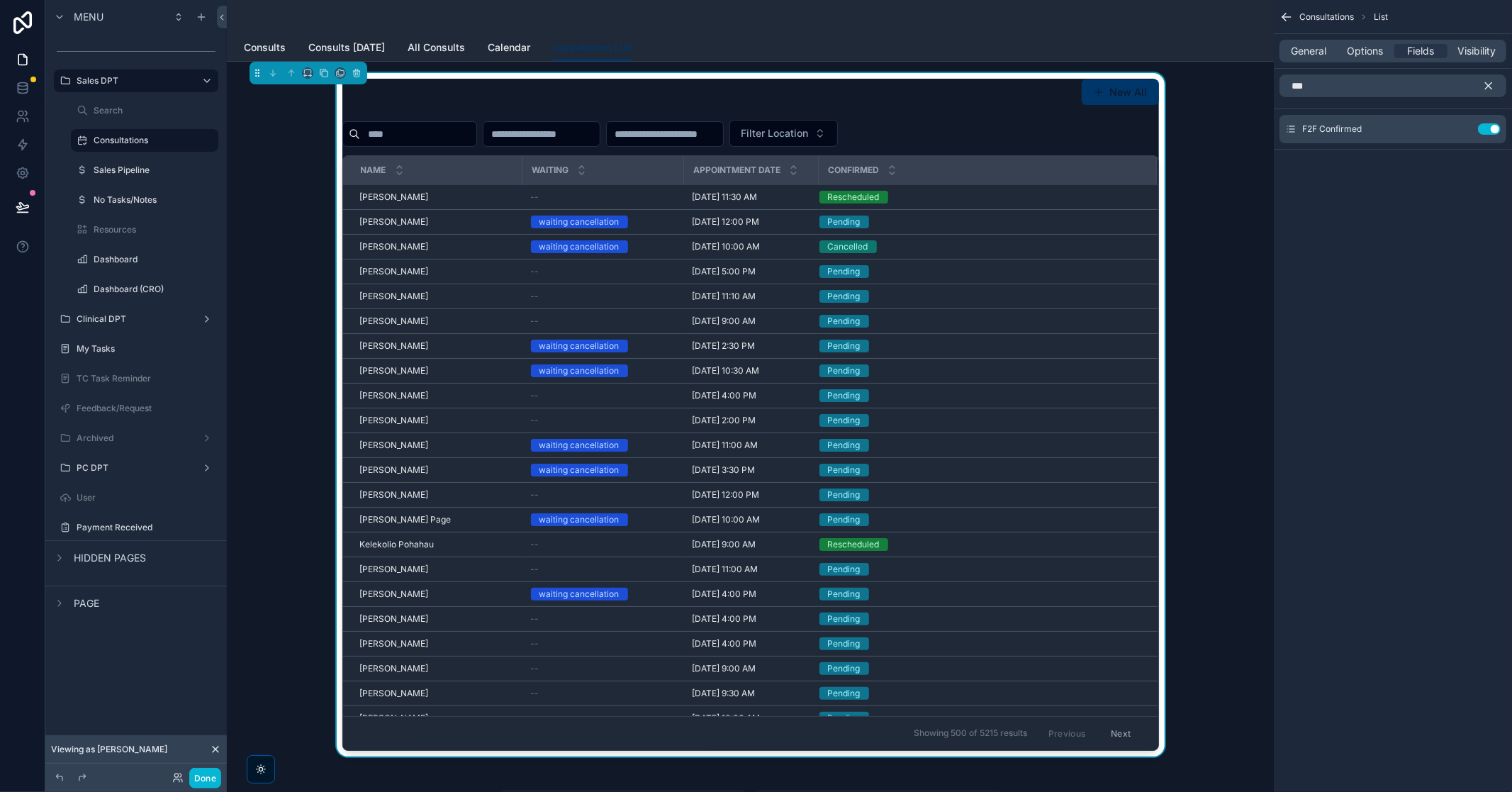
click at [1488, 86] on icon "scrollable content" at bounding box center [1489, 86] width 7 height 7
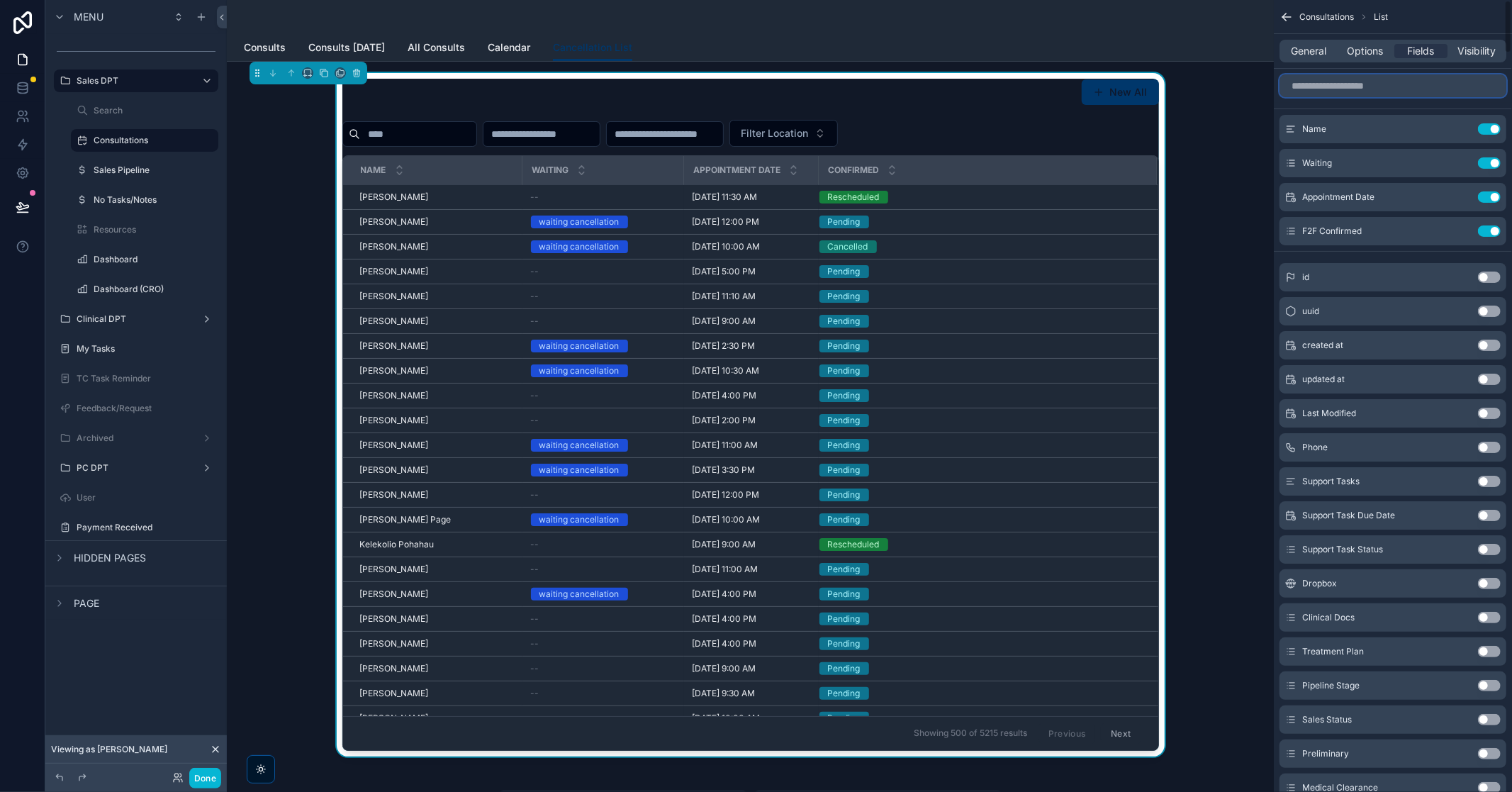
click at [1372, 87] on input "scrollable content" at bounding box center [1393, 85] width 227 height 22
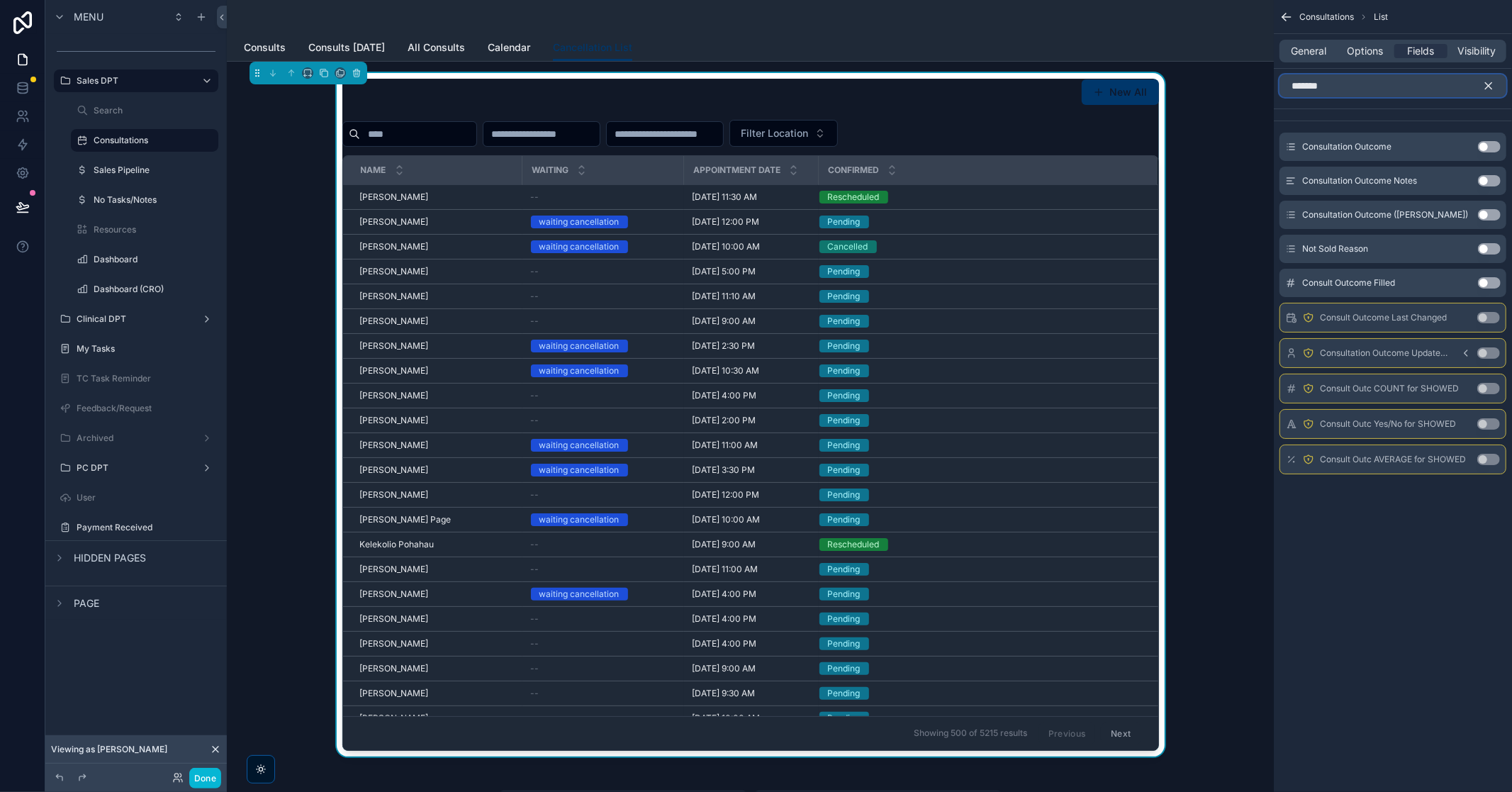
type input "*******"
click at [1421, 153] on div "Consultation Outcome Use setting" at bounding box center [1393, 146] width 227 height 28
click at [1491, 146] on button "Use setting" at bounding box center [1489, 147] width 22 height 12
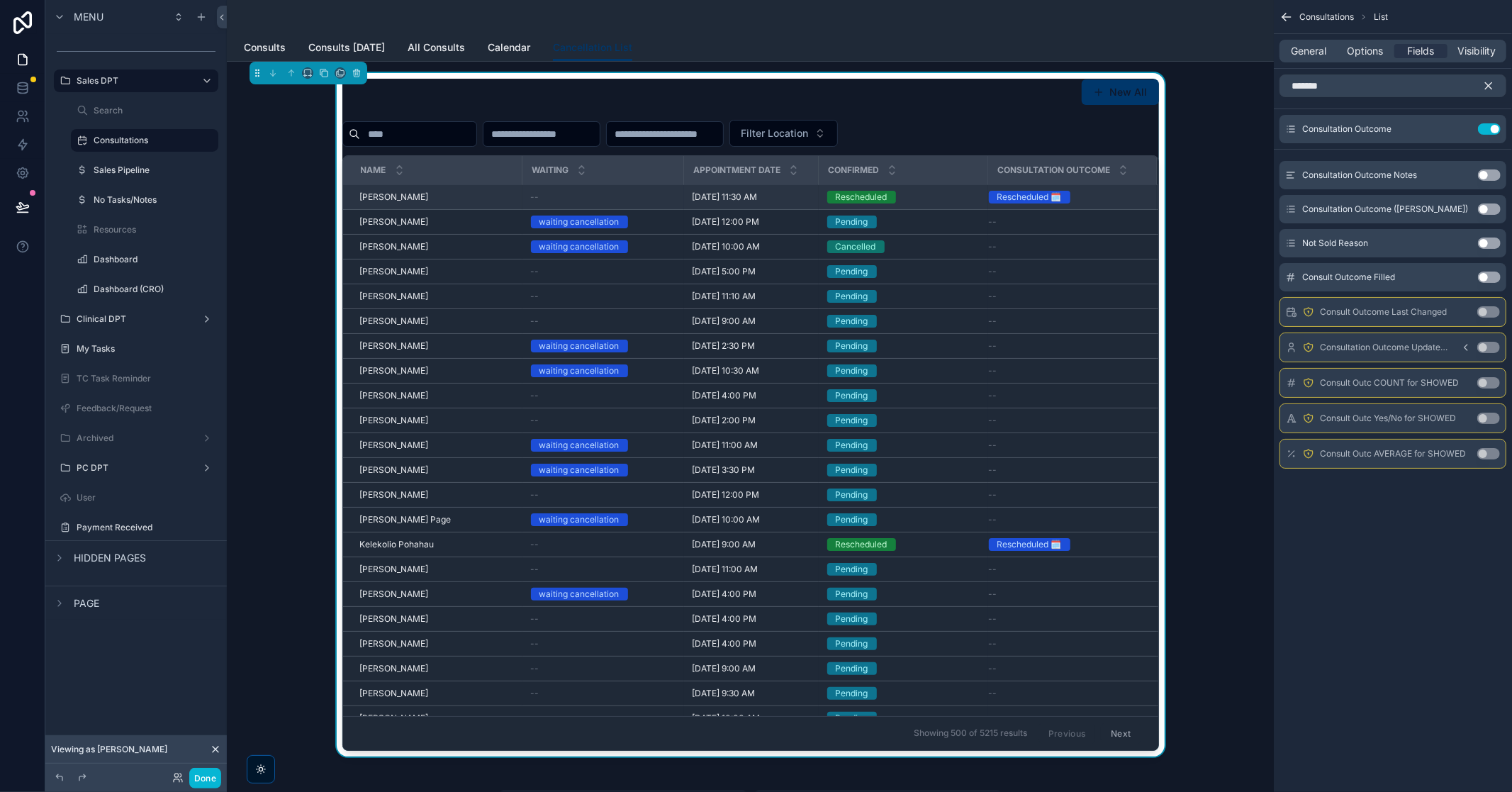
click at [1100, 201] on div "Rescheduled 🗓️" at bounding box center [1065, 197] width 151 height 13
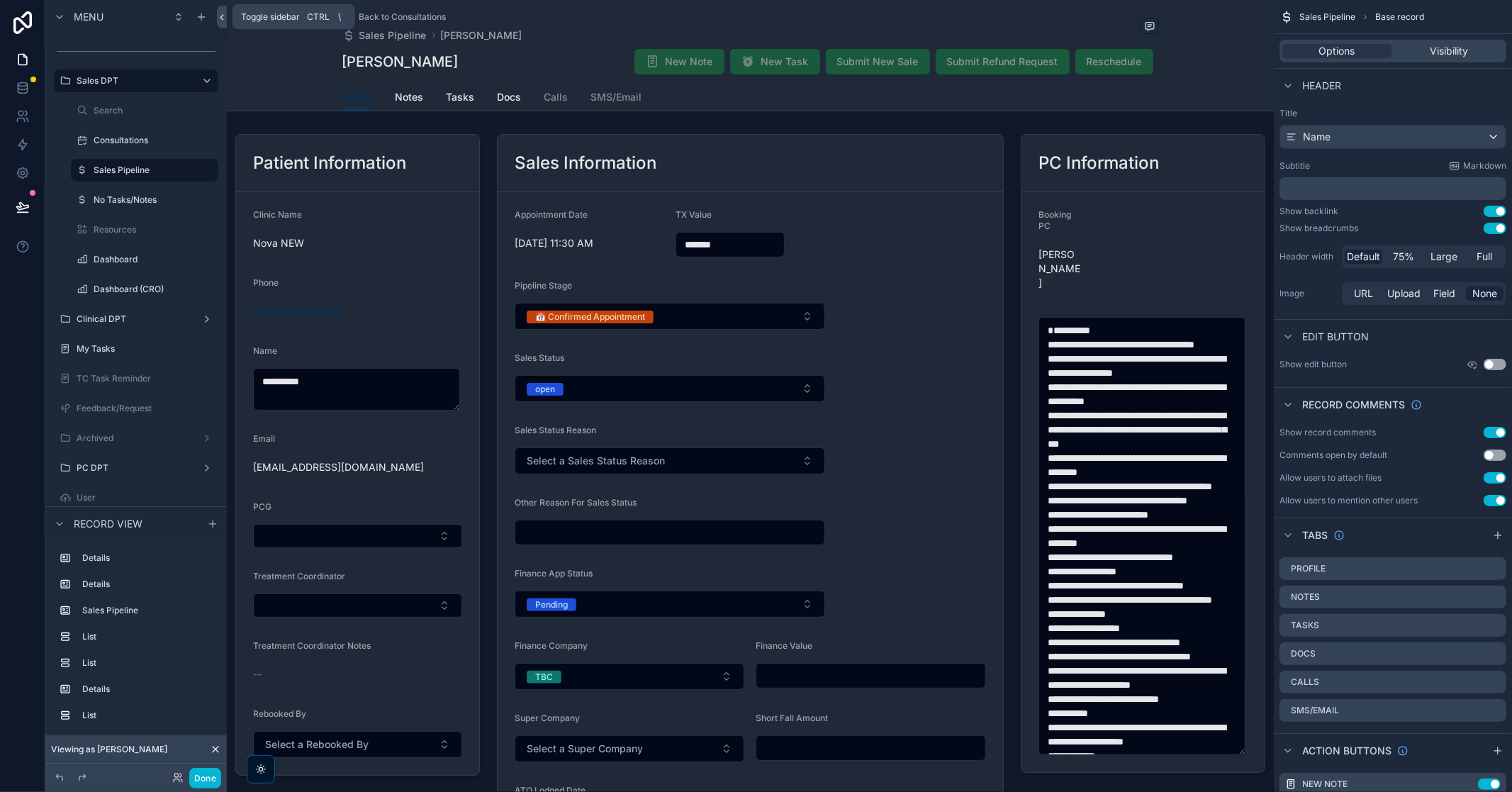
click at [218, 16] on icon at bounding box center [222, 16] width 10 height 11
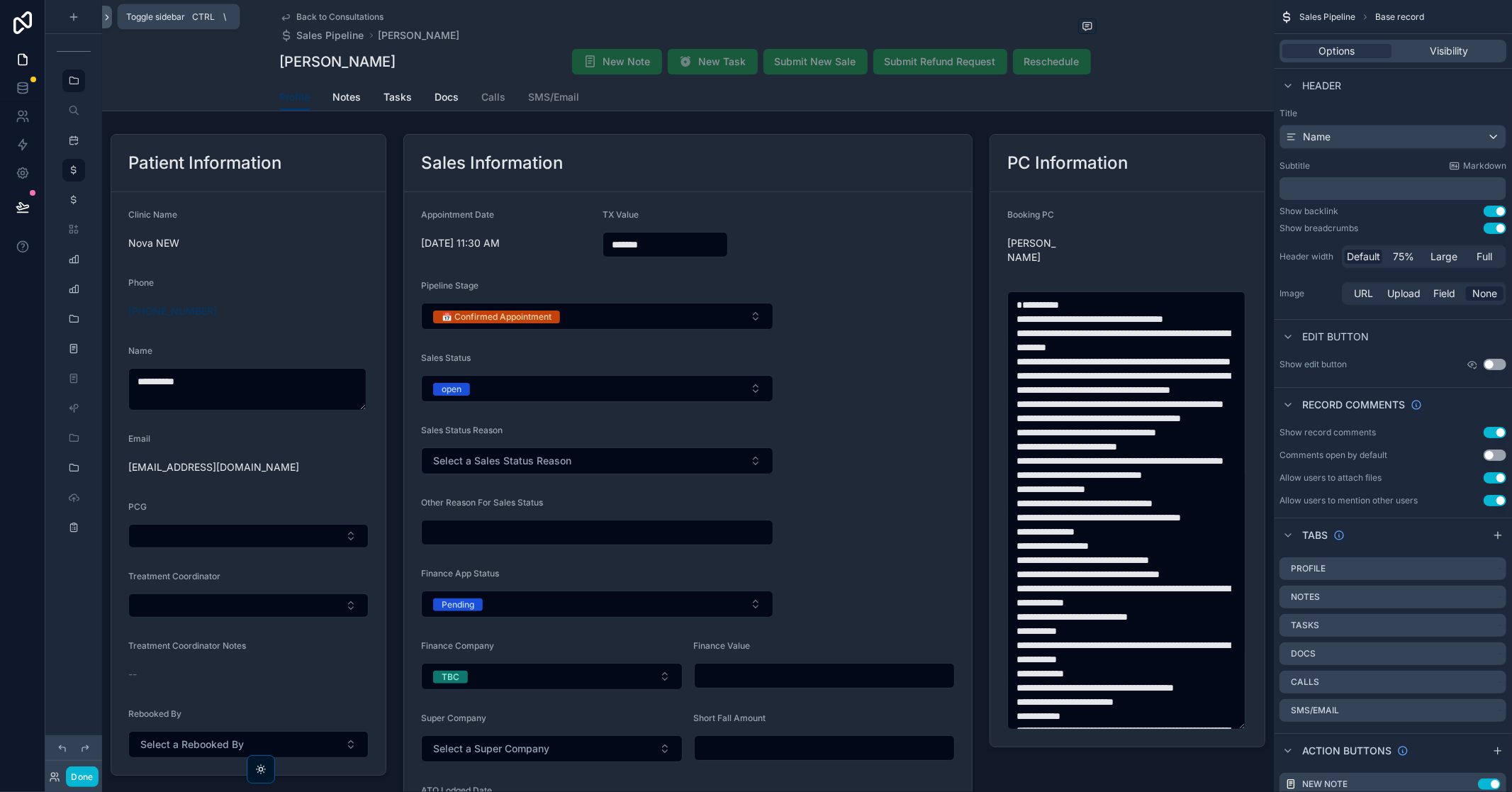
click at [102, 24] on button at bounding box center [107, 16] width 10 height 22
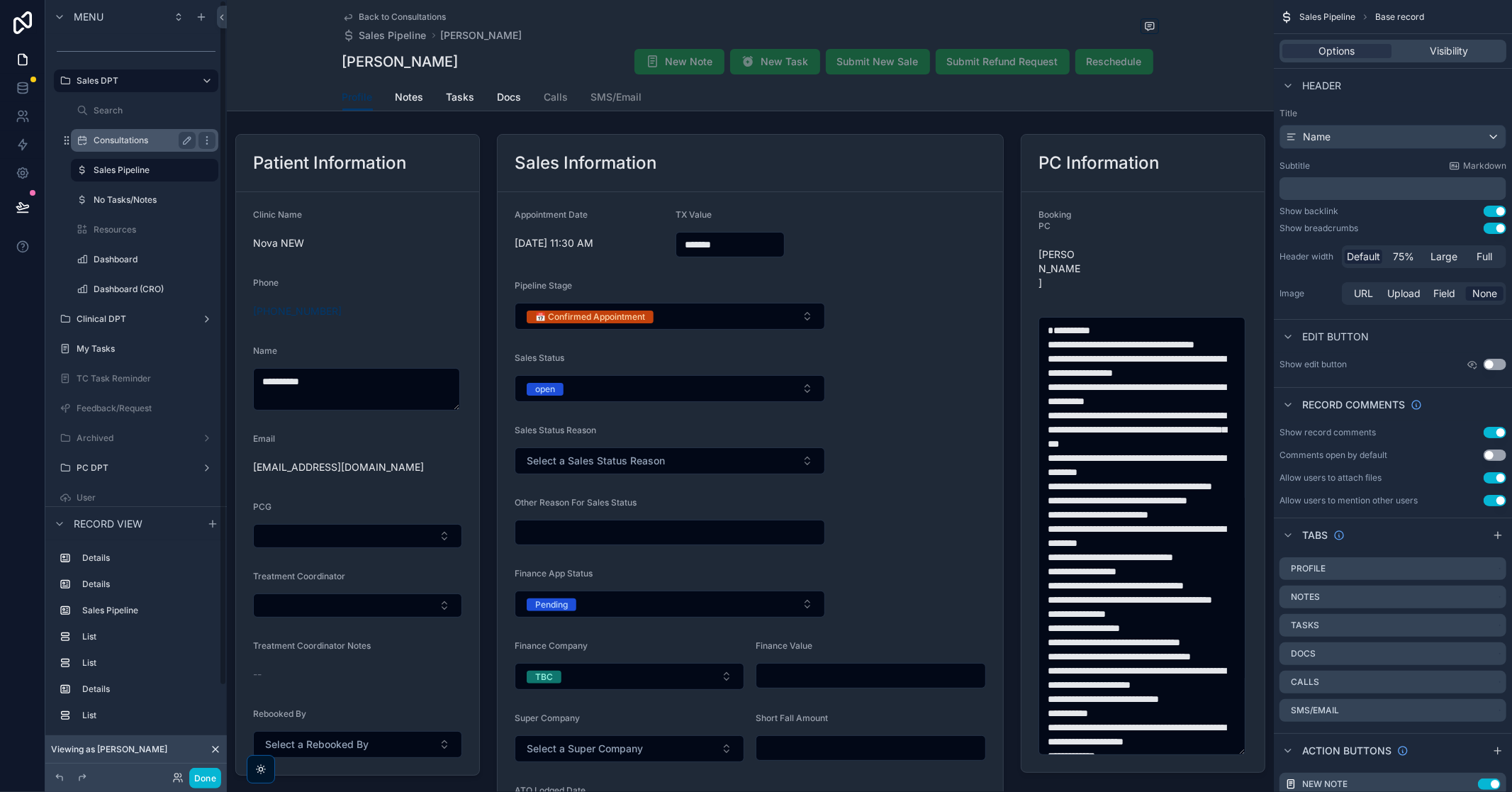
click at [123, 139] on label "Consultations" at bounding box center [142, 141] width 96 height 12
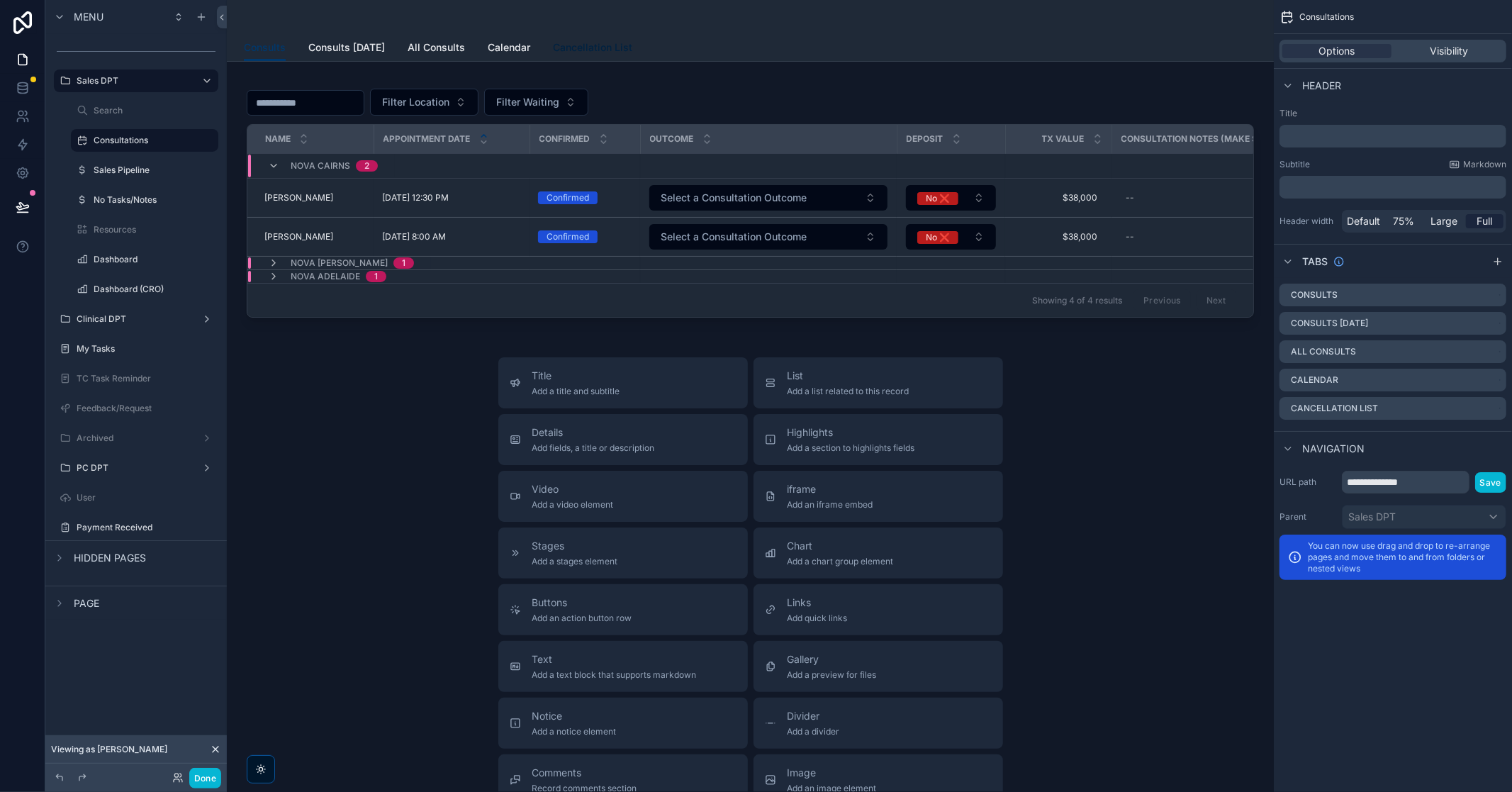
click at [592, 44] on span "Cancellation List" at bounding box center [593, 48] width 79 height 15
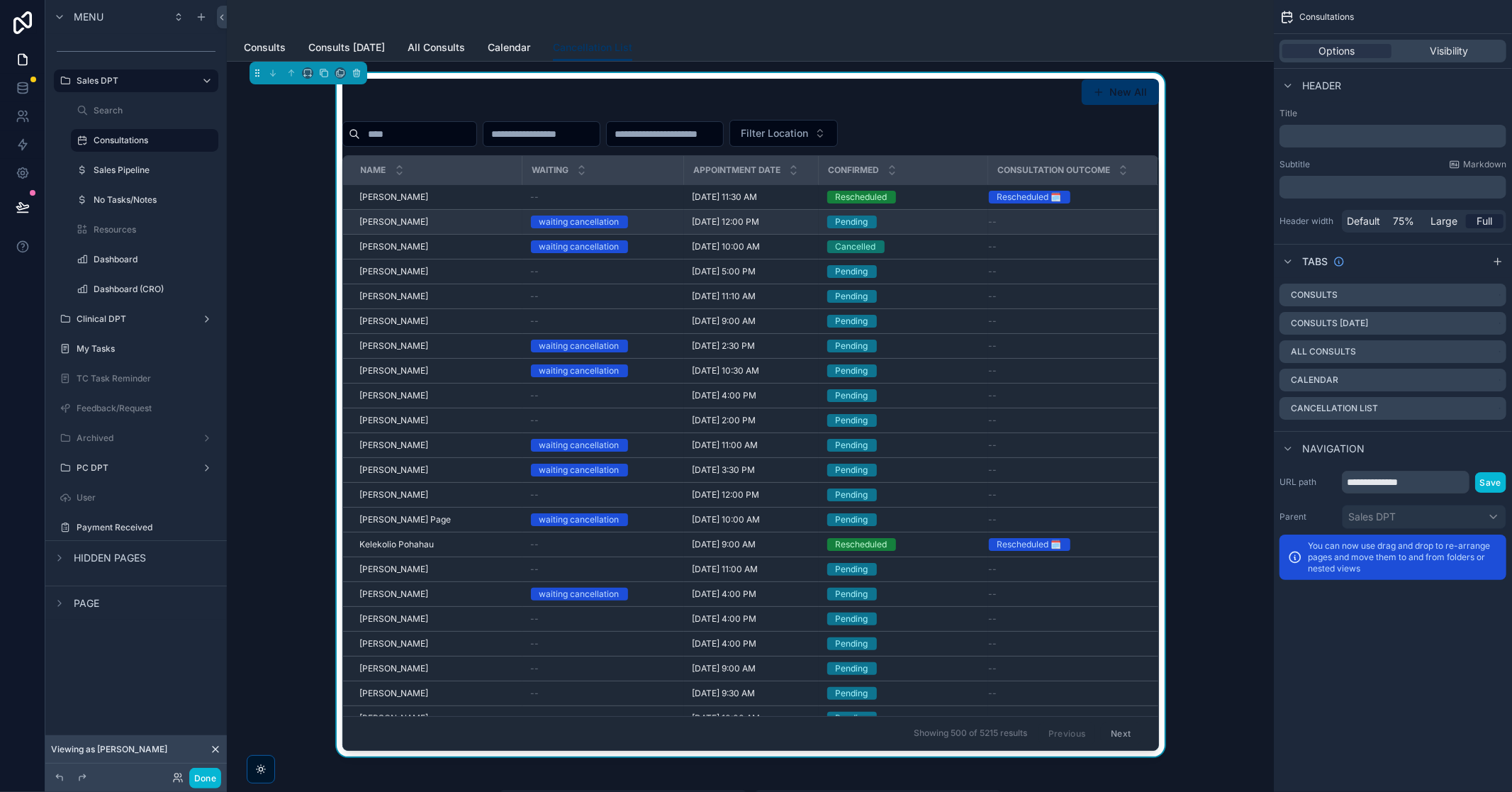
click at [1028, 222] on div "--" at bounding box center [1065, 222] width 151 height 12
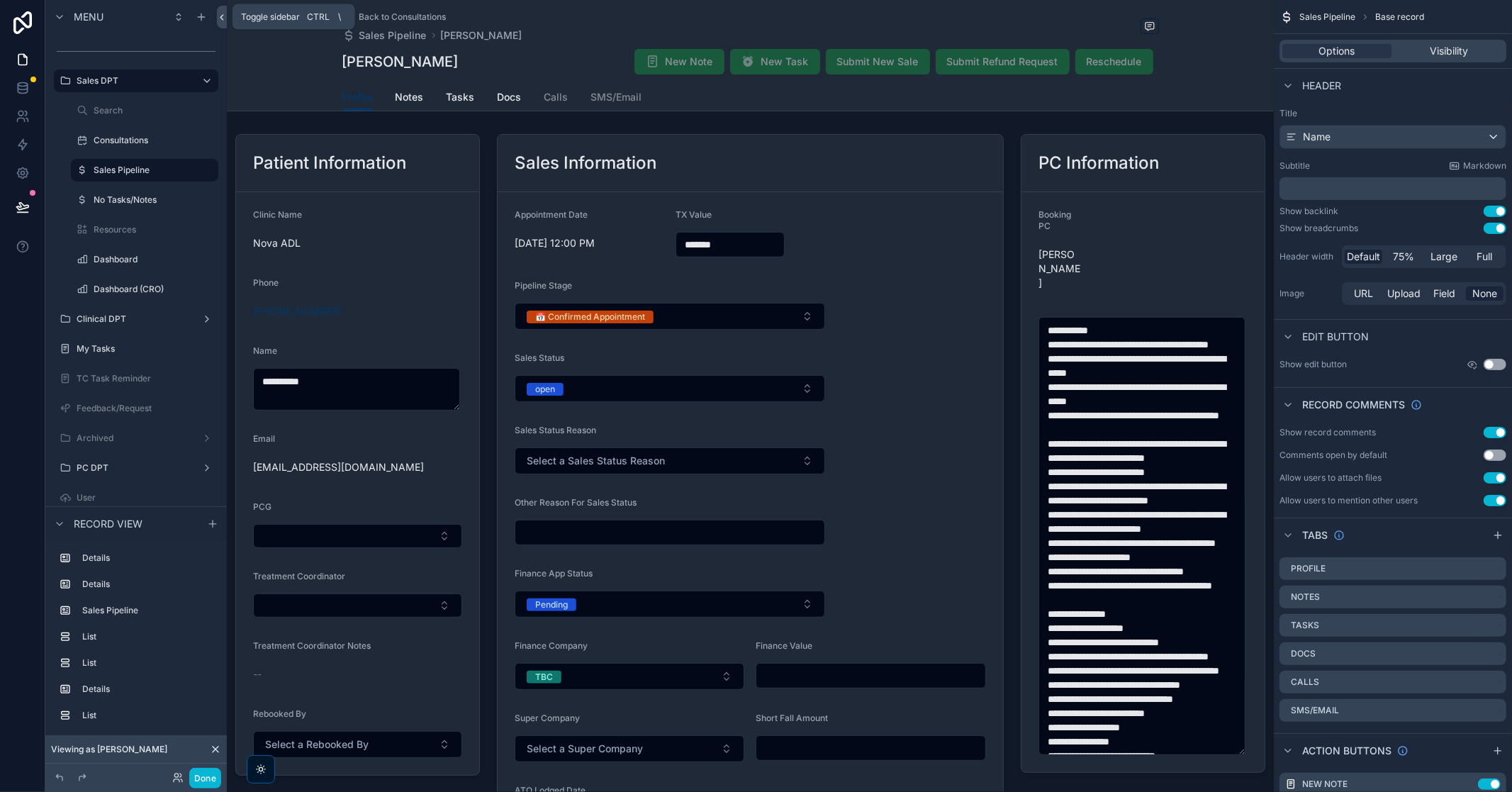
click at [218, 16] on icon at bounding box center [222, 16] width 10 height 11
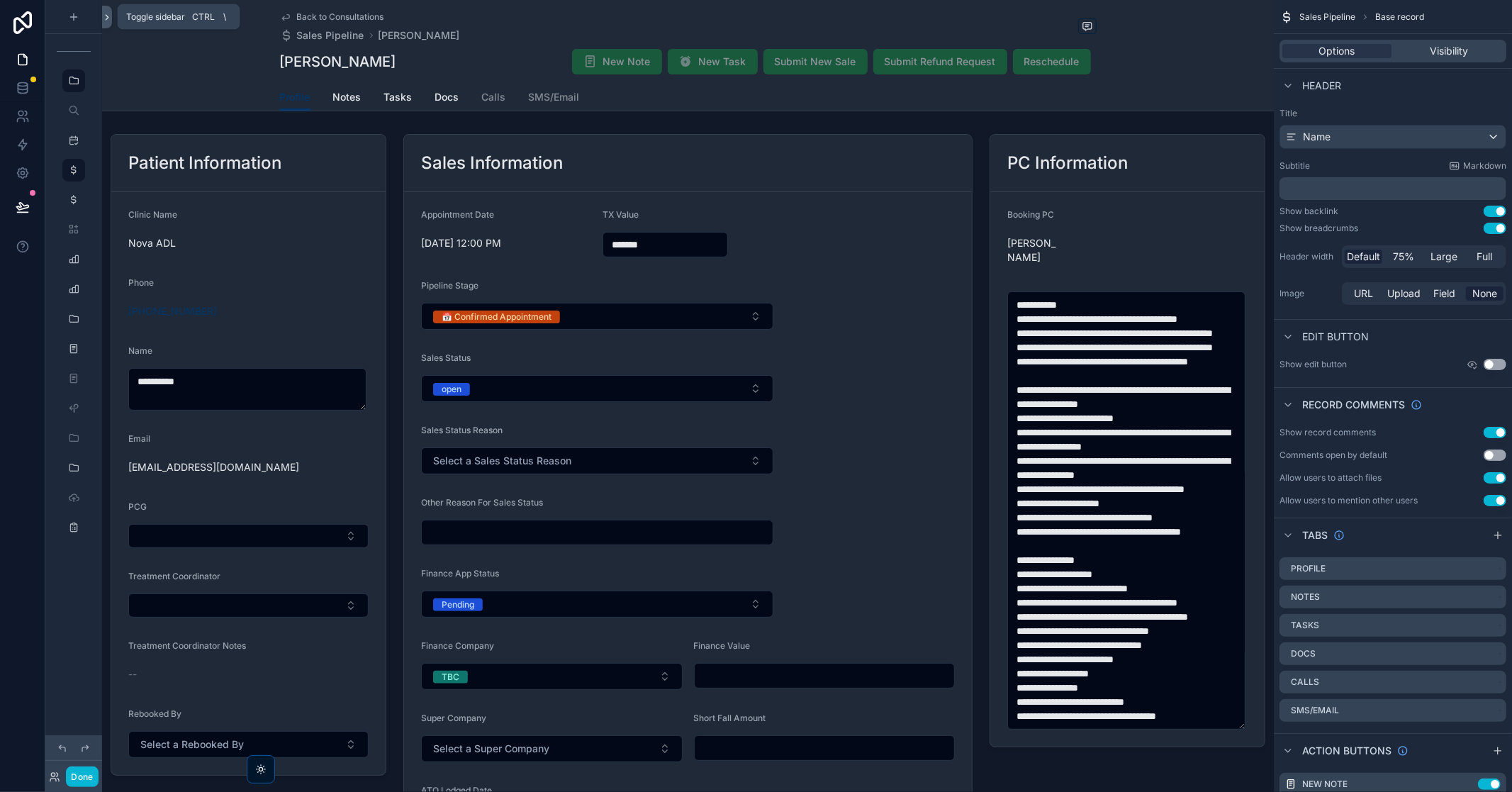
click at [104, 19] on icon at bounding box center [107, 16] width 10 height 11
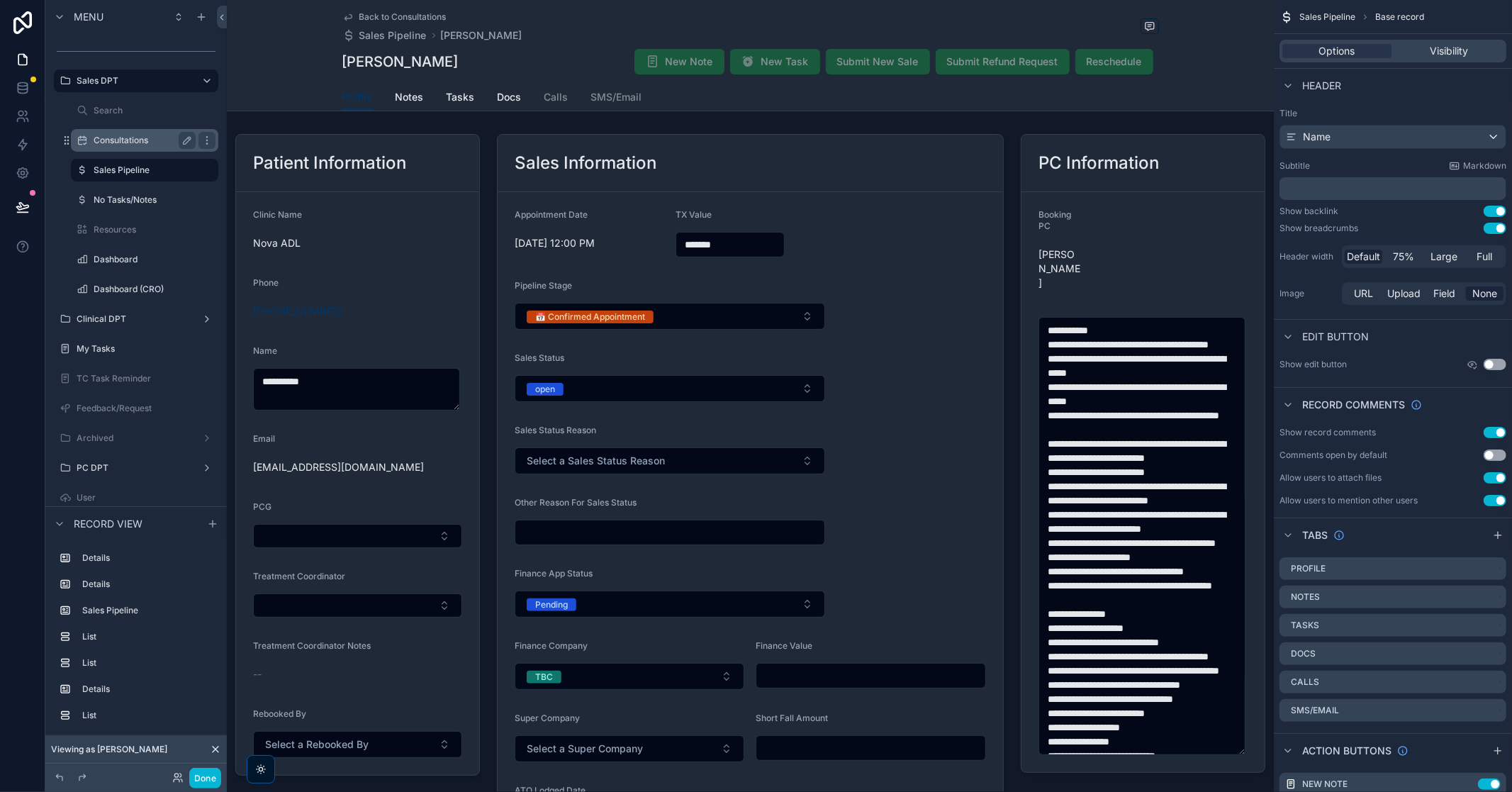
click at [139, 140] on label "Consultations" at bounding box center [142, 141] width 96 height 12
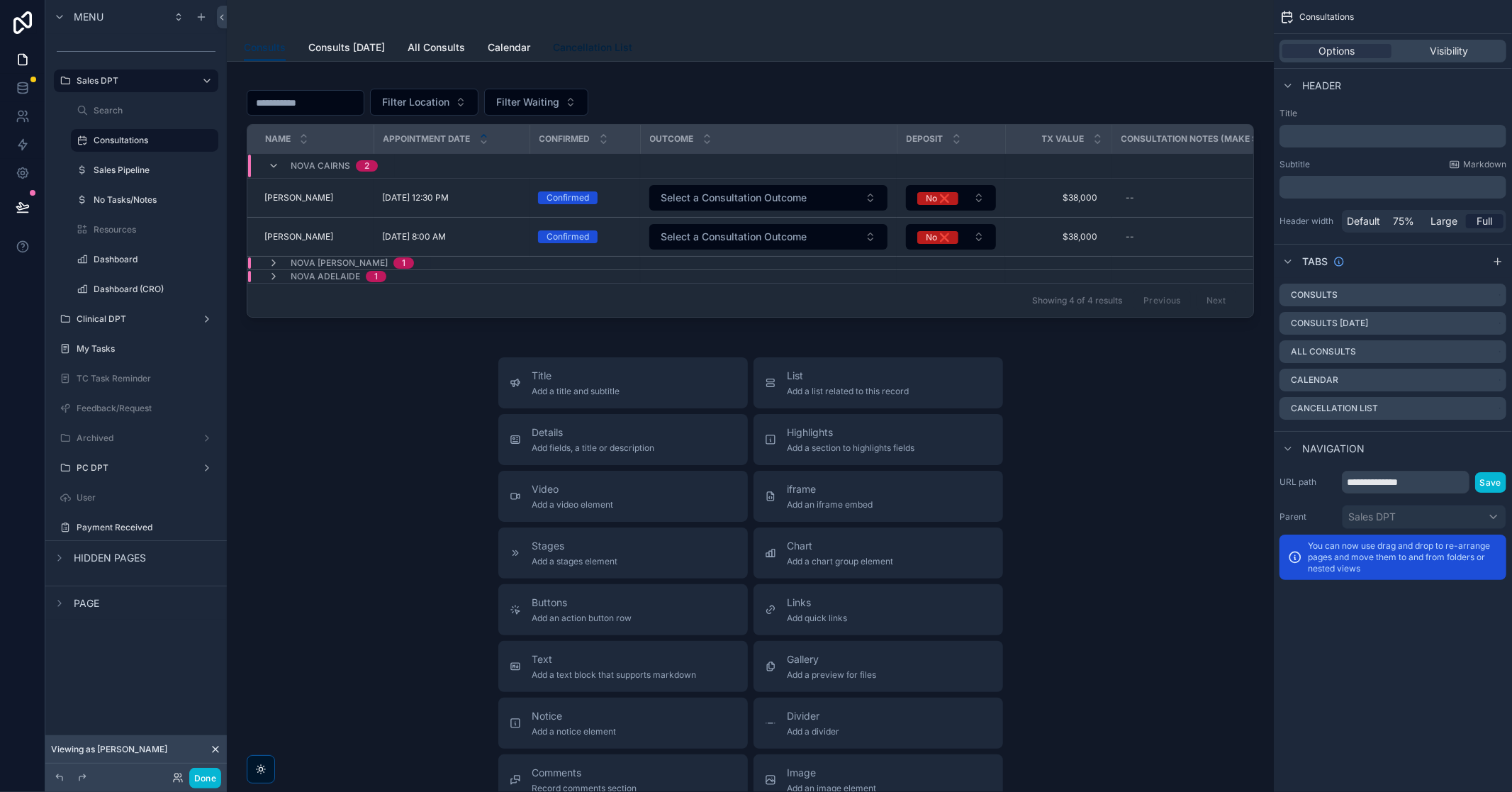
click at [599, 41] on span "Cancellation List" at bounding box center [593, 48] width 79 height 15
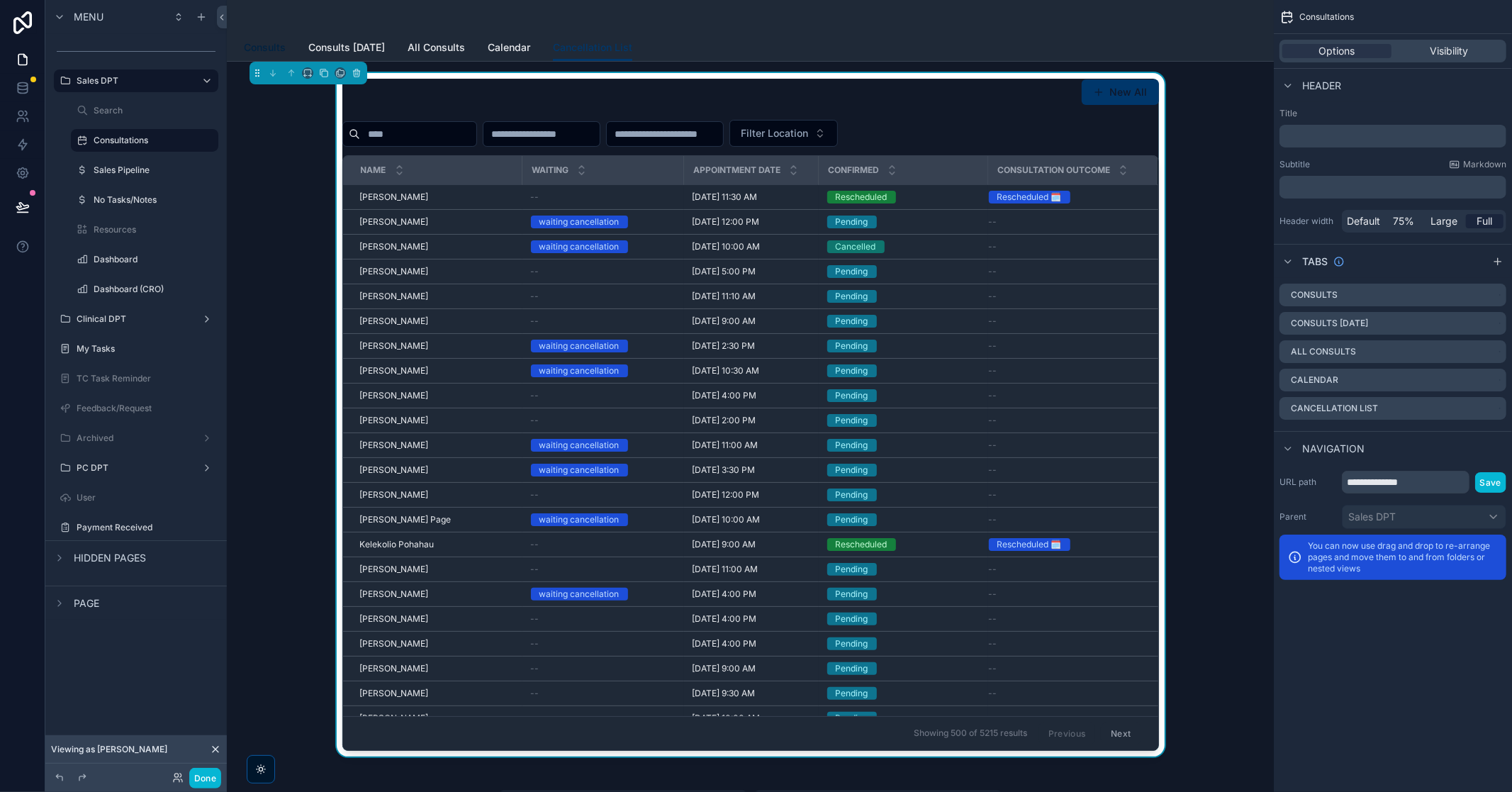
click at [269, 47] on span "Consults" at bounding box center [265, 48] width 42 height 15
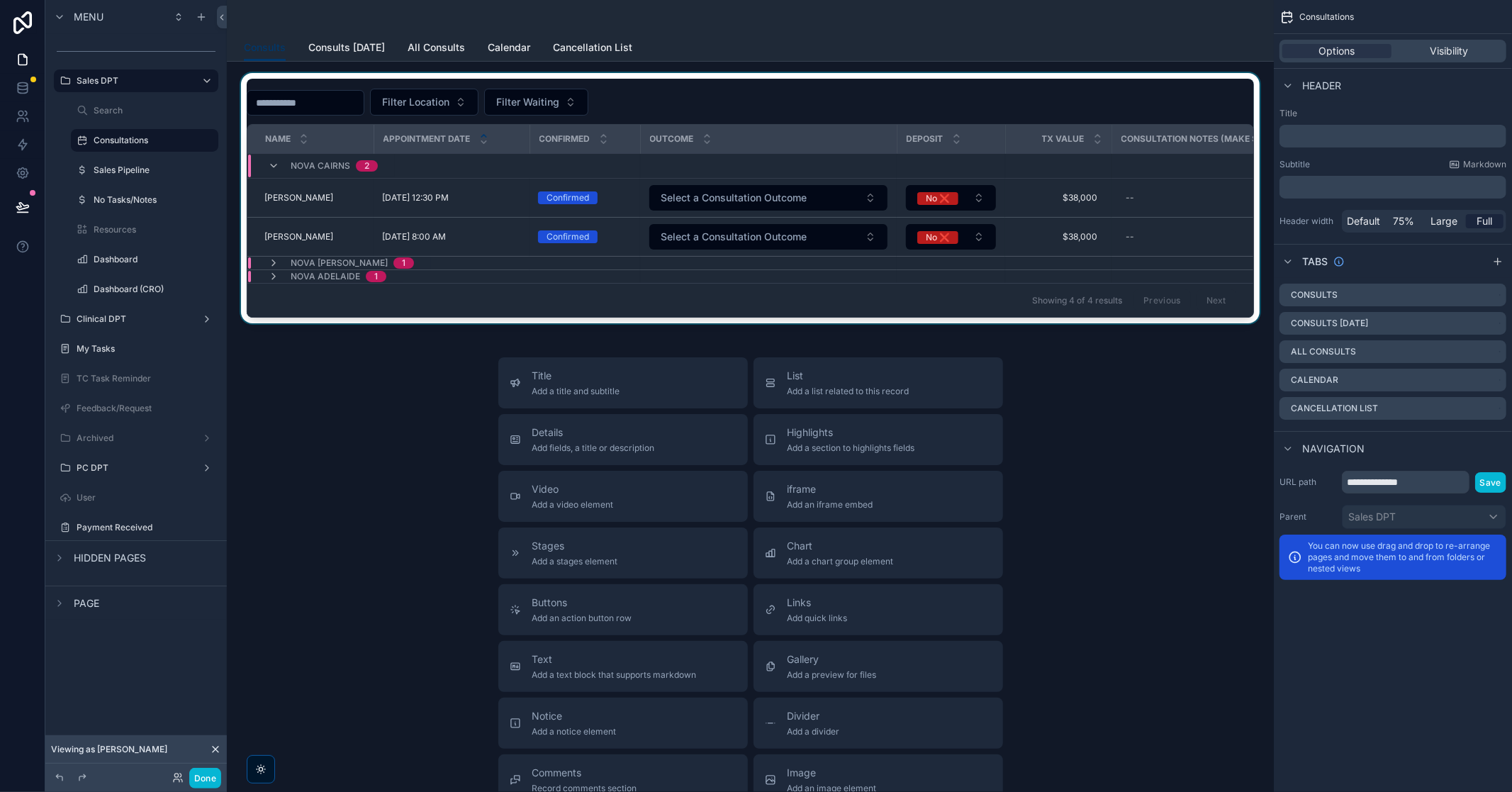
click at [696, 139] on div "Outcome" at bounding box center [769, 139] width 255 height 27
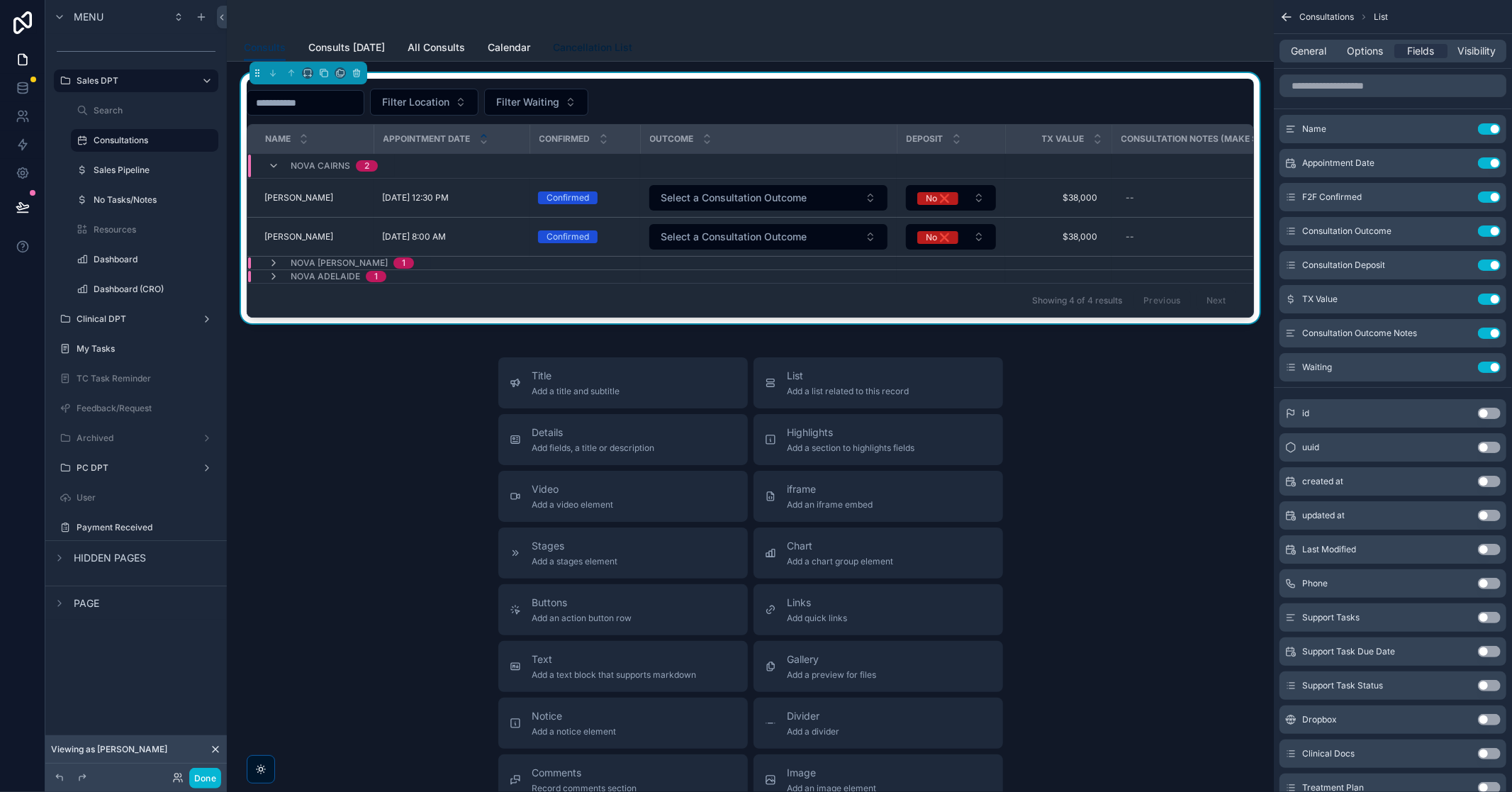
click at [612, 51] on span "Cancellation List" at bounding box center [593, 48] width 79 height 15
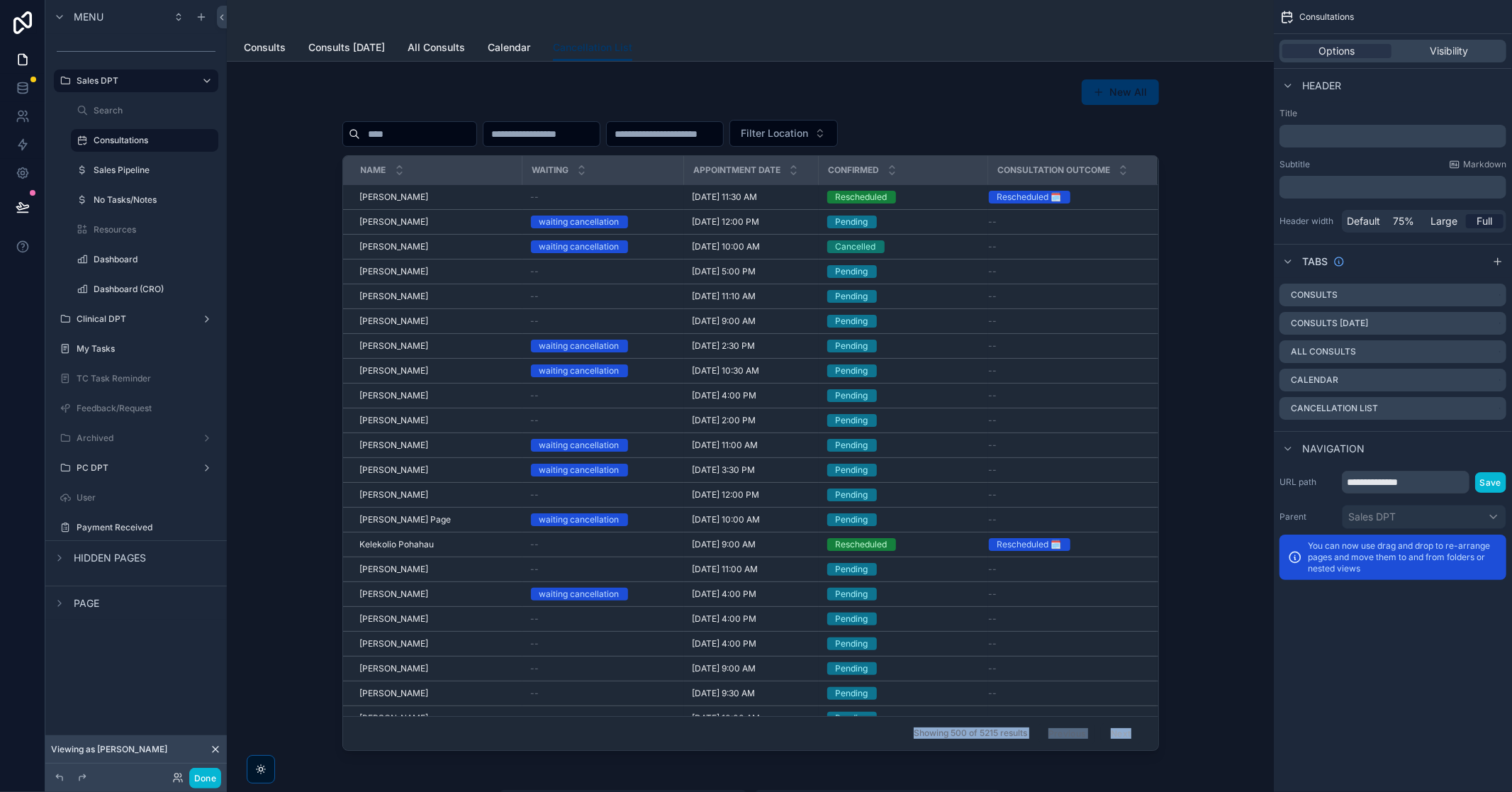
drag, startPoint x: 883, startPoint y: 742, endPoint x: 875, endPoint y: 765, distance: 24.4
click at [997, 746] on div "New All Filter Location Name Waiting Appointment Date Confirmed Consultation Ou…" at bounding box center [750, 415] width 817 height 673
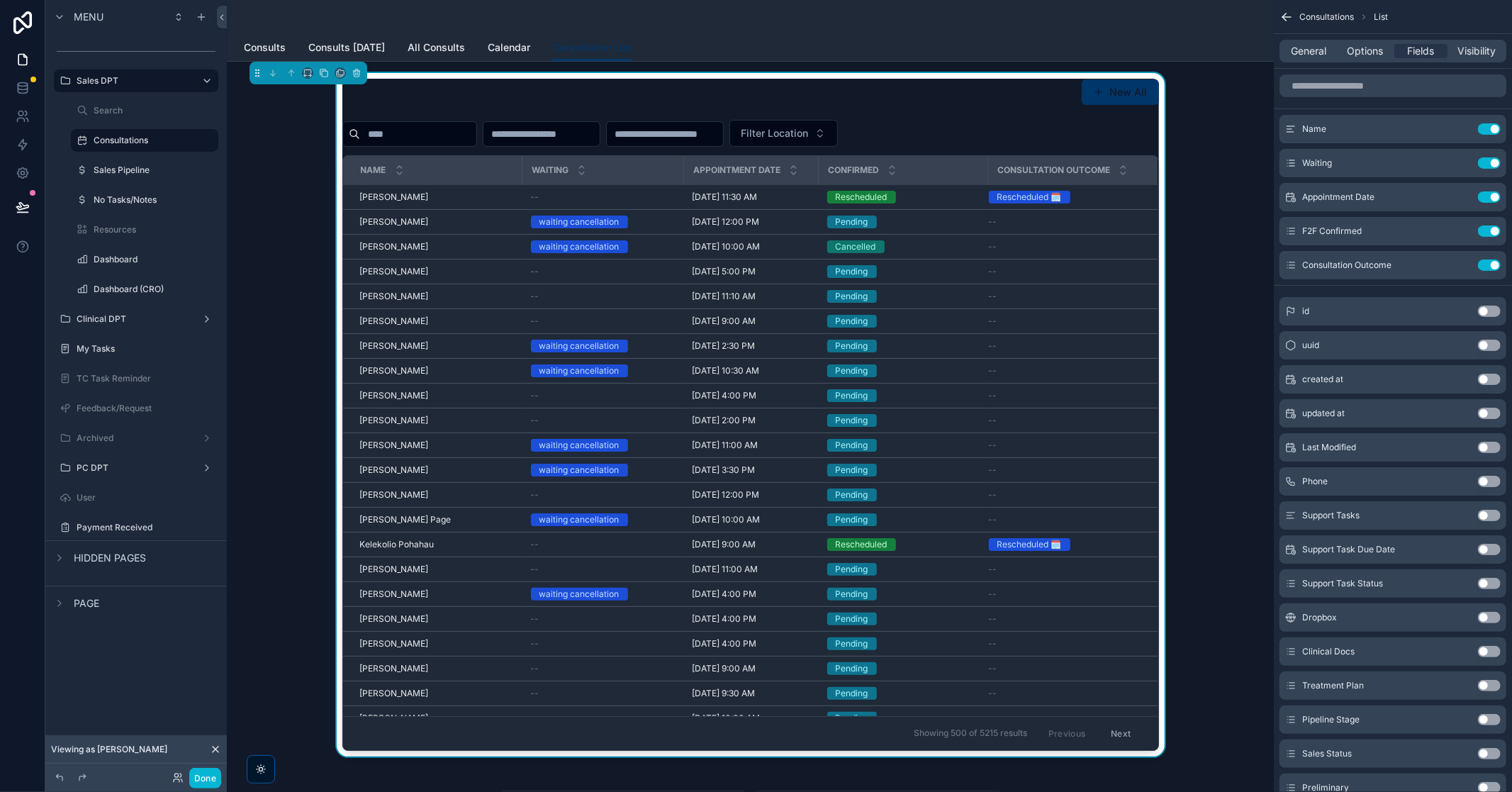
scroll to position [0, 6]
click at [1126, 168] on div "Consultation Outcome" at bounding box center [1073, 171] width 167 height 27
click at [1423, 87] on input "scrollable content" at bounding box center [1393, 85] width 227 height 22
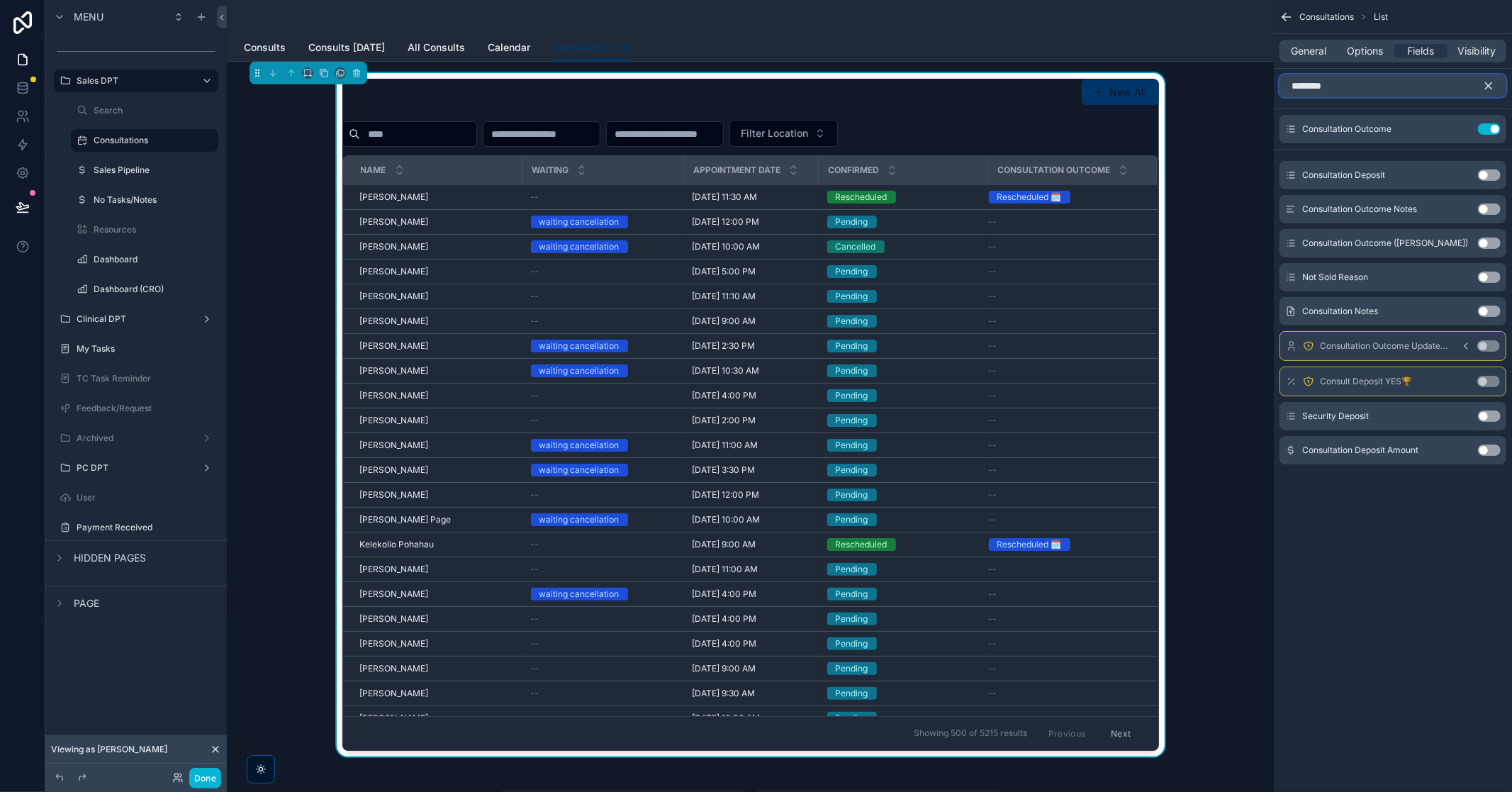
type input "********"
click at [1491, 174] on button "Use setting" at bounding box center [1489, 175] width 22 height 12
click at [1464, 165] on icon "scrollable content" at bounding box center [1462, 163] width 12 height 12
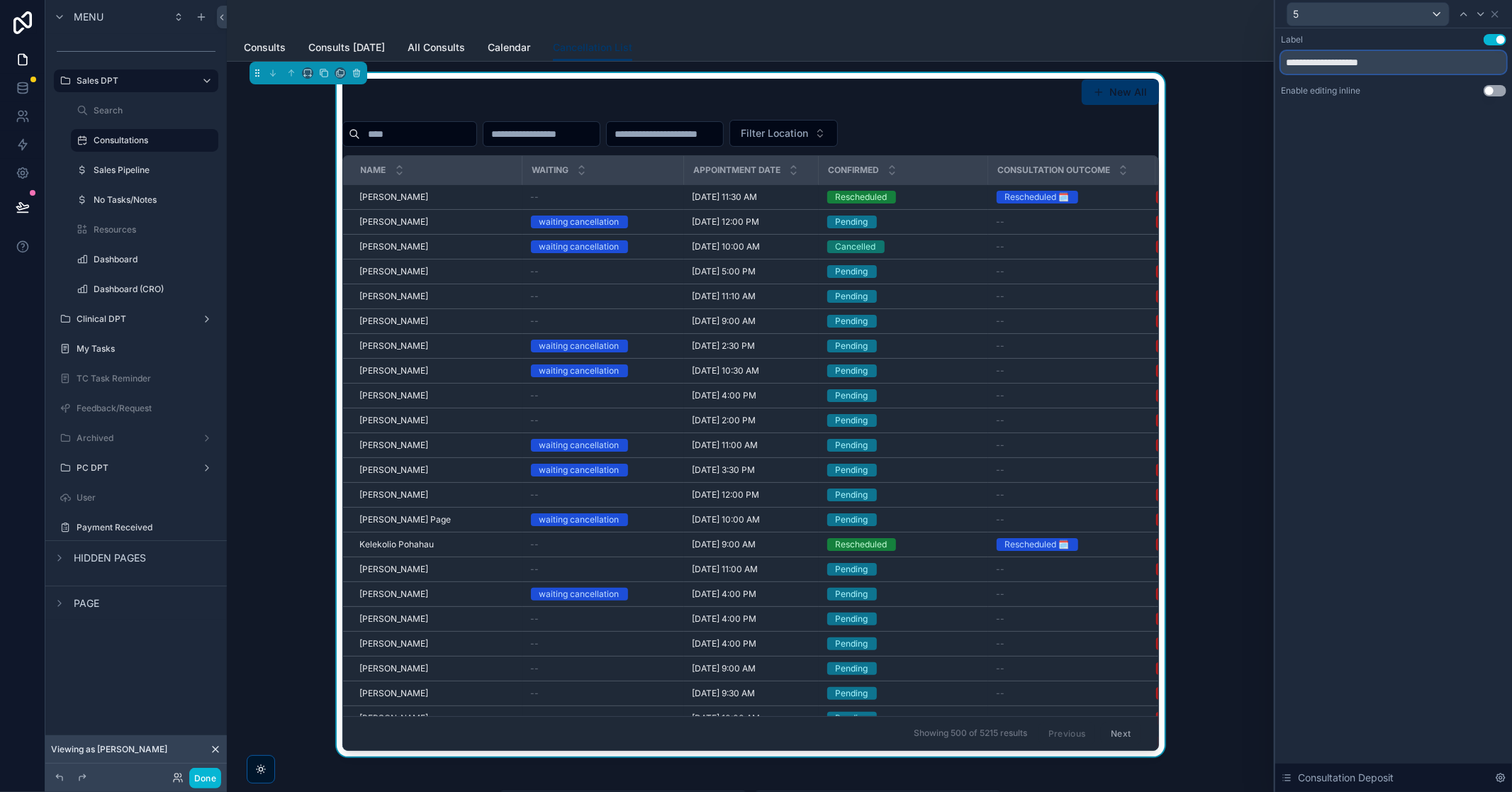
drag, startPoint x: 1348, startPoint y: 60, endPoint x: 1225, endPoint y: 65, distance: 123.1
click at [1225, 65] on div "**********" at bounding box center [756, 396] width 1512 height 792
type input "*******"
click at [1416, 154] on div "Label Use setting ******* Enable editing inline Use setting Consultation Deposit" at bounding box center [1394, 410] width 236 height 764
click at [1496, 17] on icon at bounding box center [1496, 15] width 12 height 12
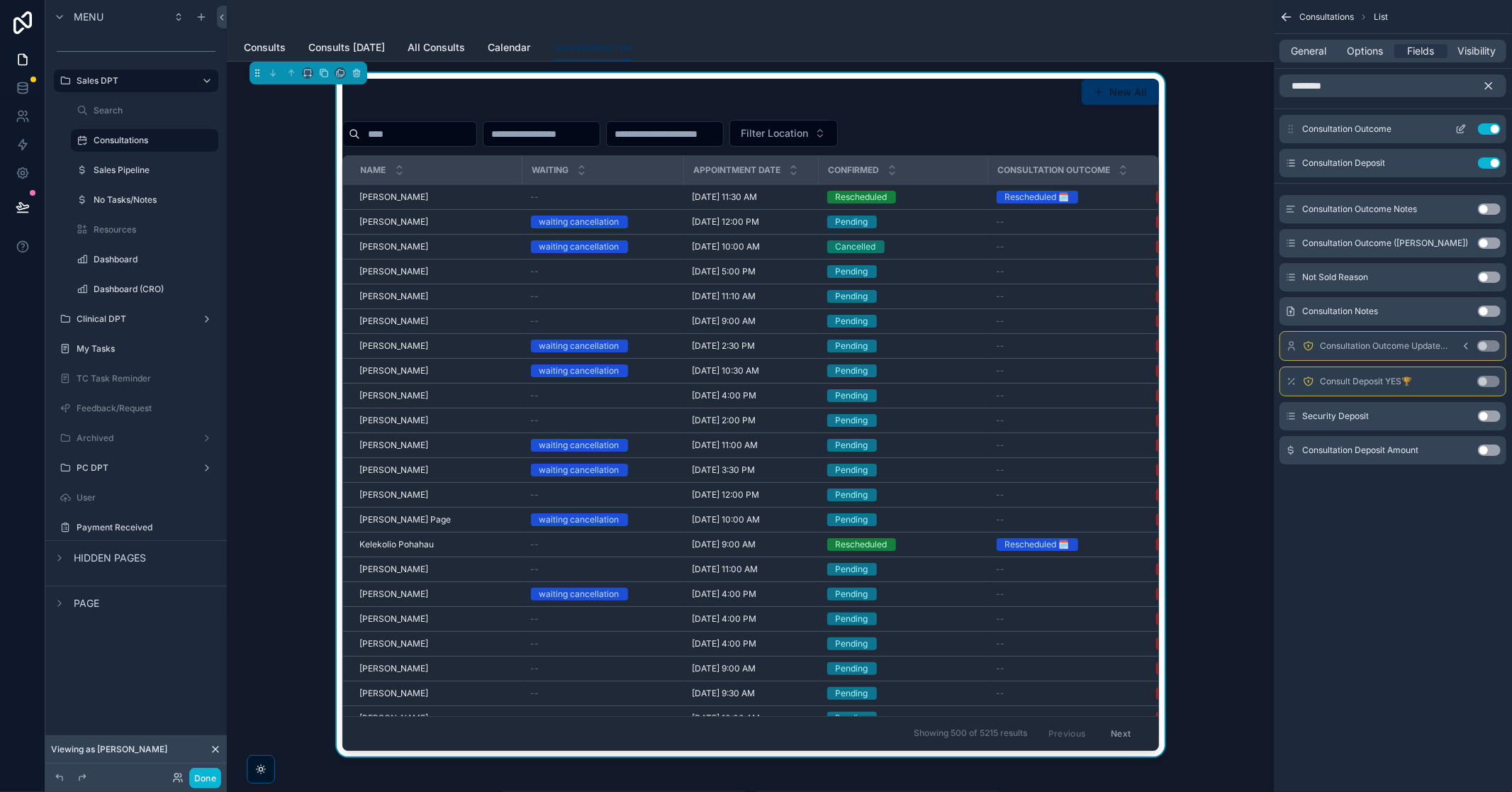
click at [1460, 133] on icon "scrollable content" at bounding box center [1461, 130] width 7 height 7
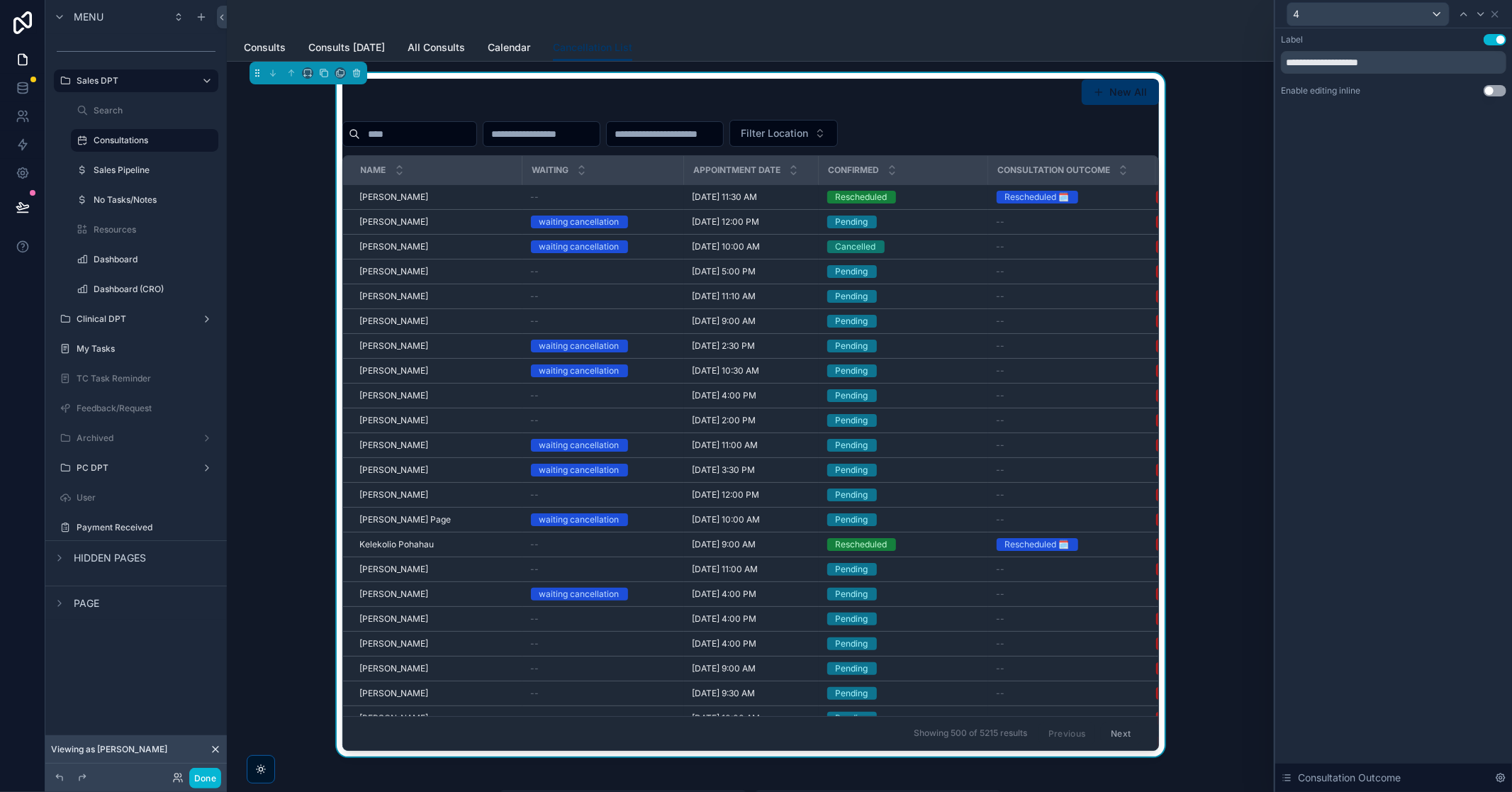
click at [1443, 215] on div "**********" at bounding box center [1394, 410] width 236 height 764
drag, startPoint x: 1348, startPoint y: 60, endPoint x: 1275, endPoint y: 58, distance: 73.0
click at [1276, 58] on div "**********" at bounding box center [1394, 79] width 236 height 102
type input "*******"
click at [1406, 192] on div "Label Use setting ******* Enable editing inline Use setting Consultation Outcome" at bounding box center [1394, 410] width 236 height 764
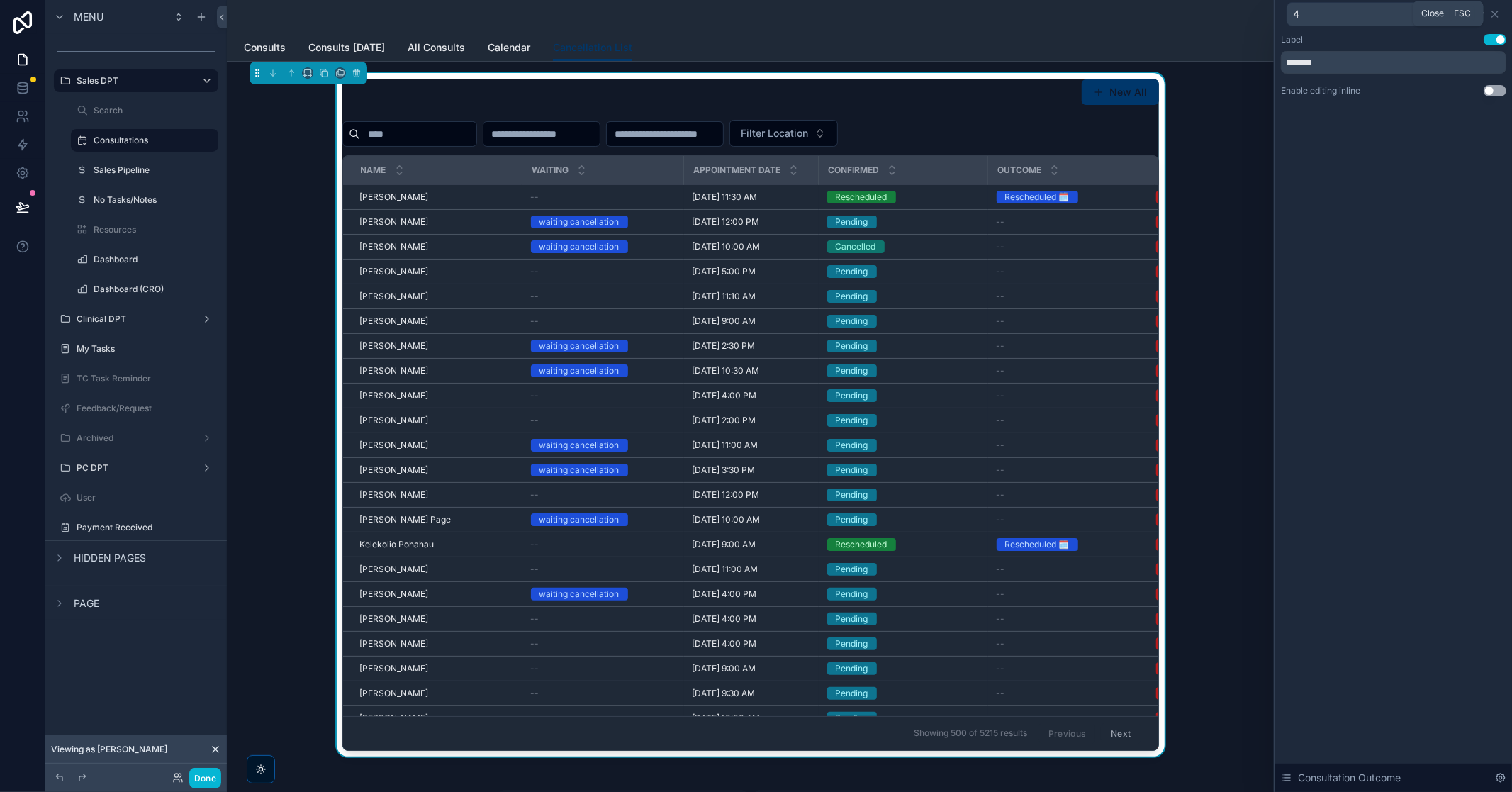
drag, startPoint x: 1497, startPoint y: 12, endPoint x: 1498, endPoint y: 22, distance: 10.0
click at [1497, 12] on icon at bounding box center [1496, 15] width 12 height 12
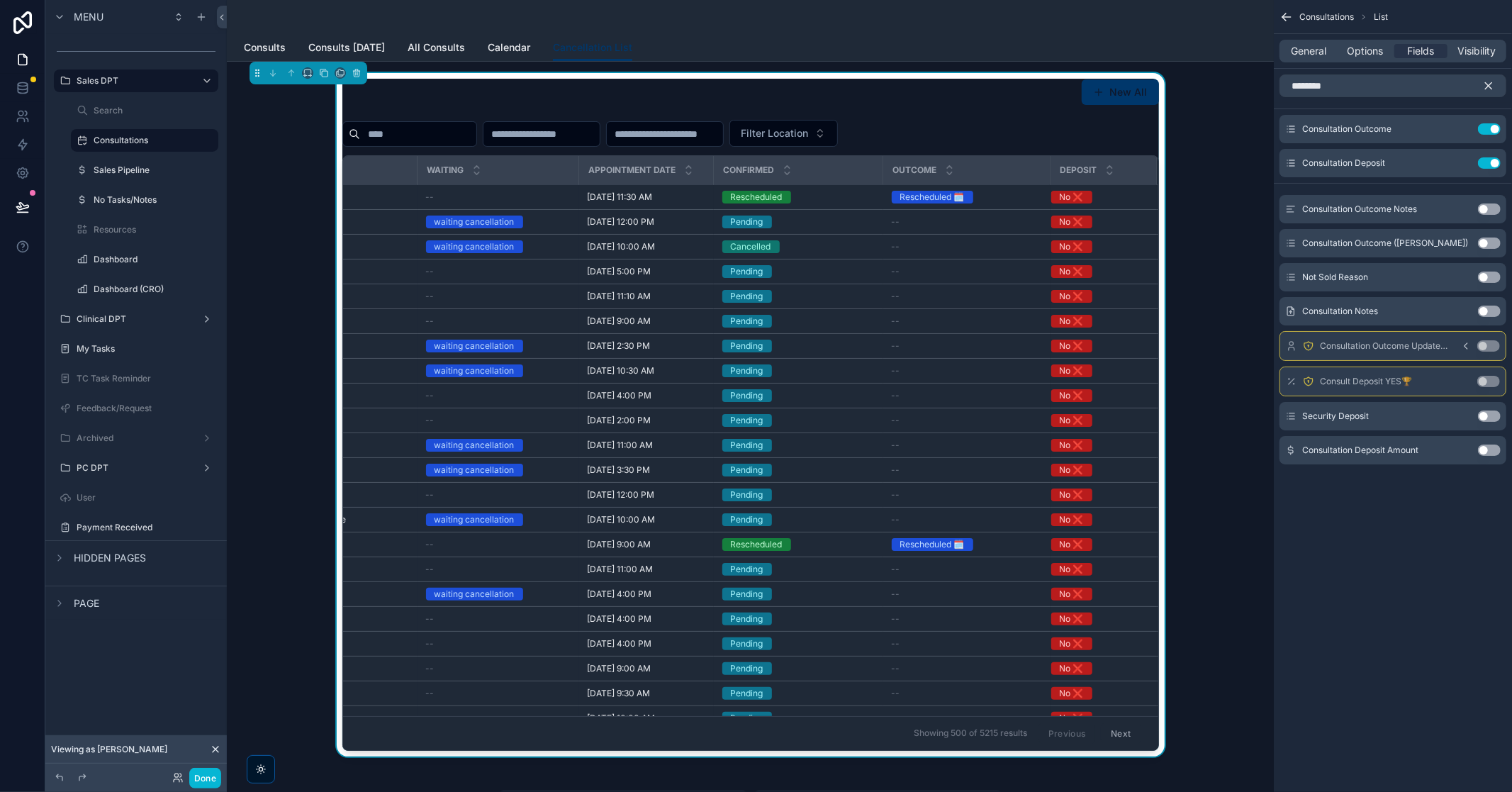
scroll to position [0, 112]
click at [260, 54] on link "Consults" at bounding box center [265, 48] width 42 height 28
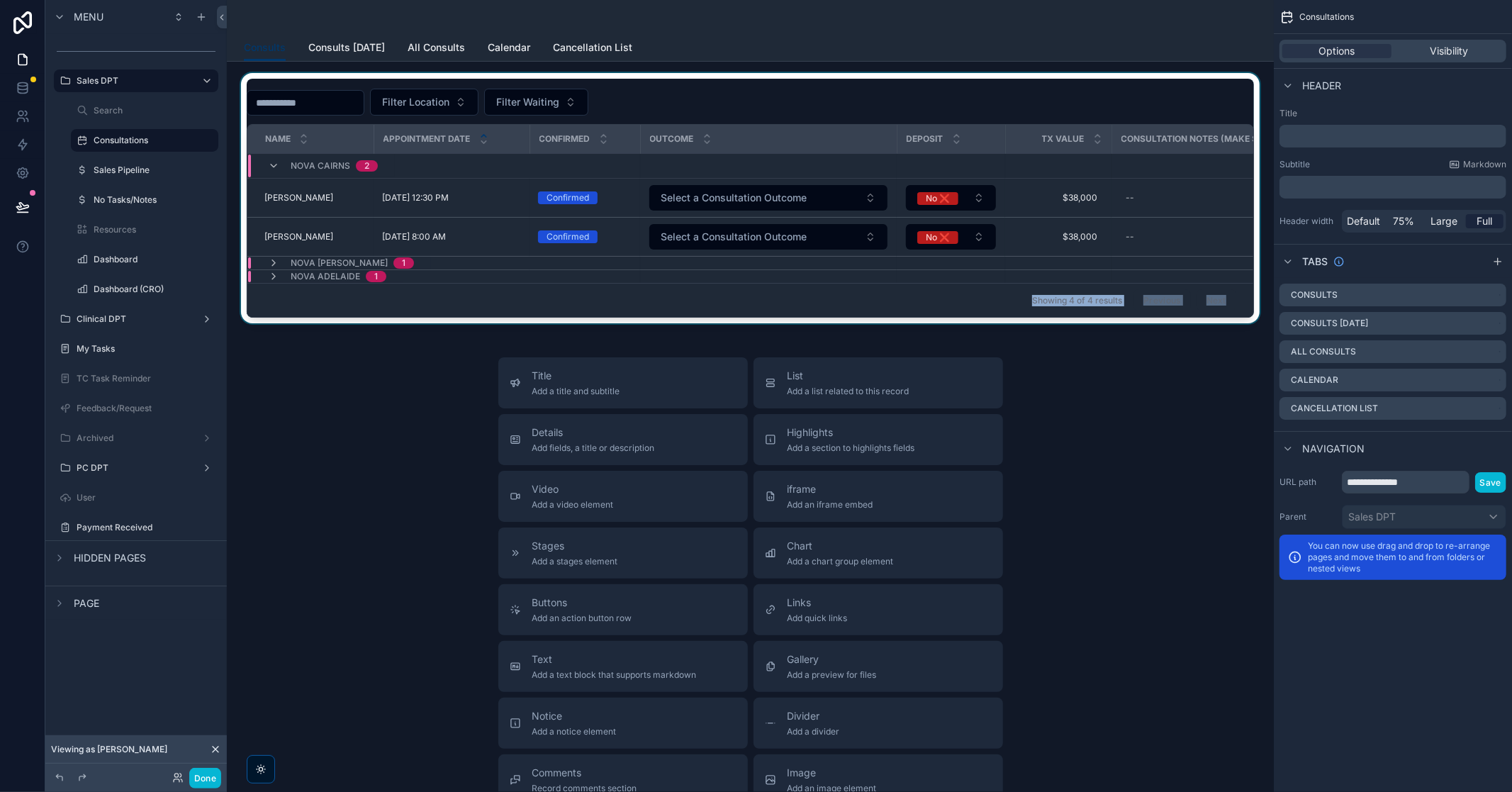
drag, startPoint x: 924, startPoint y: 315, endPoint x: 965, endPoint y: 314, distance: 41.0
click at [1067, 317] on div "Filter Location Filter Waiting Name Appointment Date Confirmed Outcome Deposit …" at bounding box center [751, 198] width 1008 height 239
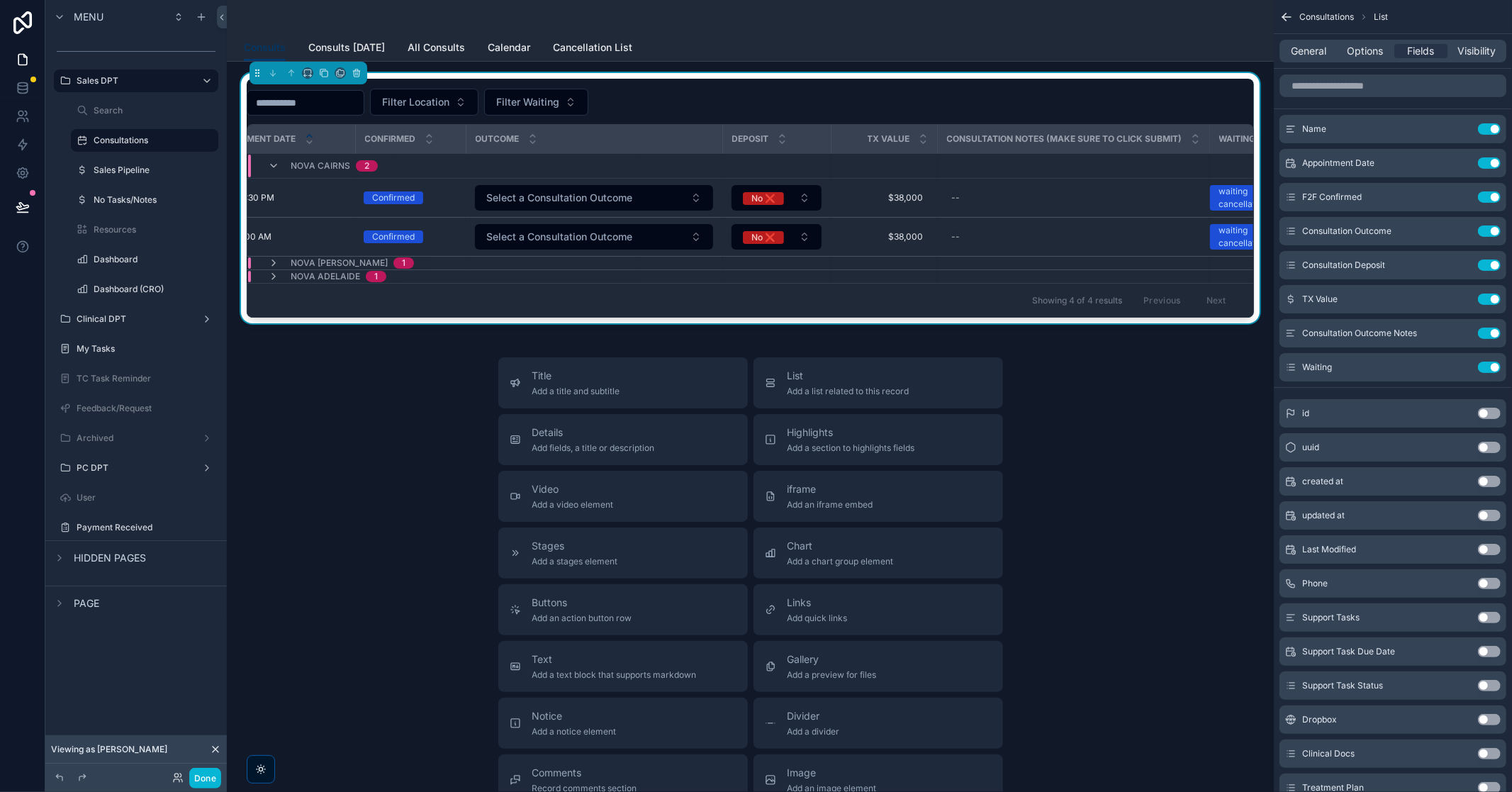
scroll to position [0, 244]
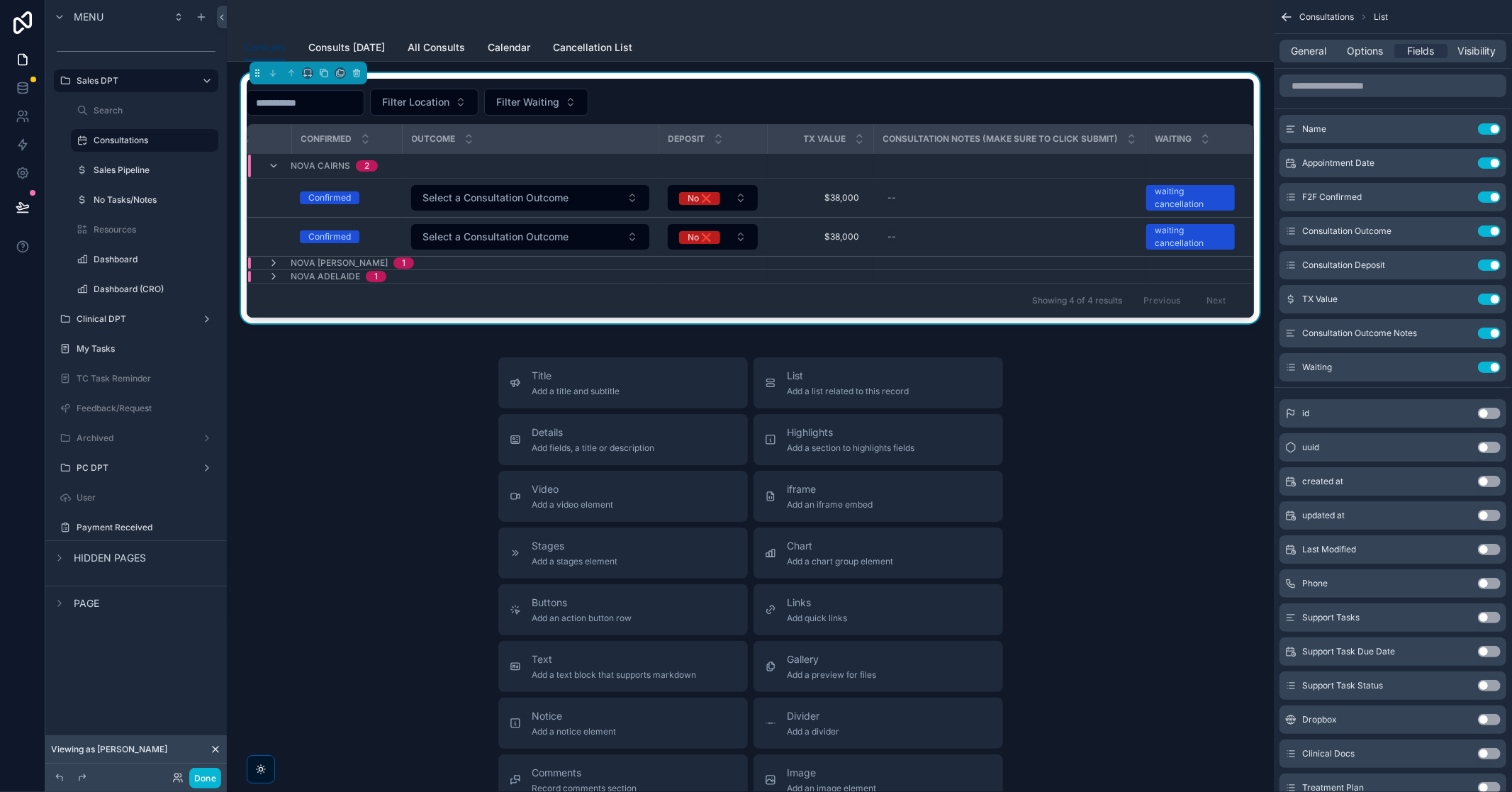
click at [1115, 427] on div "Title Add a title and subtitle List Add a list related to this record Details A…" at bounding box center [750, 610] width 1024 height 505
click at [604, 49] on span "Cancellation List" at bounding box center [593, 48] width 79 height 15
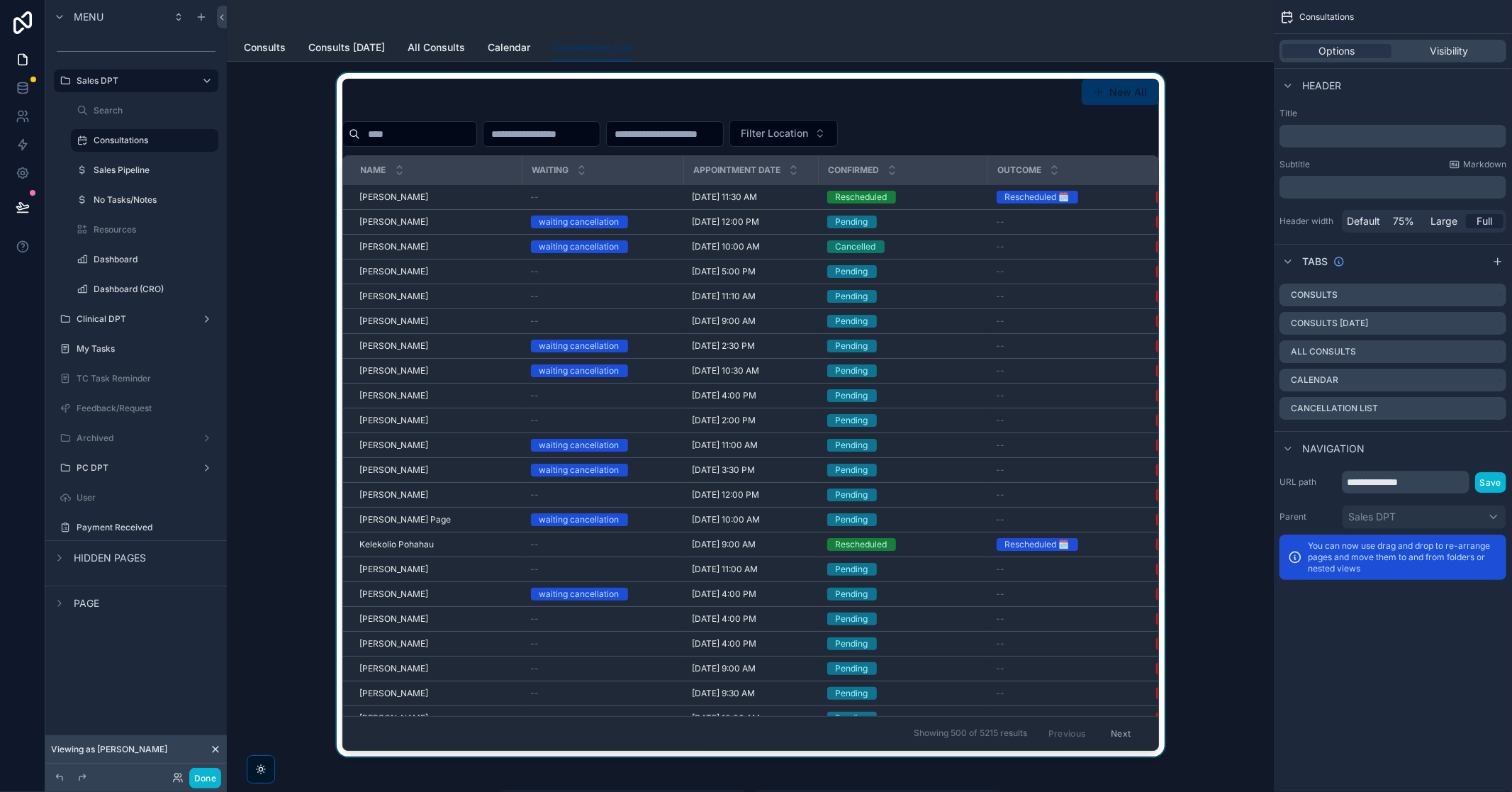
click at [1082, 174] on div "Outcome" at bounding box center [1072, 171] width 165 height 27
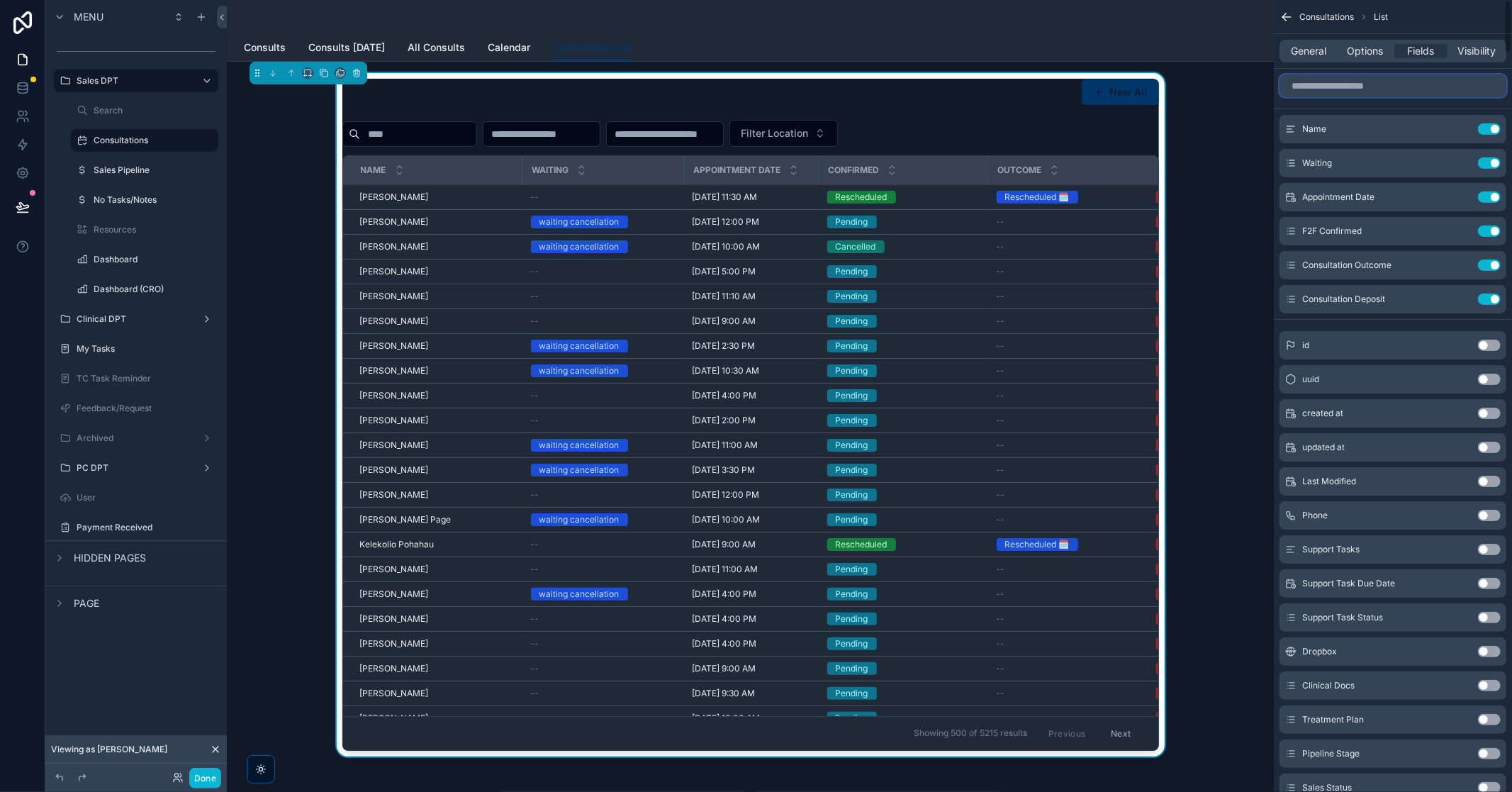
click at [1371, 86] on input "scrollable content" at bounding box center [1393, 85] width 227 height 22
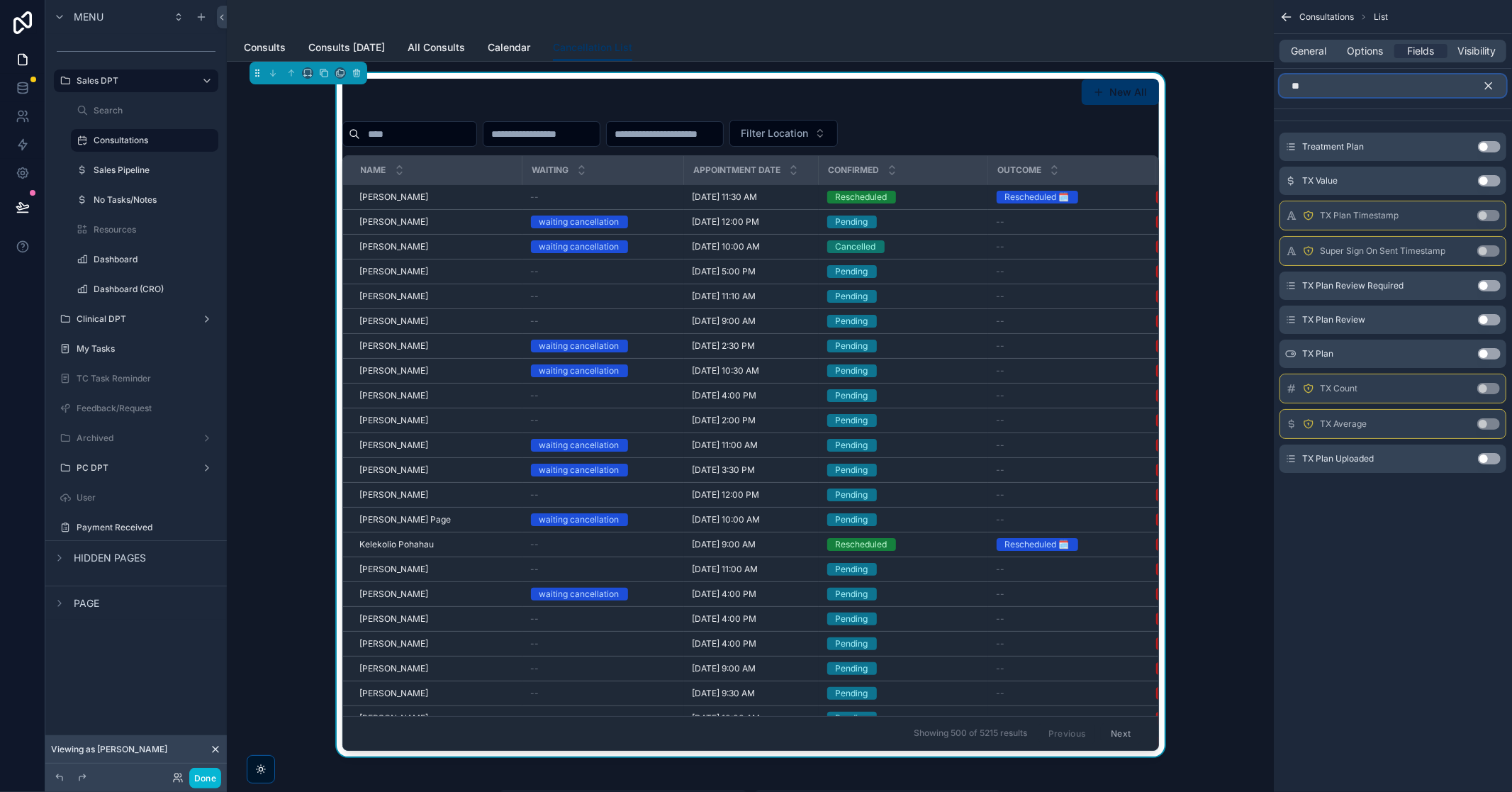
type input "**"
click at [1491, 174] on div "TX Value Use setting" at bounding box center [1393, 180] width 227 height 28
click at [1494, 178] on button "Use setting" at bounding box center [1489, 181] width 22 height 12
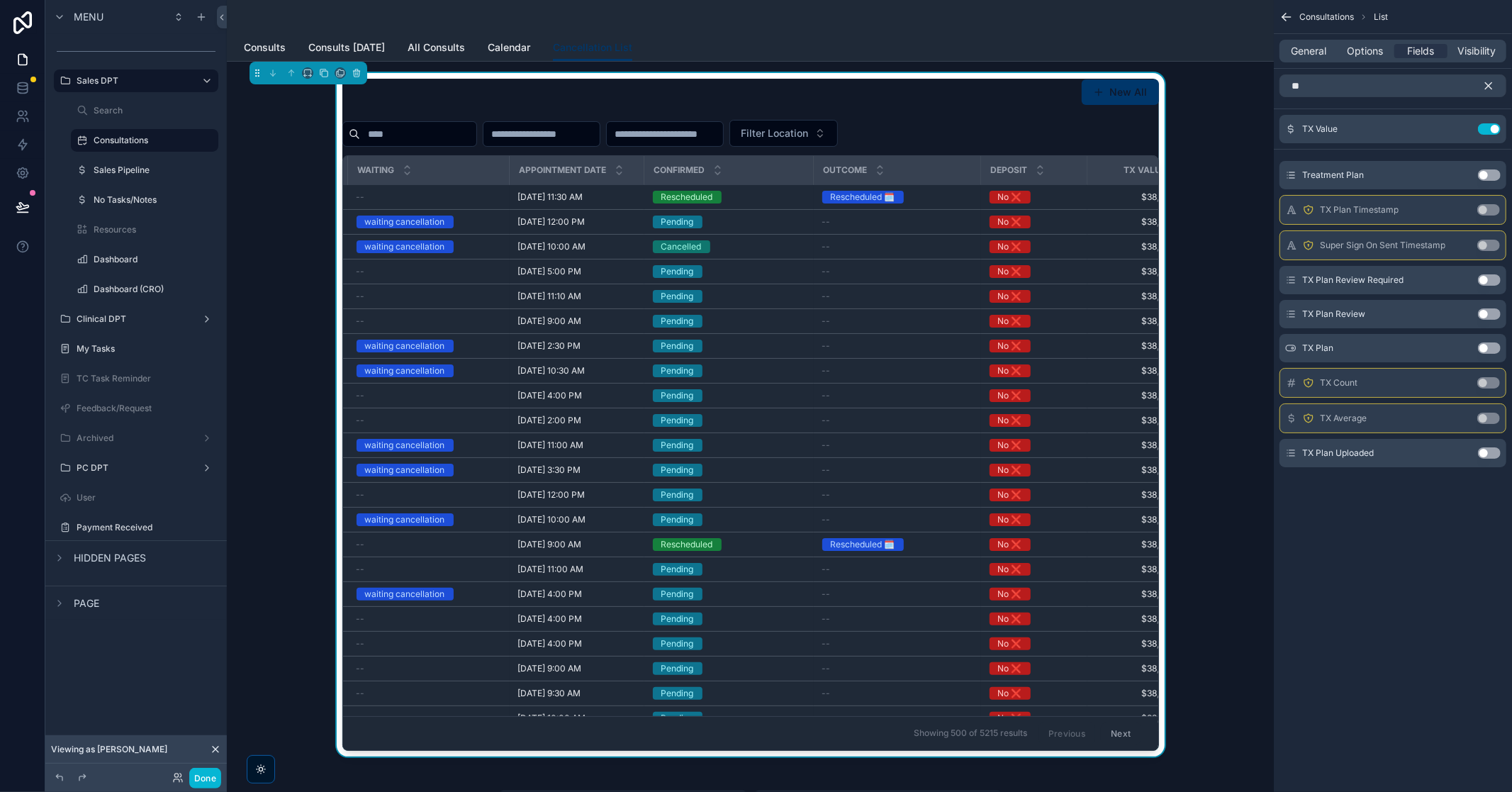
scroll to position [0, 218]
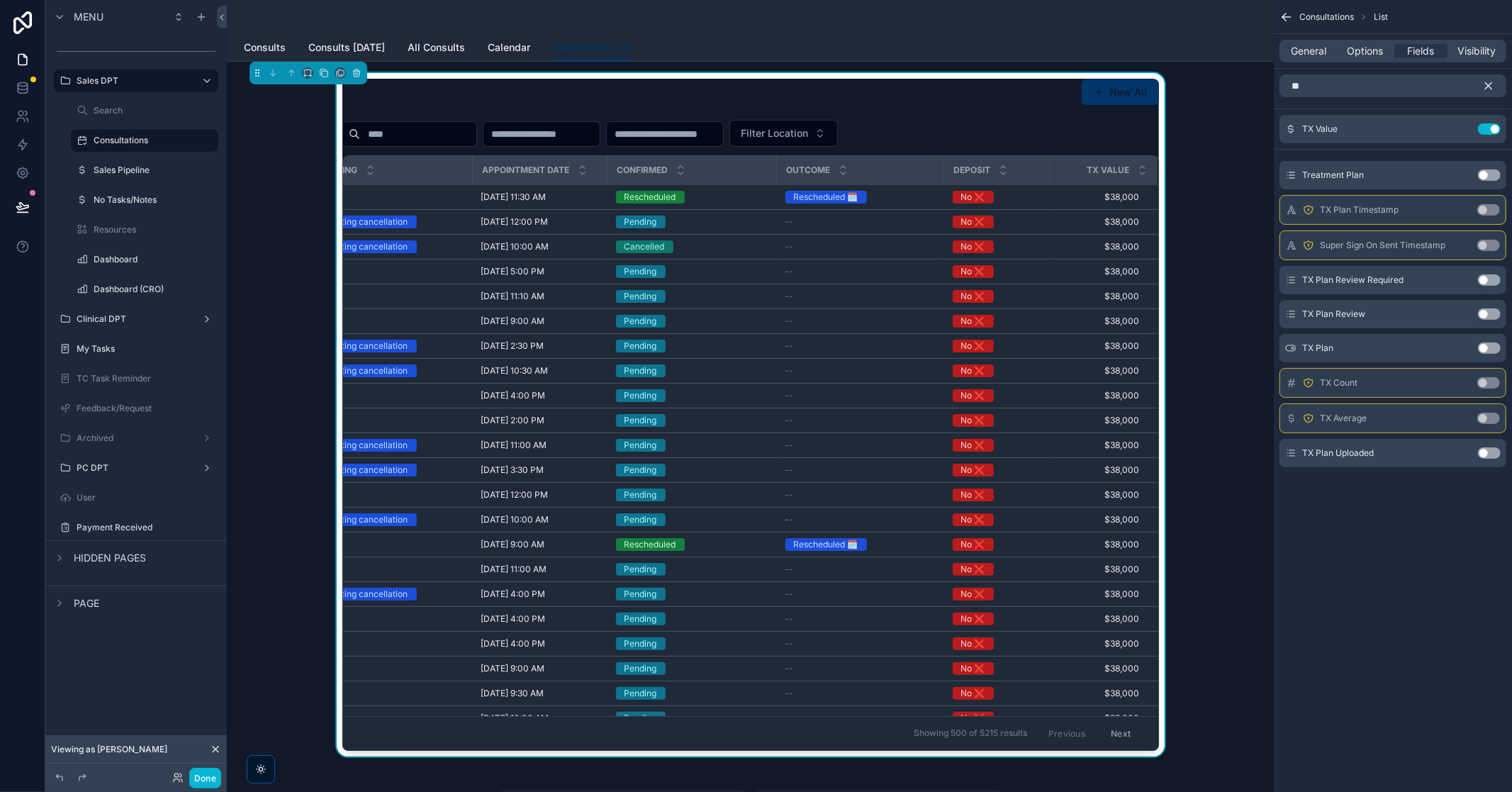
drag, startPoint x: 823, startPoint y: 741, endPoint x: 1126, endPoint y: 750, distance: 303.1
click at [1124, 751] on div "New All Filter Location Name Waiting Appointment Date Confirmed Outcome Deposit…" at bounding box center [750, 414] width 1024 height 683
click at [1493, 87] on icon "scrollable content" at bounding box center [1489, 85] width 13 height 13
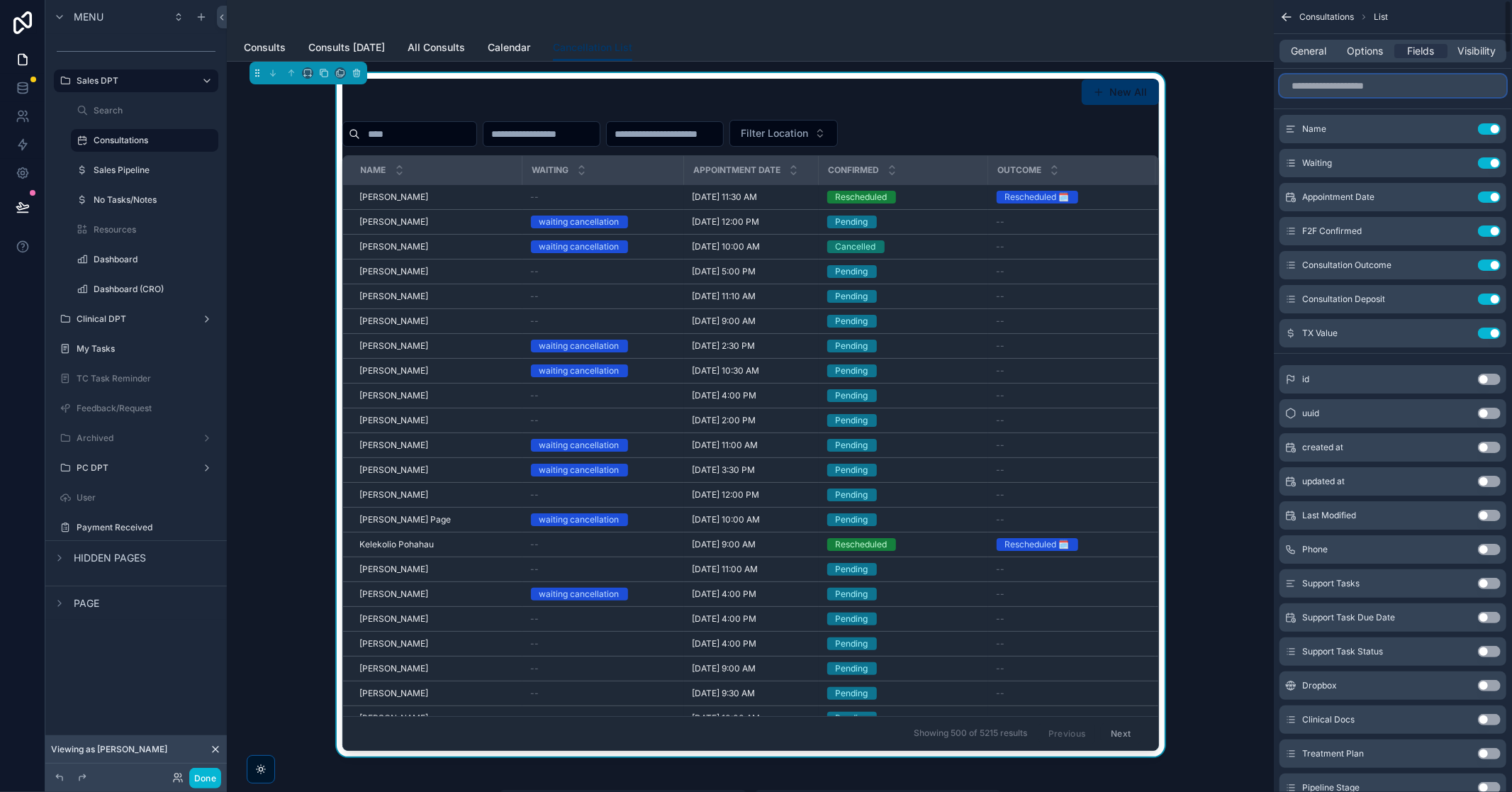
click at [1465, 79] on input "scrollable content" at bounding box center [1393, 85] width 227 height 22
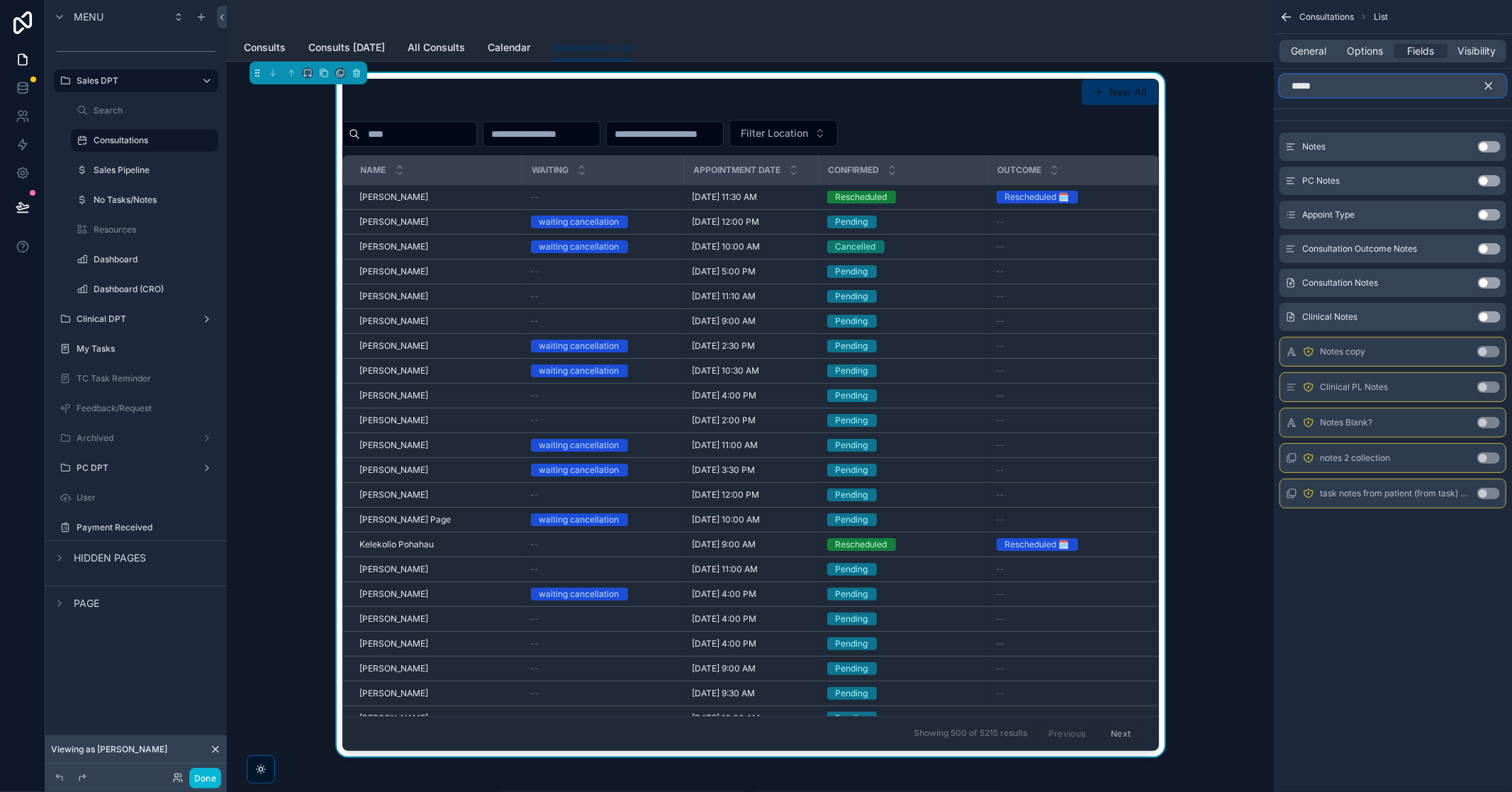
type input "*****"
click at [1496, 281] on button "Use setting" at bounding box center [1489, 283] width 22 height 12
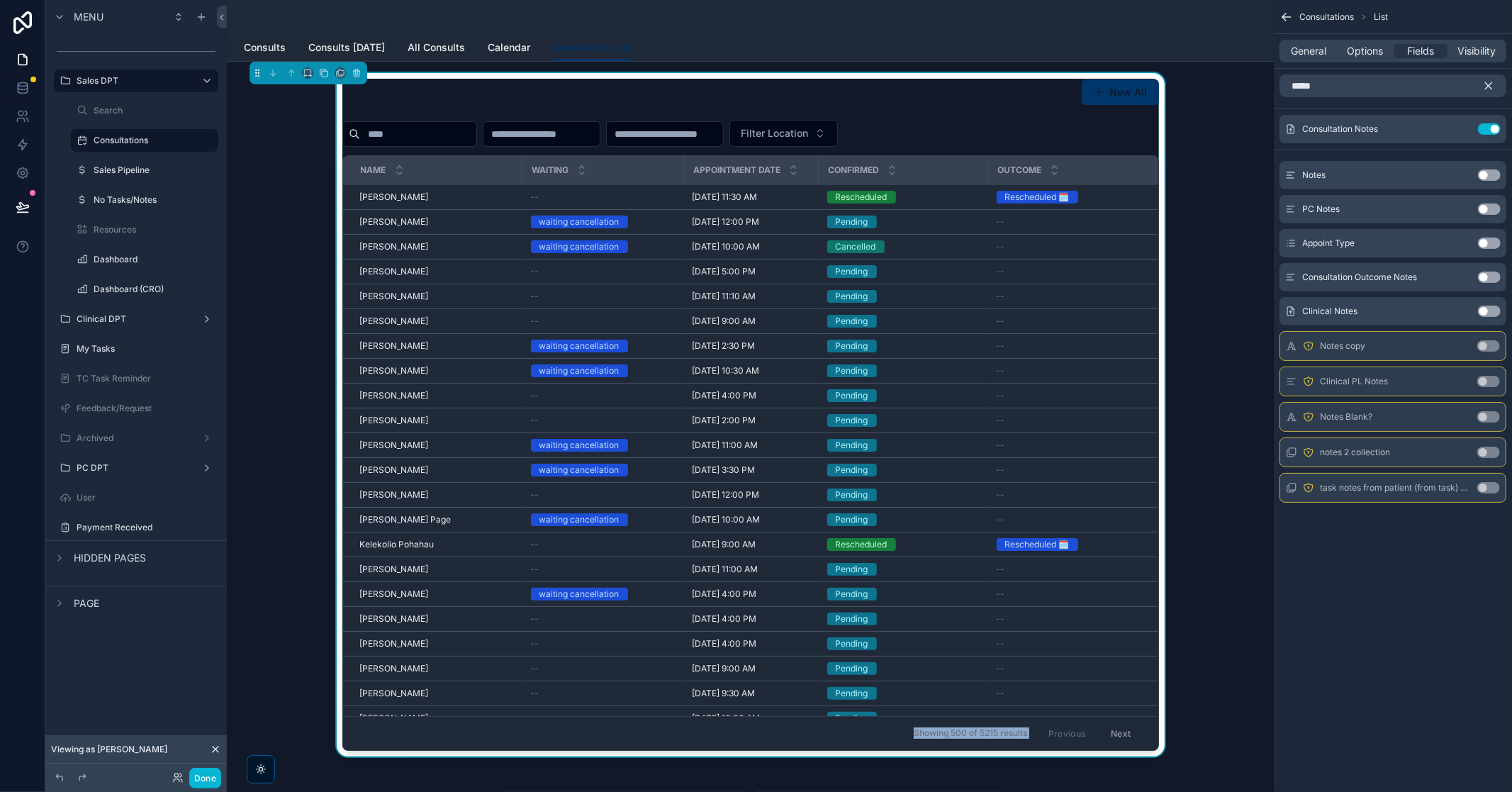
drag, startPoint x: 813, startPoint y: 741, endPoint x: 1055, endPoint y: 739, distance: 242.0
click at [1055, 739] on div "Showing 500 of 5215 results Previous Next" at bounding box center [750, 733] width 815 height 34
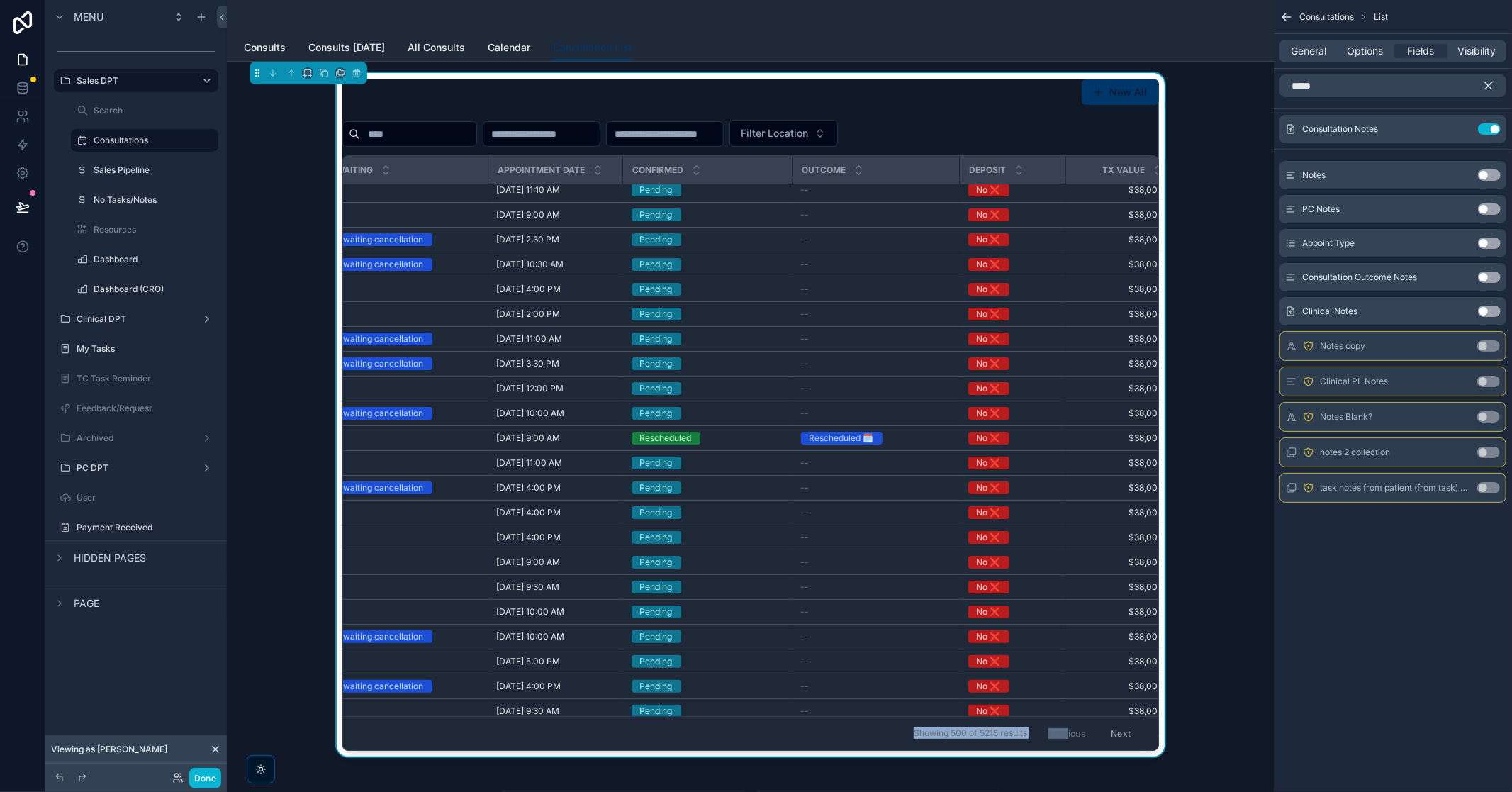
scroll to position [107, 325]
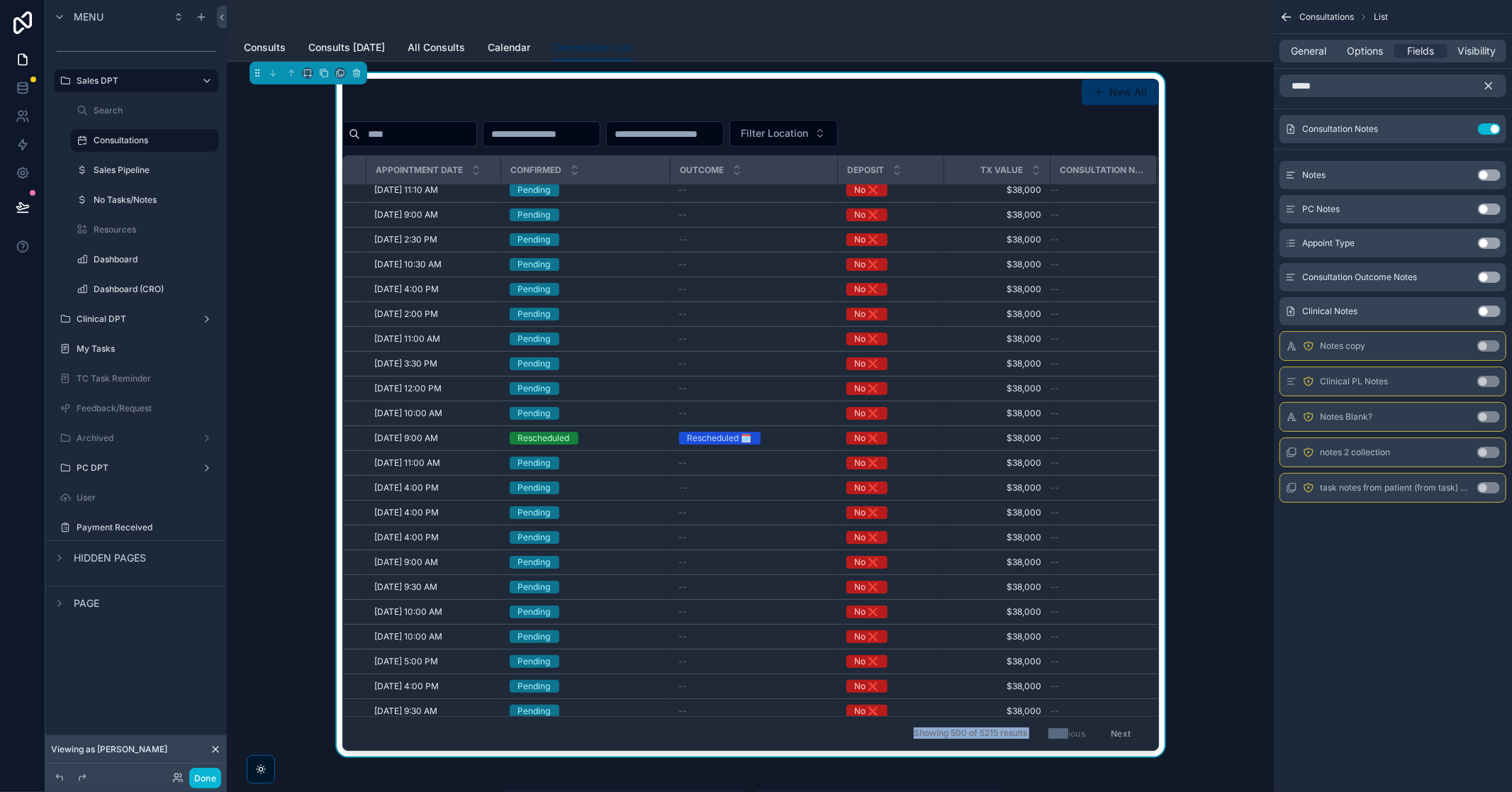
click at [1230, 457] on div "New All Filter Location Name Waiting Appointment Date Confirmed Outcome Deposit…" at bounding box center [750, 414] width 1024 height 683
click at [798, 30] on div "scrollable content" at bounding box center [750, 16] width 1013 height 34
click at [208, 776] on button "Done" at bounding box center [205, 777] width 32 height 20
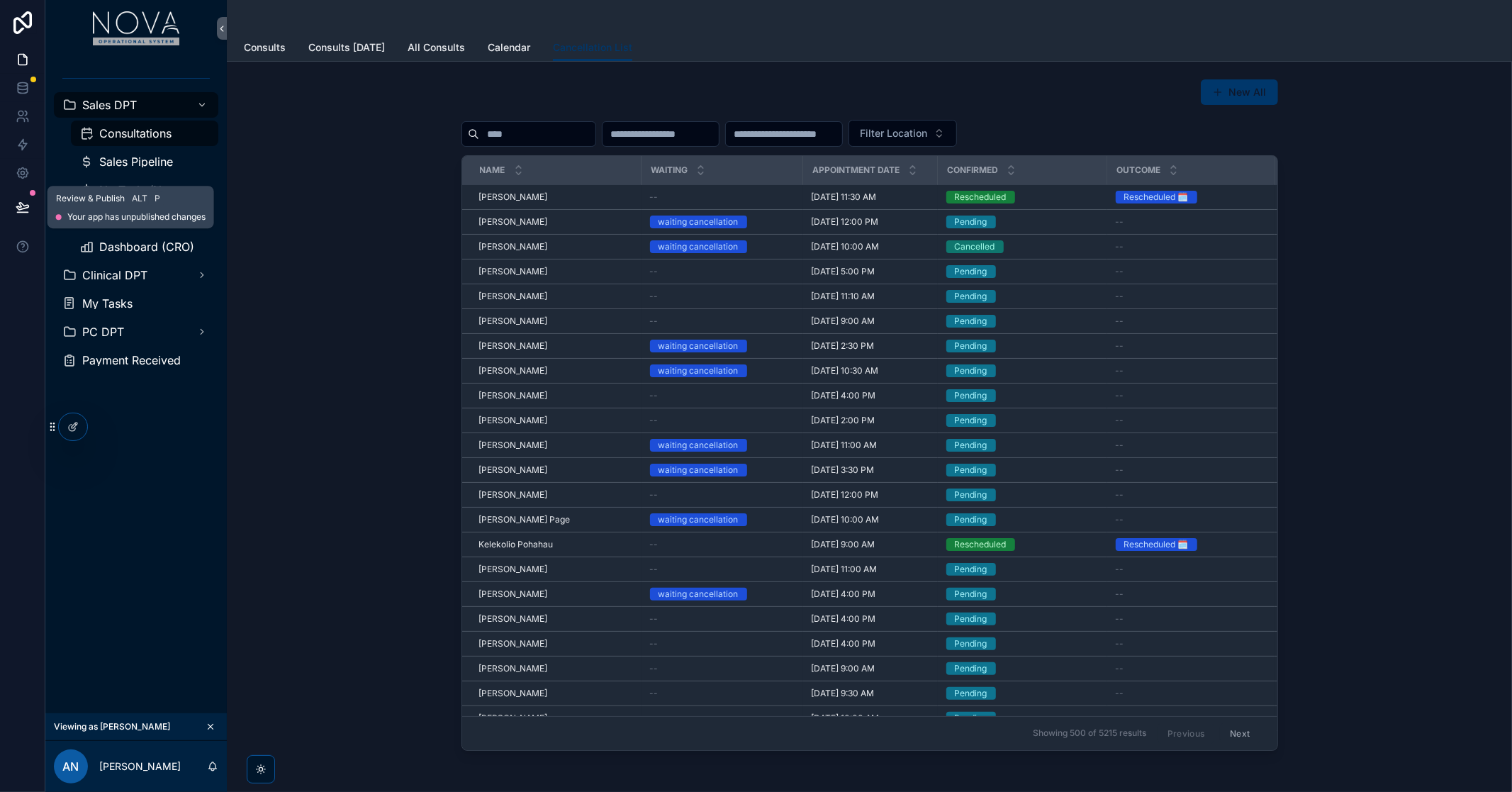
click at [10, 205] on button at bounding box center [22, 206] width 31 height 40
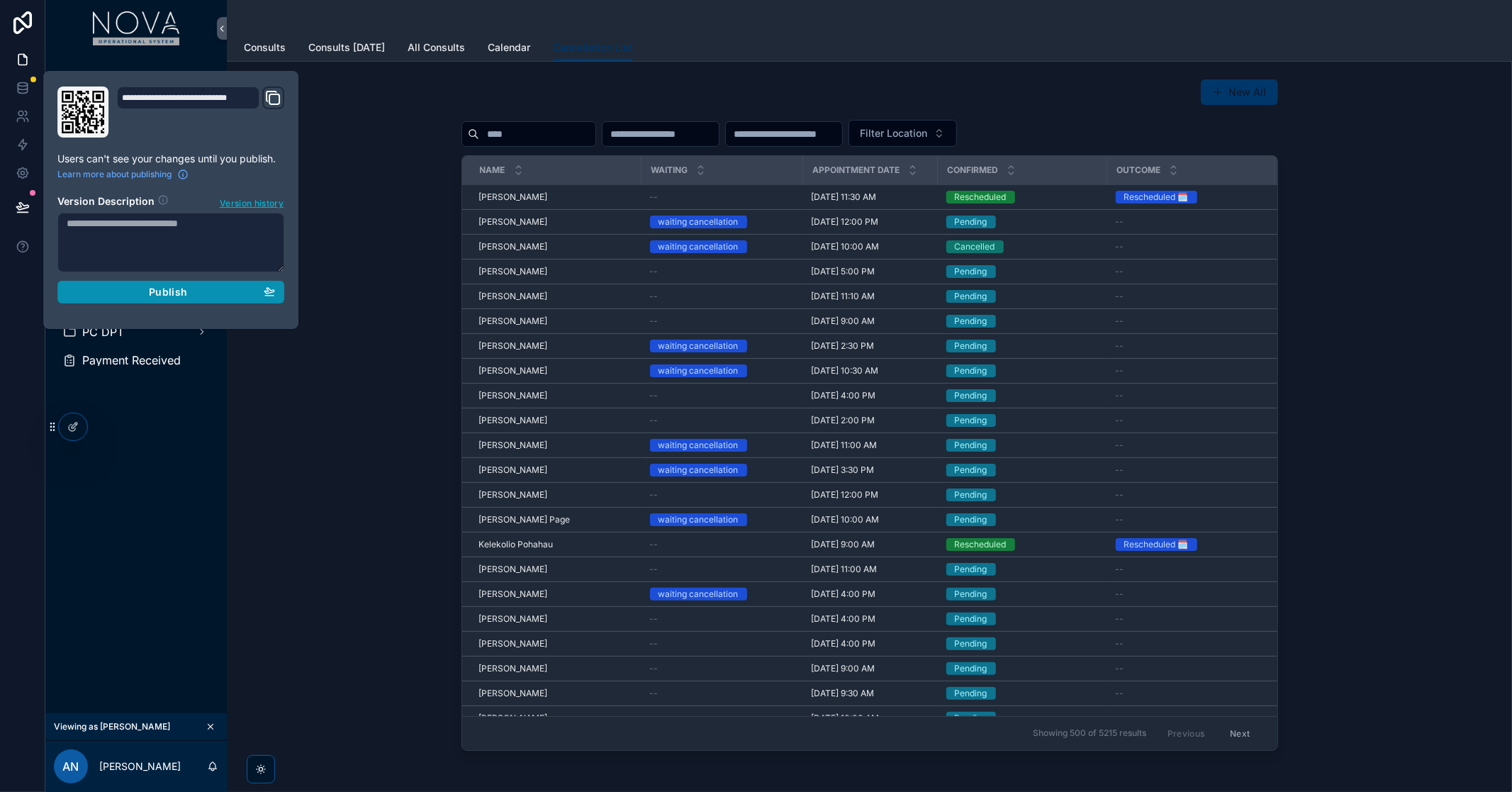
click at [186, 289] on span "Publish" at bounding box center [169, 292] width 39 height 13
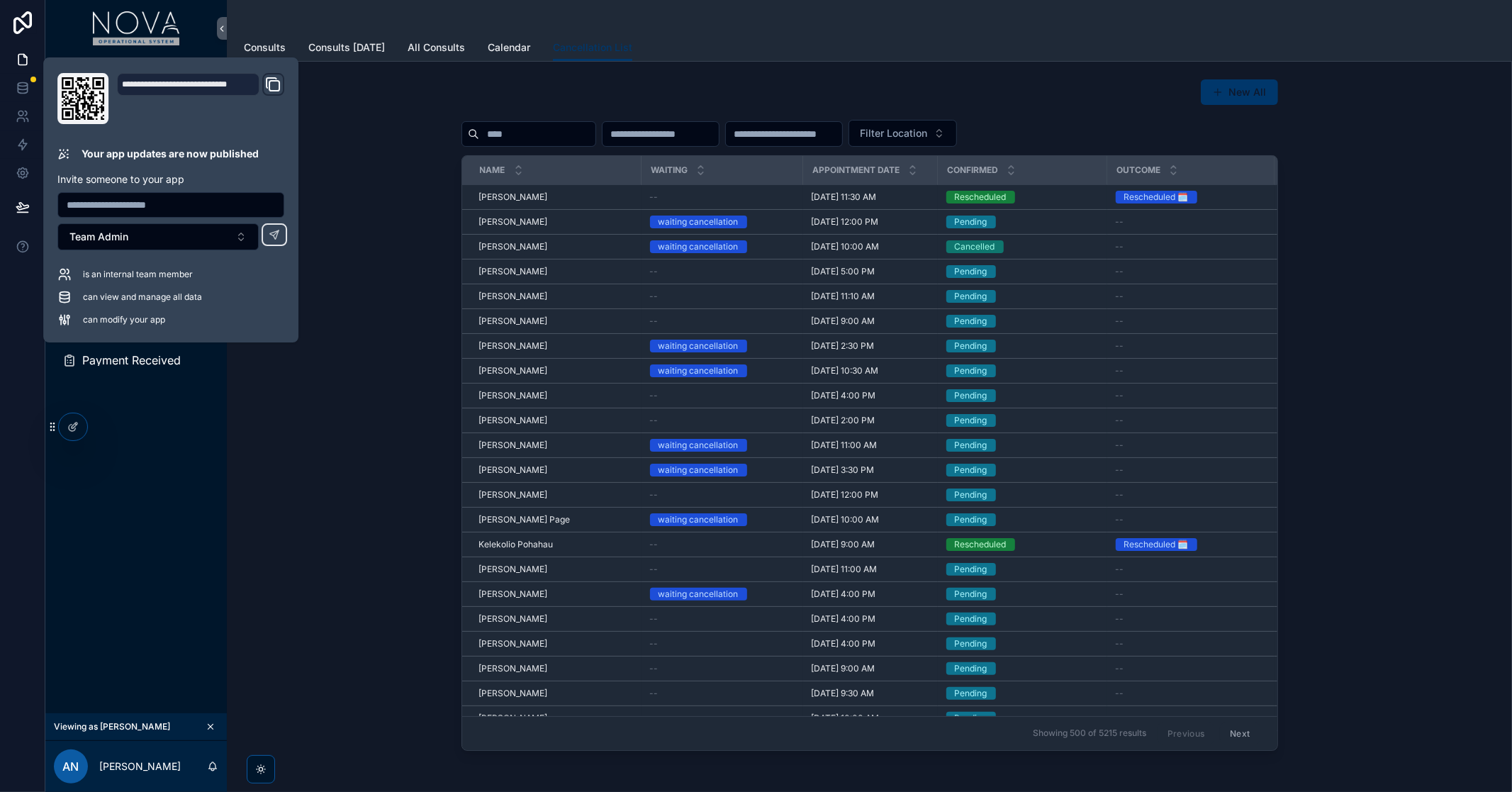
click at [173, 469] on div "Sales DPT Consultations Sales Pipeline No Tasks/Notes Dashboard Dashboard (CRO)…" at bounding box center [136, 385] width 181 height 656
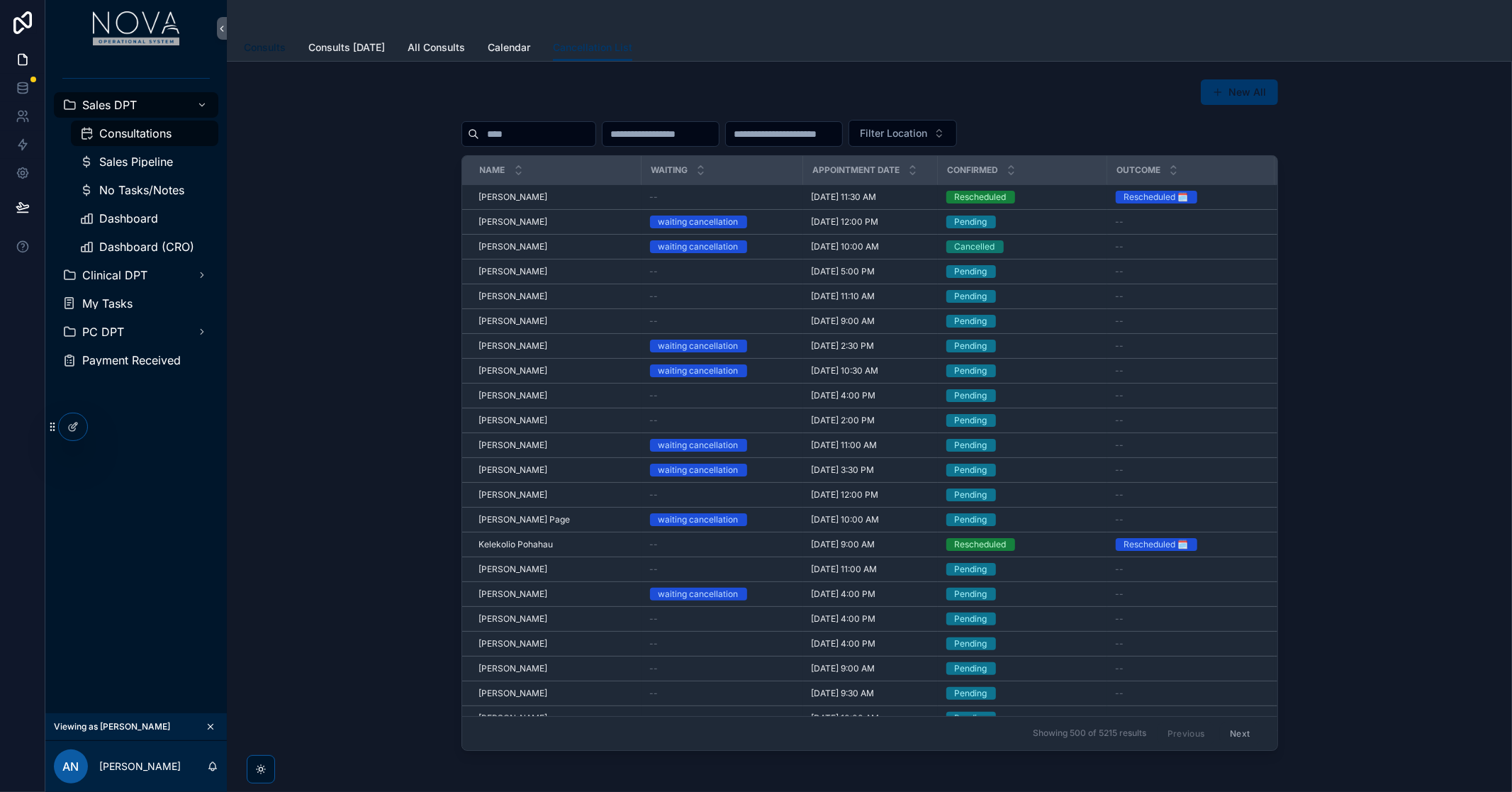
click at [277, 48] on span "Consults" at bounding box center [265, 48] width 42 height 15
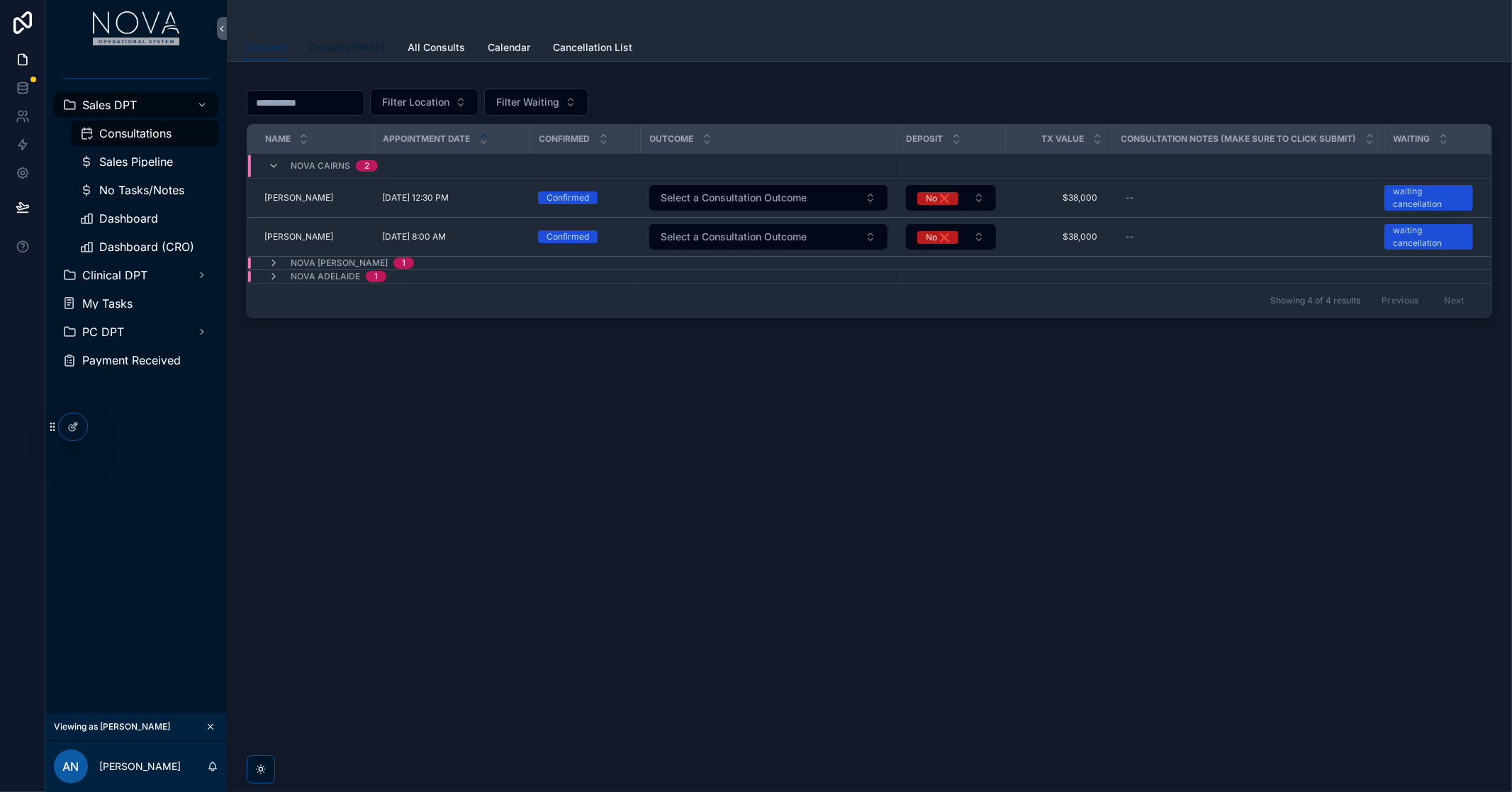
click at [355, 41] on span "Consults [DATE]" at bounding box center [346, 48] width 77 height 15
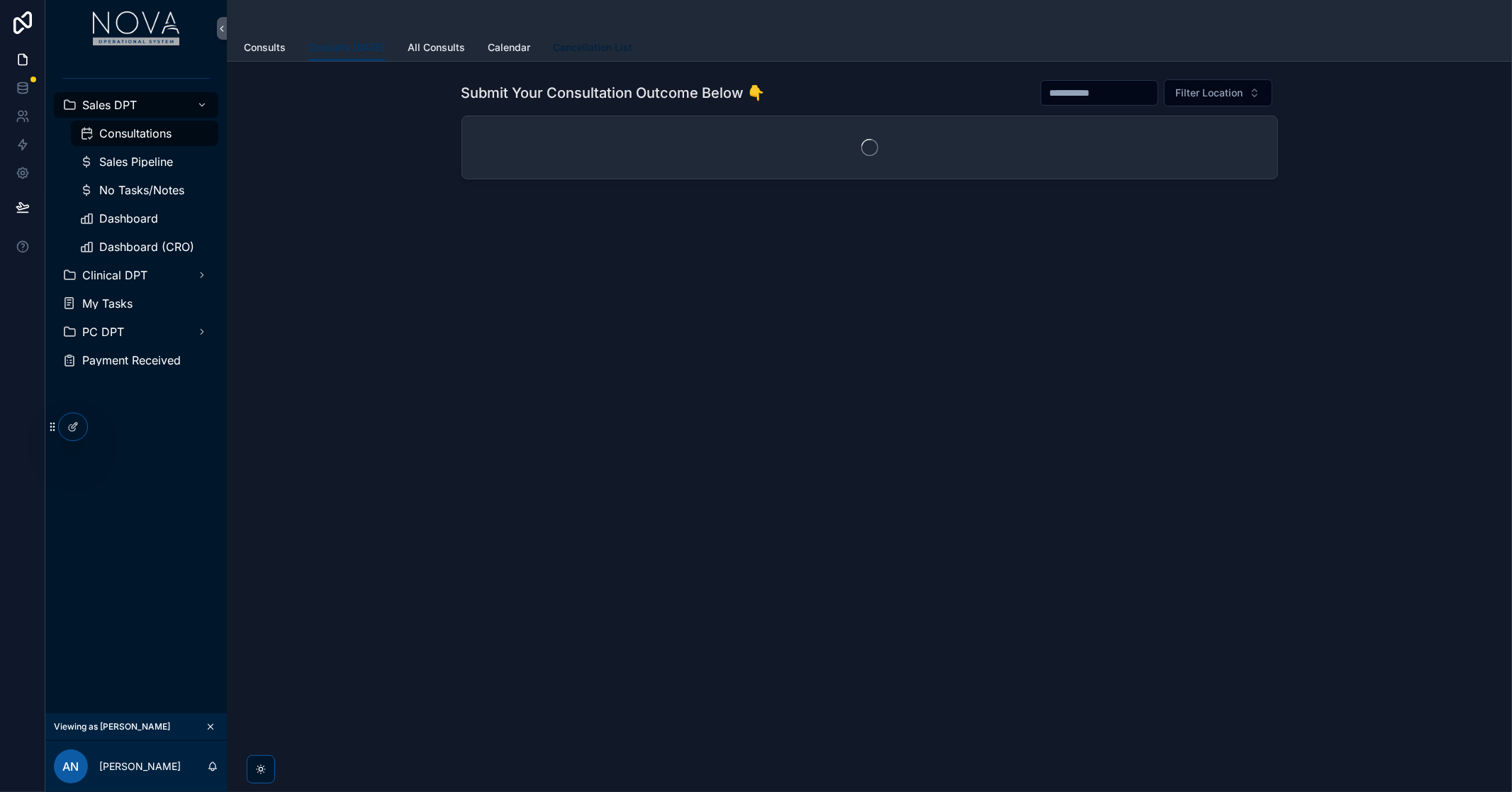
click at [583, 50] on span "Cancellation List" at bounding box center [593, 48] width 79 height 15
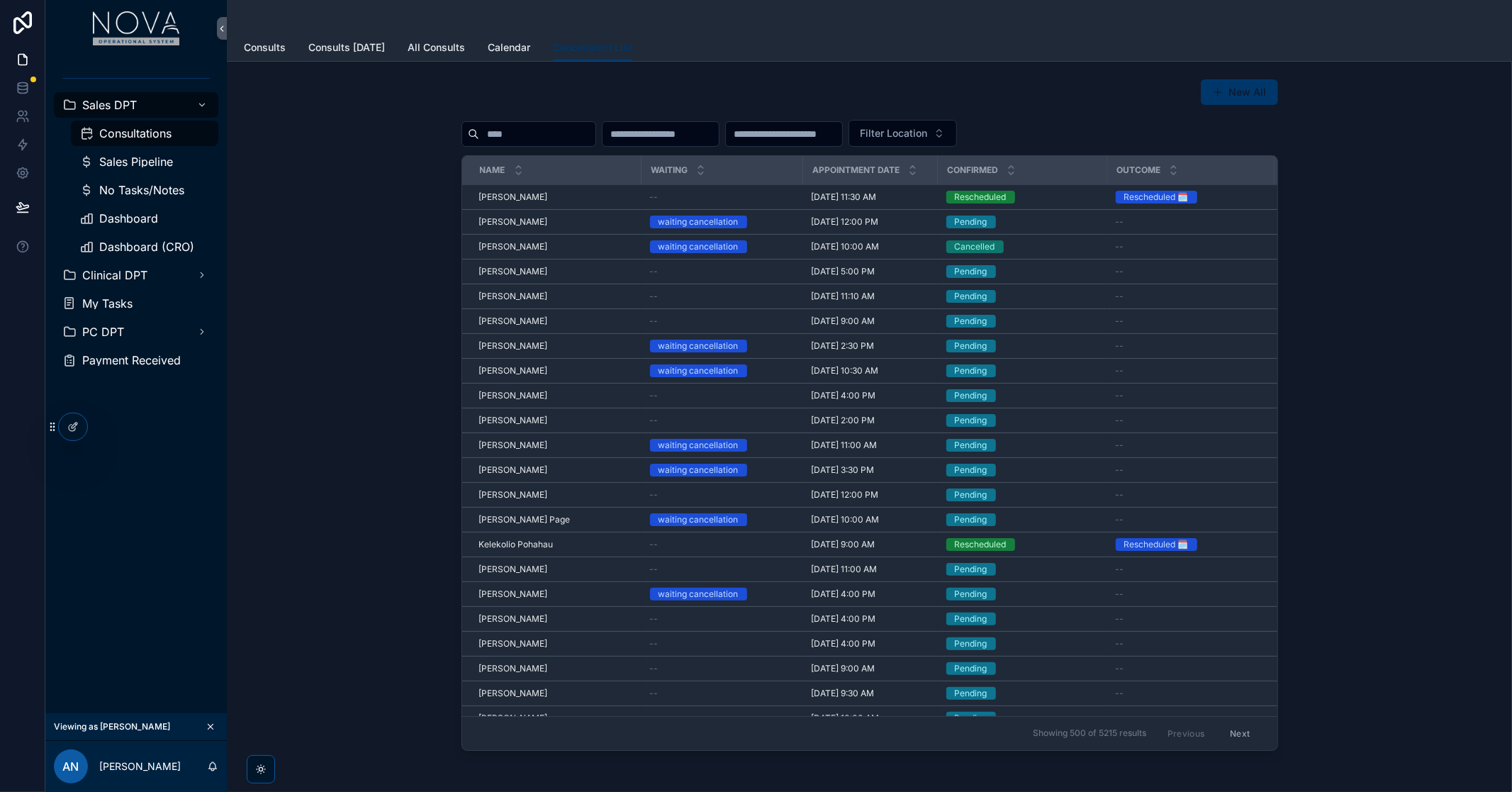
click at [1371, 318] on div "New All Filter Location Name Waiting Appointment Date Confirmed Outcome Deposit…" at bounding box center [869, 414] width 1263 height 683
click at [1357, 183] on div "New All Filter Location Name Waiting Appointment Date Confirmed Outcome Deposit…" at bounding box center [869, 414] width 1263 height 683
click at [1376, 332] on div "New All Filter Location Name Waiting Appointment Date Confirmed Outcome Deposit…" at bounding box center [869, 414] width 1263 height 683
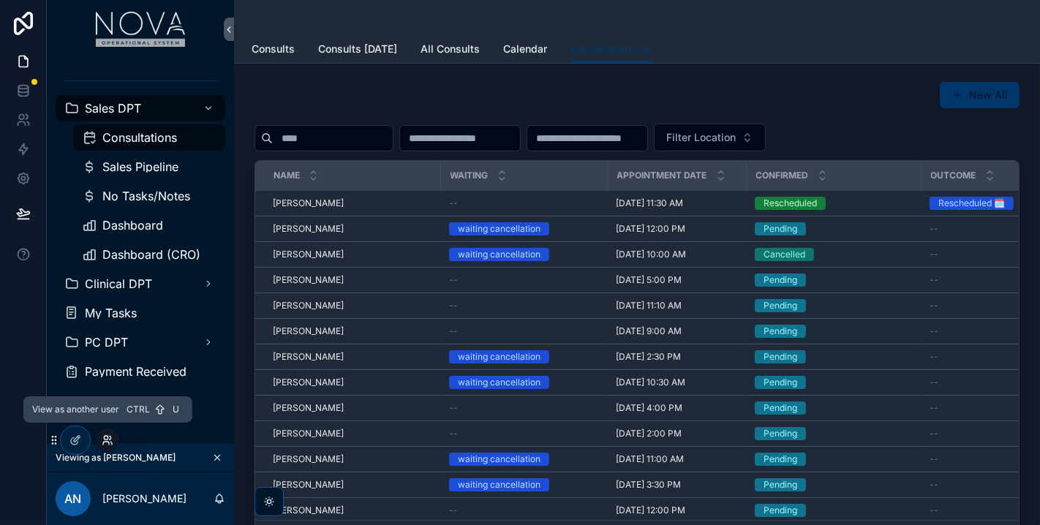
click at [111, 443] on icon at bounding box center [110, 443] width 1 height 3
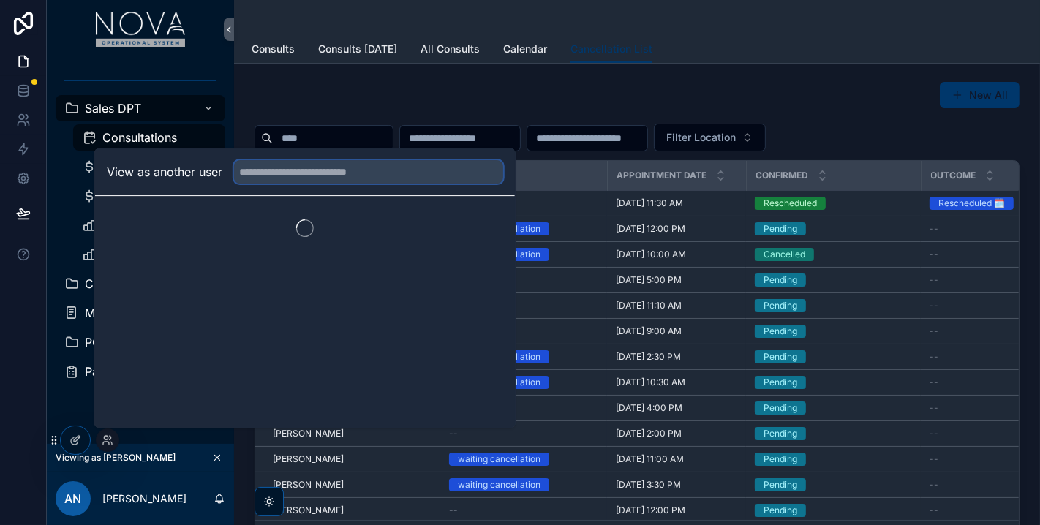
click at [264, 167] on input "text" at bounding box center [368, 171] width 269 height 23
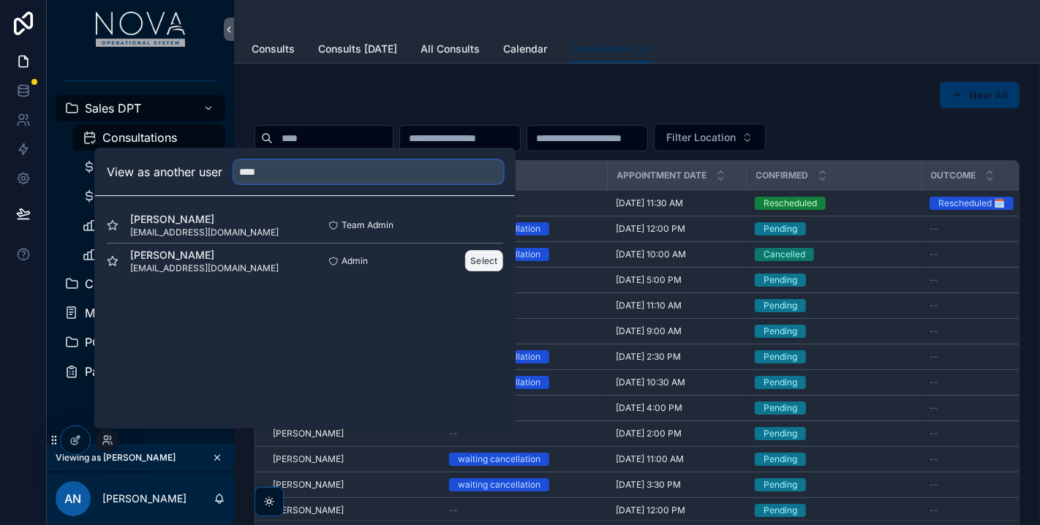
type input "****"
click at [486, 265] on button "Select" at bounding box center [484, 260] width 38 height 21
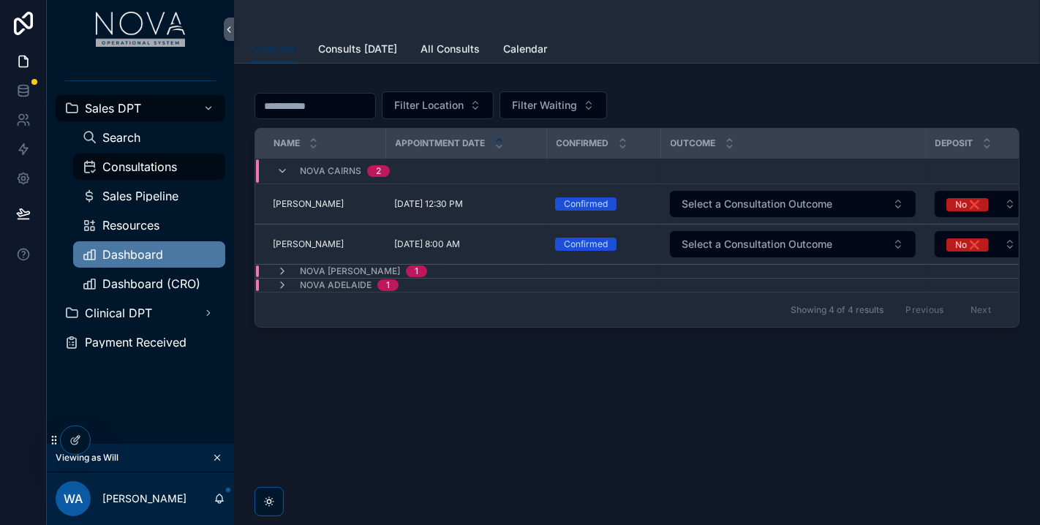
click at [152, 261] on div "Dashboard" at bounding box center [149, 254] width 135 height 23
